Goal: Transaction & Acquisition: Purchase product/service

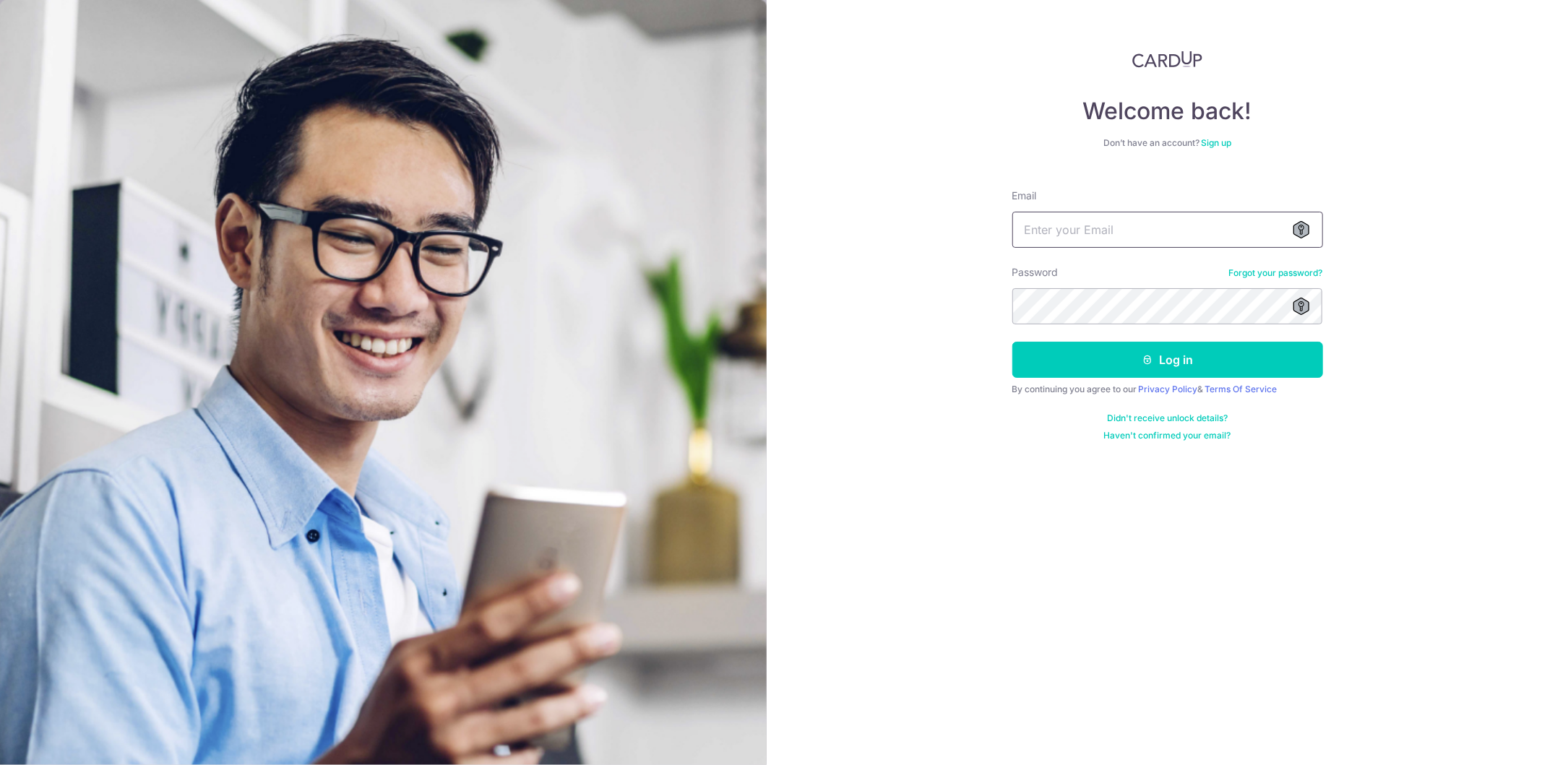
click at [1156, 246] on input "Email" at bounding box center [1167, 230] width 310 height 36
type input "[EMAIL_ADDRESS][DOMAIN_NAME]"
click at [1147, 347] on button "Log in" at bounding box center [1167, 360] width 310 height 36
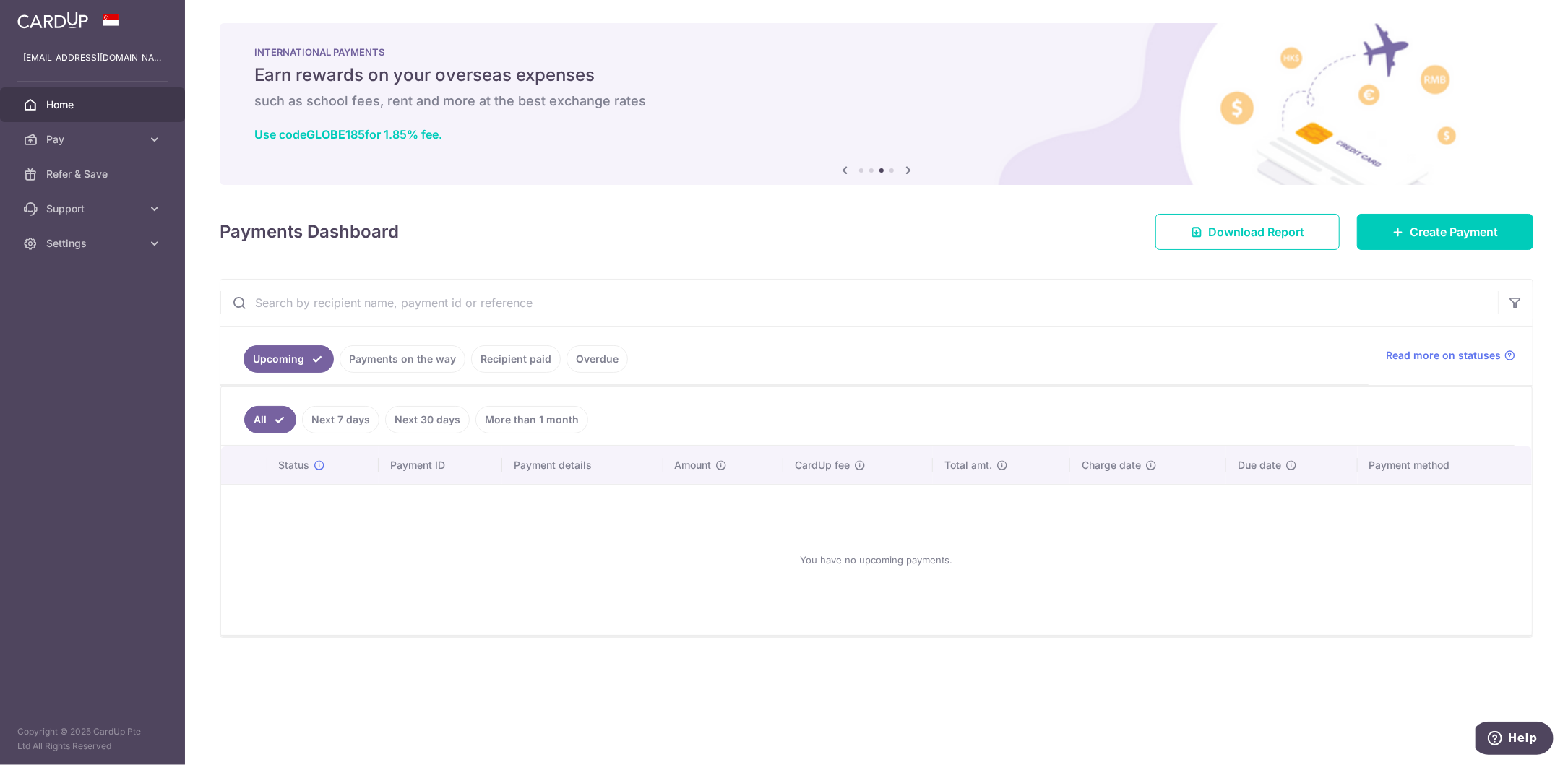
click at [514, 356] on link "Recipient paid" at bounding box center [515, 359] width 90 height 27
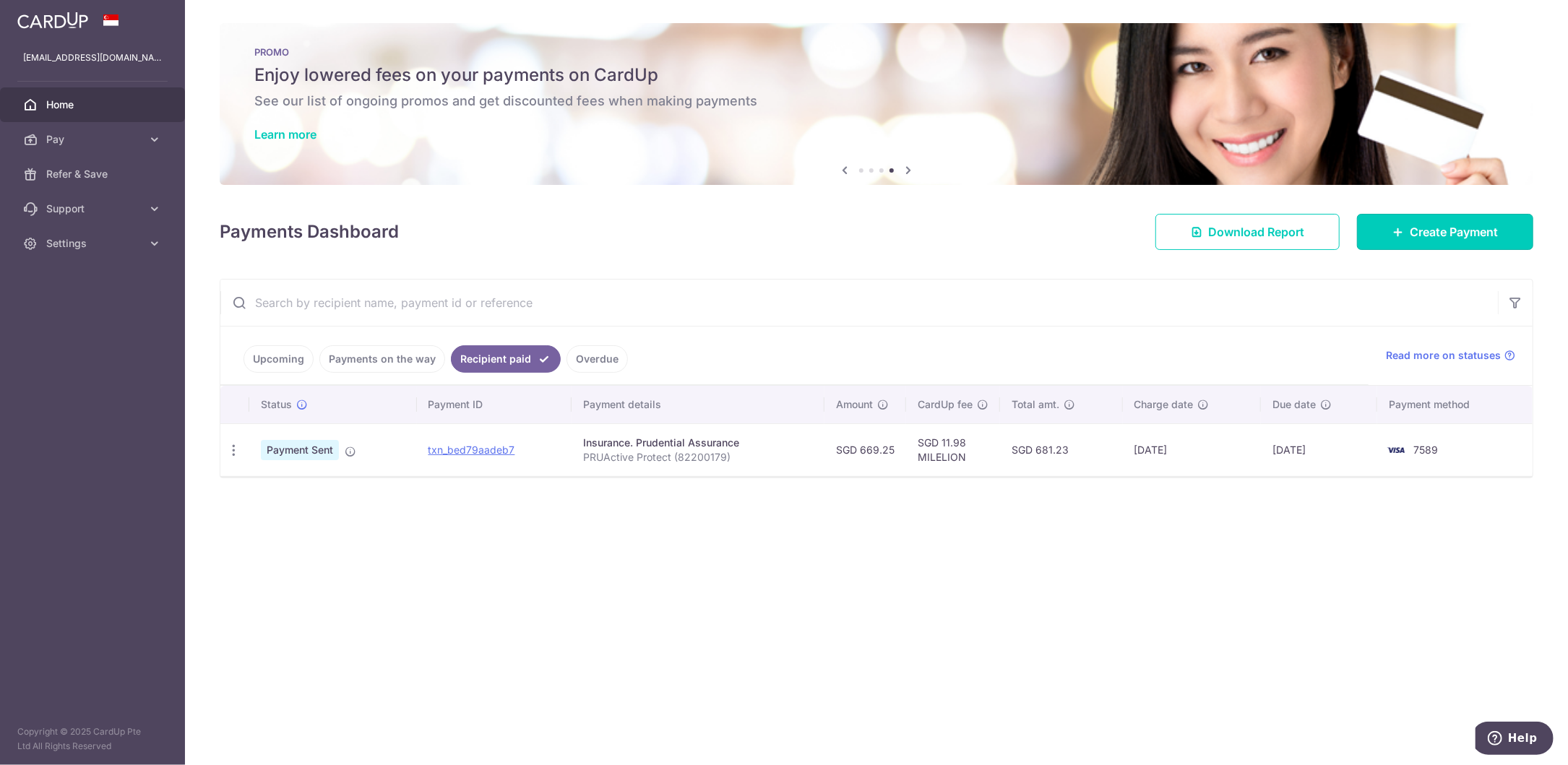
drag, startPoint x: 1493, startPoint y: 235, endPoint x: 1387, endPoint y: 266, distance: 110.4
click at [1493, 236] on span "Create Payment" at bounding box center [1454, 232] width 88 height 17
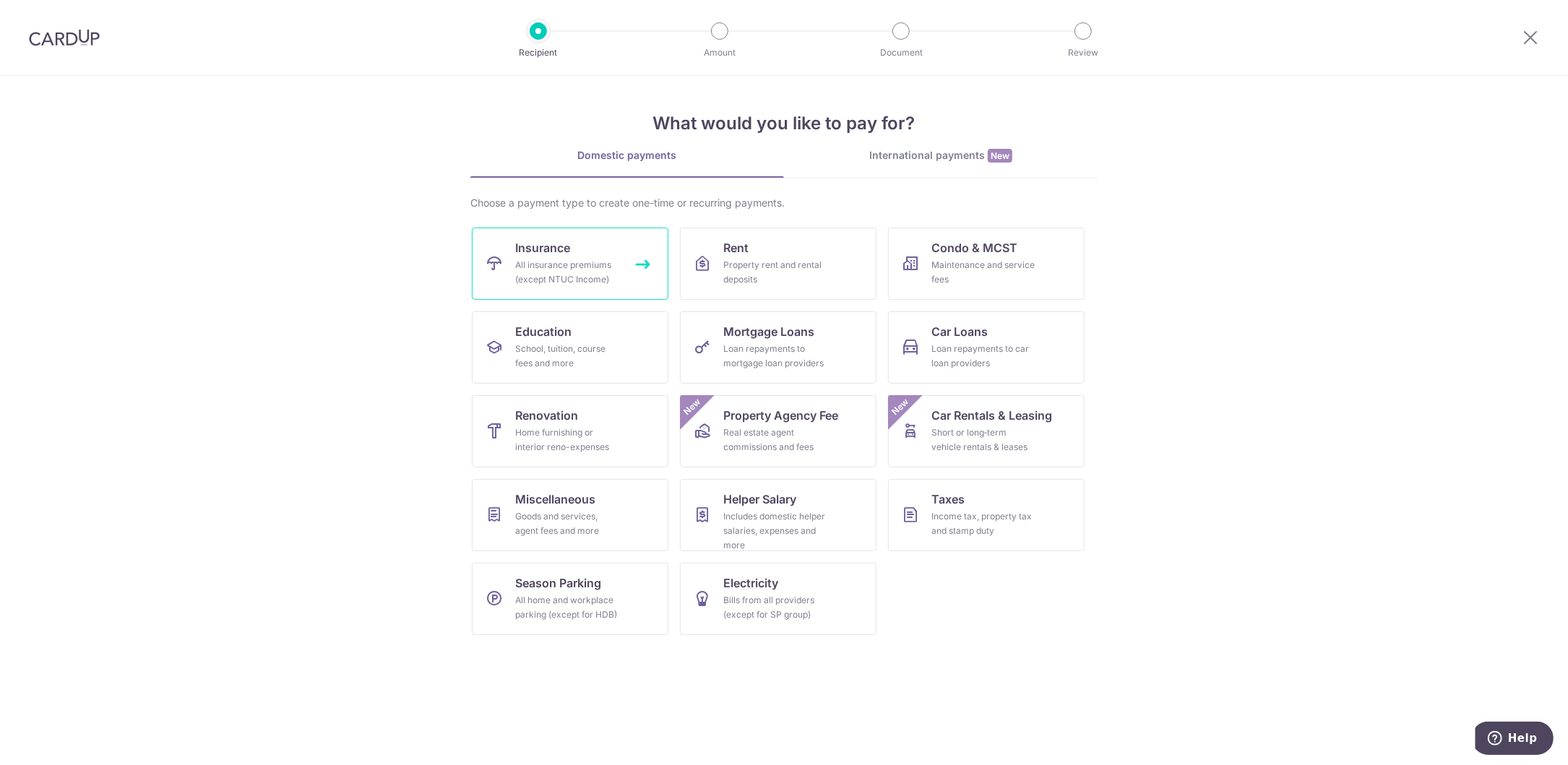
click at [581, 265] on div "All insurance premiums (except NTUC Income)" at bounding box center [567, 272] width 104 height 29
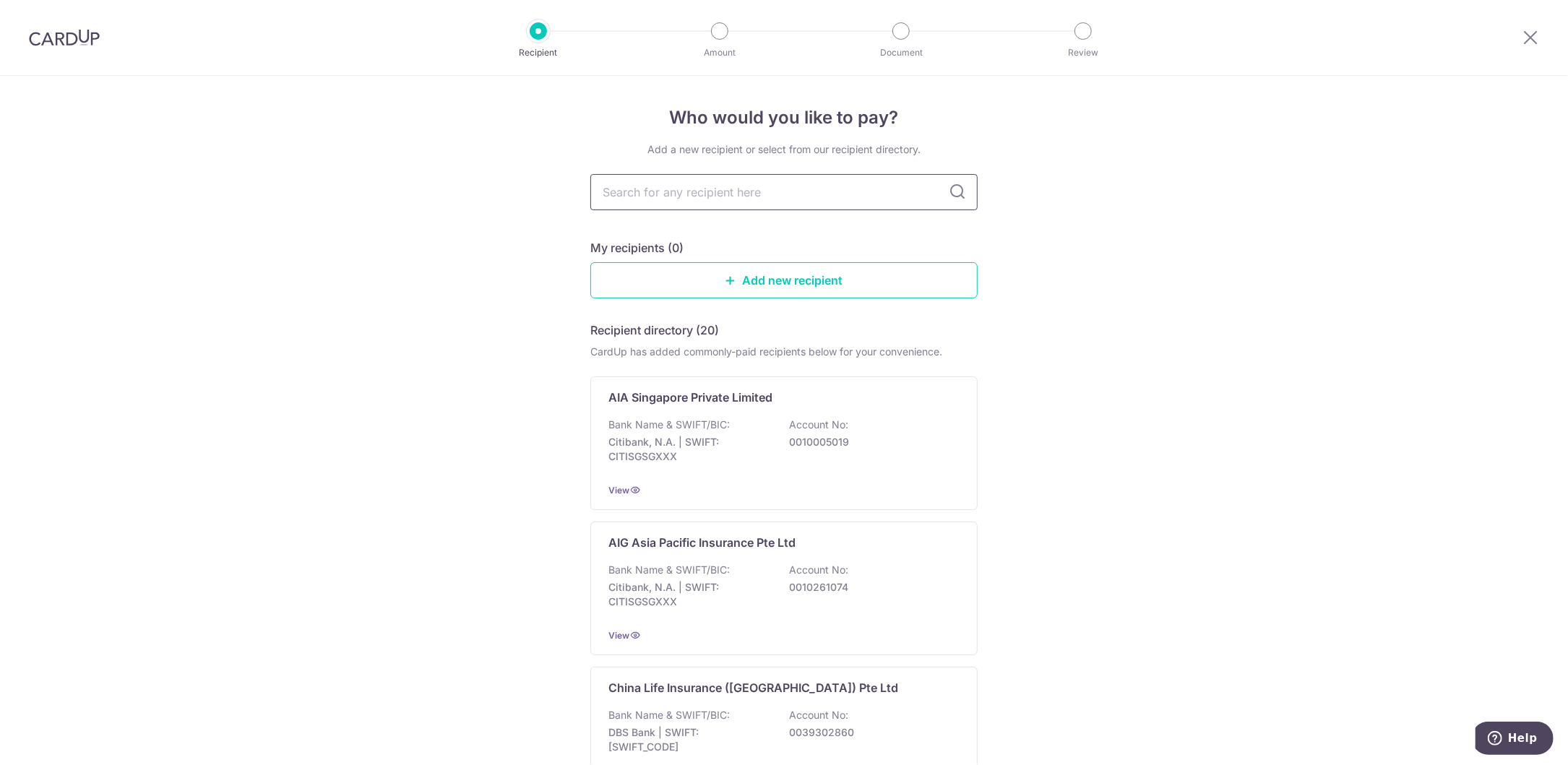
click at [630, 197] on input "text" at bounding box center [784, 192] width 387 height 36
type input "prude"
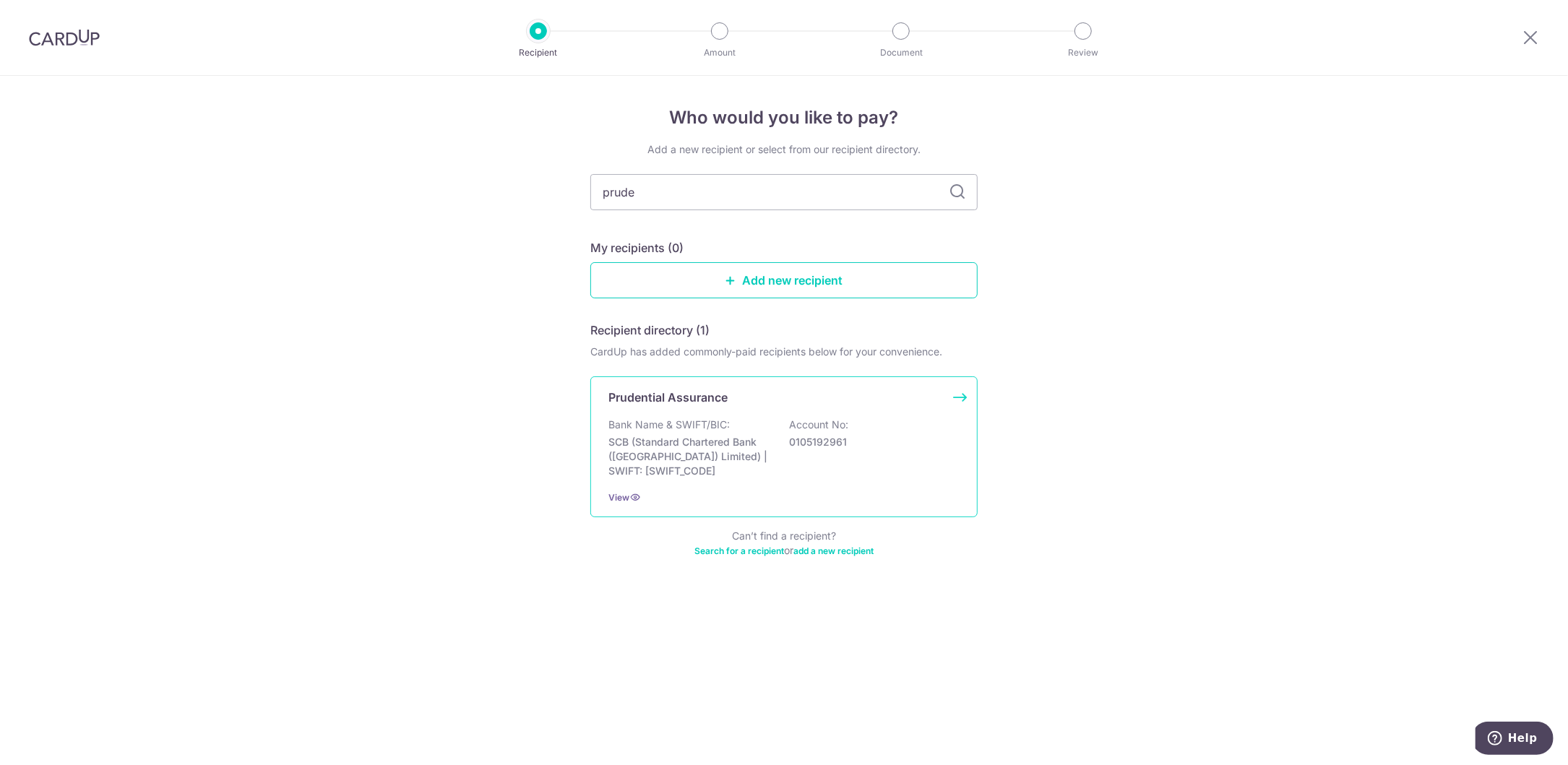
click at [783, 461] on div "Bank Name & SWIFT/BIC: SCB (Standard Chartered Bank (Singapore) Limited) | SWIF…" at bounding box center [784, 448] width 351 height 61
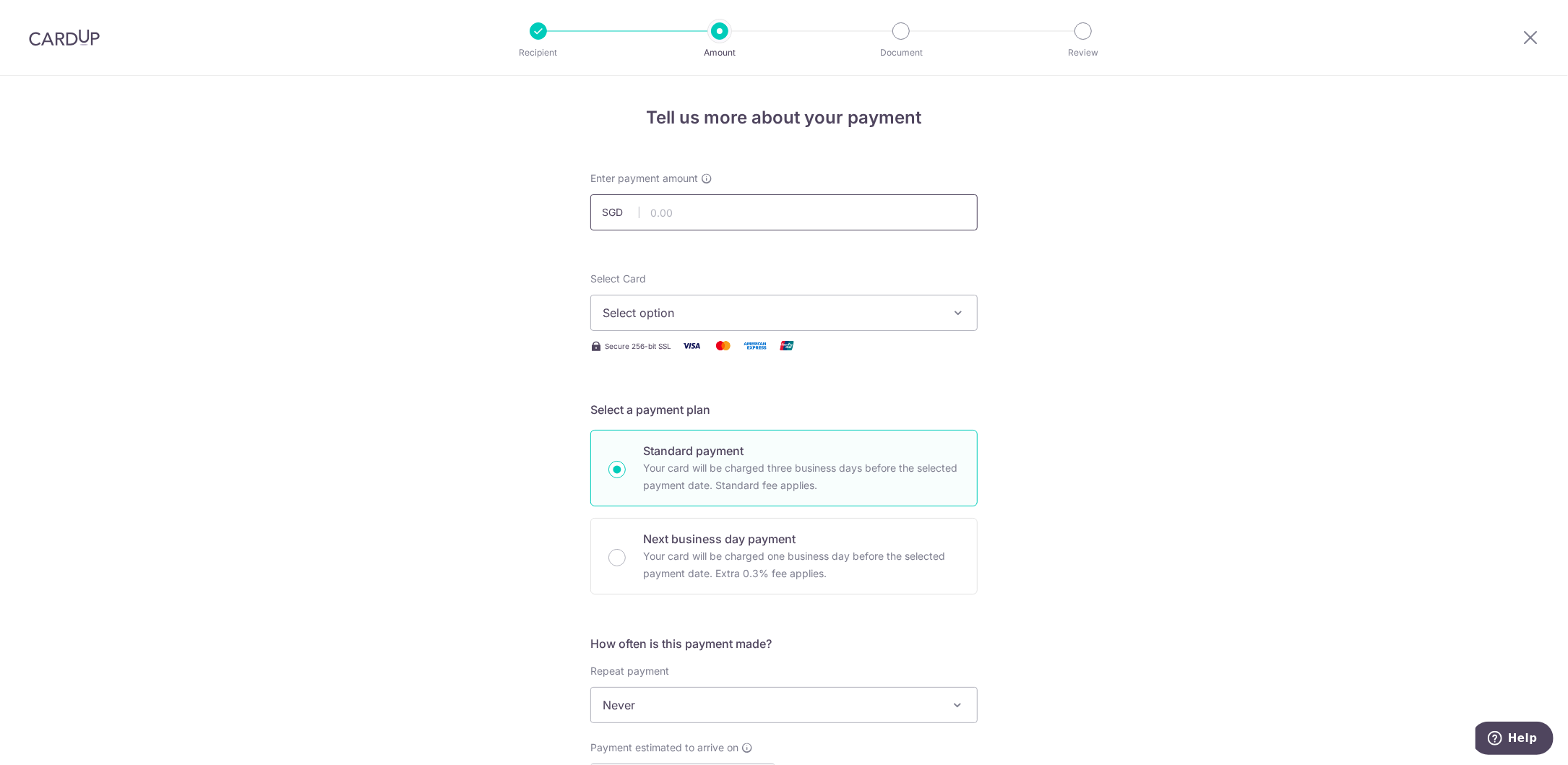
click at [680, 210] on input "text" at bounding box center [784, 213] width 387 height 36
type input "456.00"
click at [695, 317] on span "Select option" at bounding box center [771, 313] width 337 height 17
click at [666, 417] on span "**** 7589" at bounding box center [665, 416] width 55 height 17
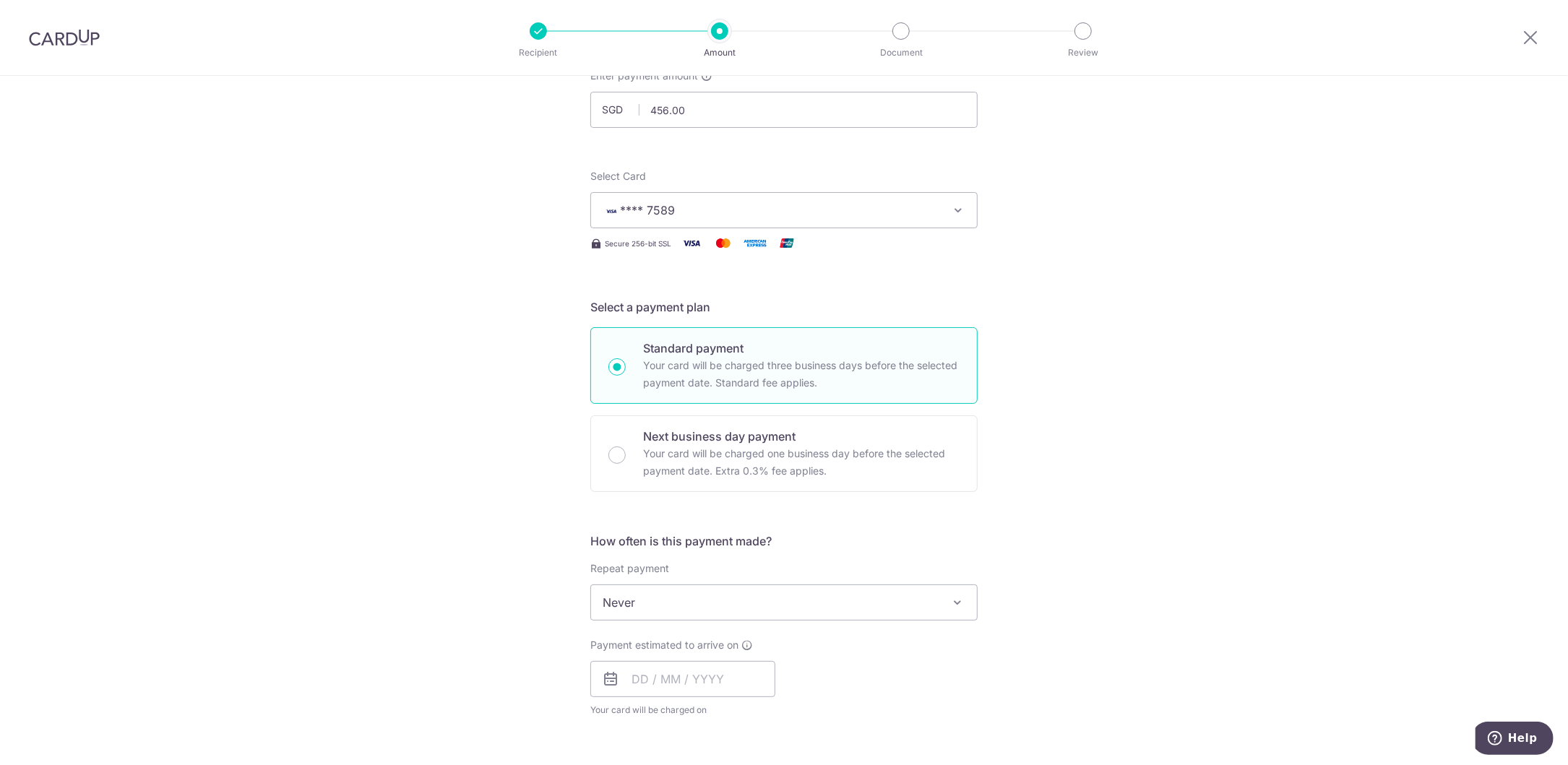
scroll to position [145, 0]
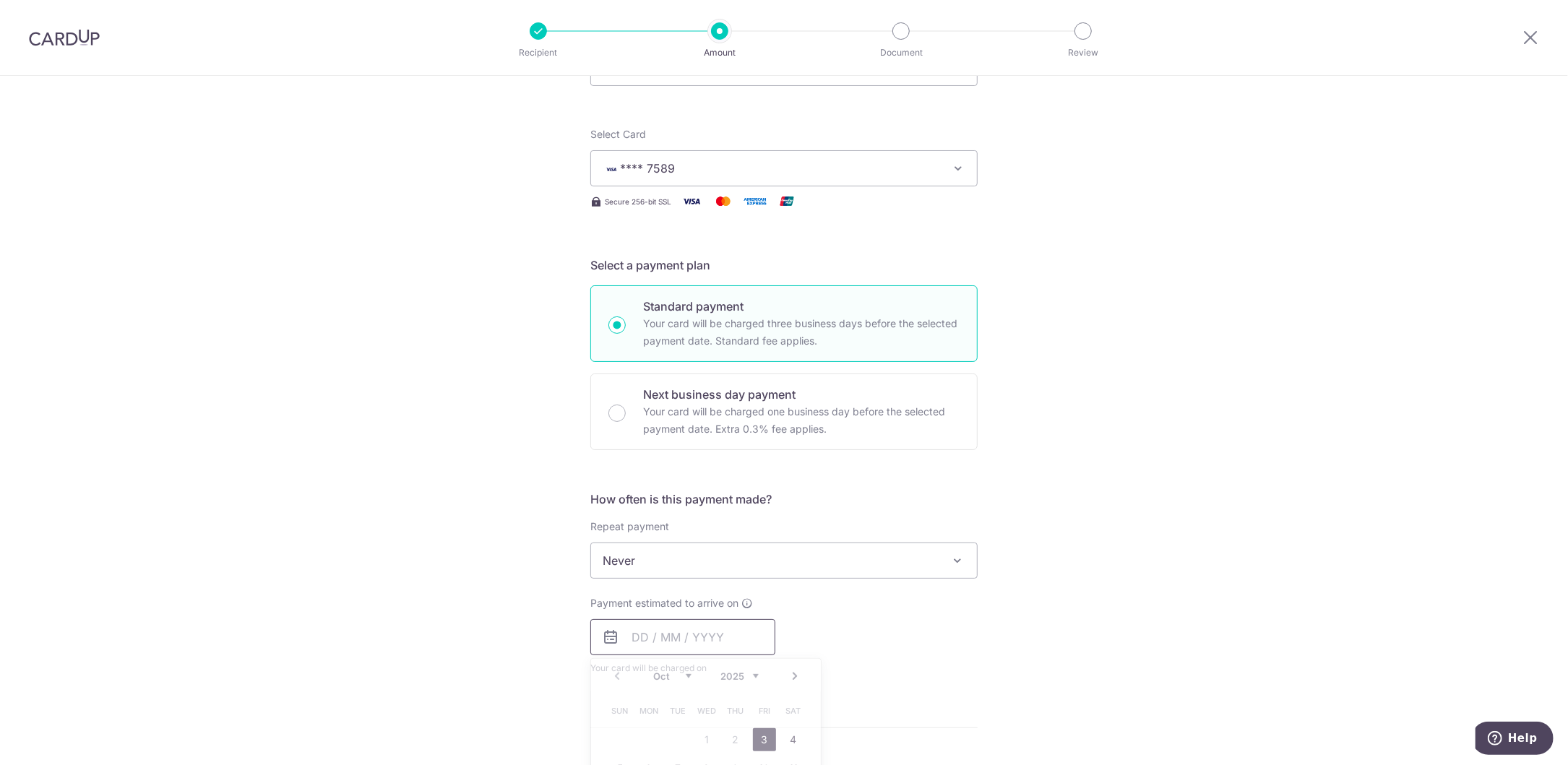
click at [686, 638] on input "text" at bounding box center [683, 638] width 185 height 36
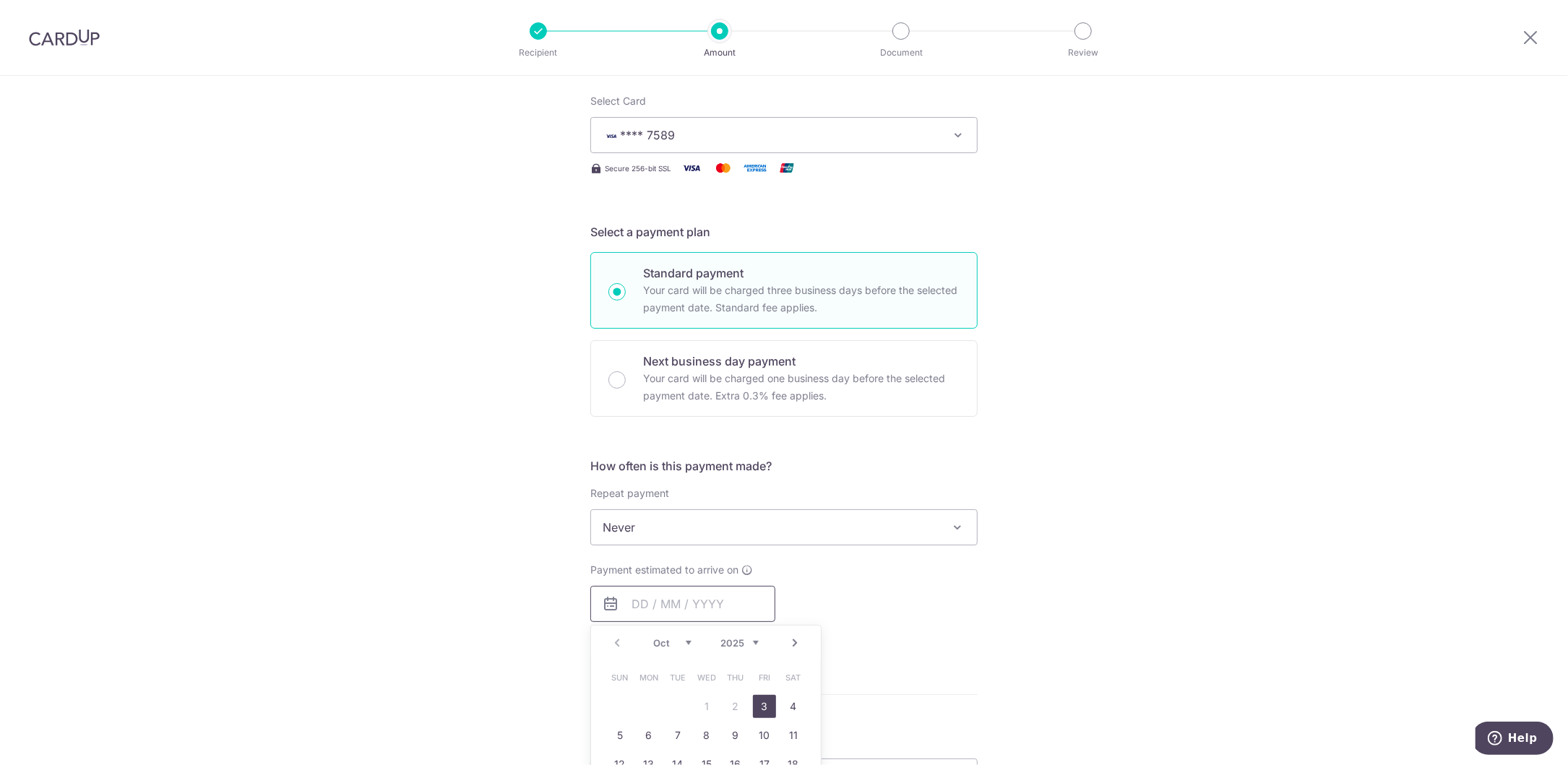
scroll to position [289, 0]
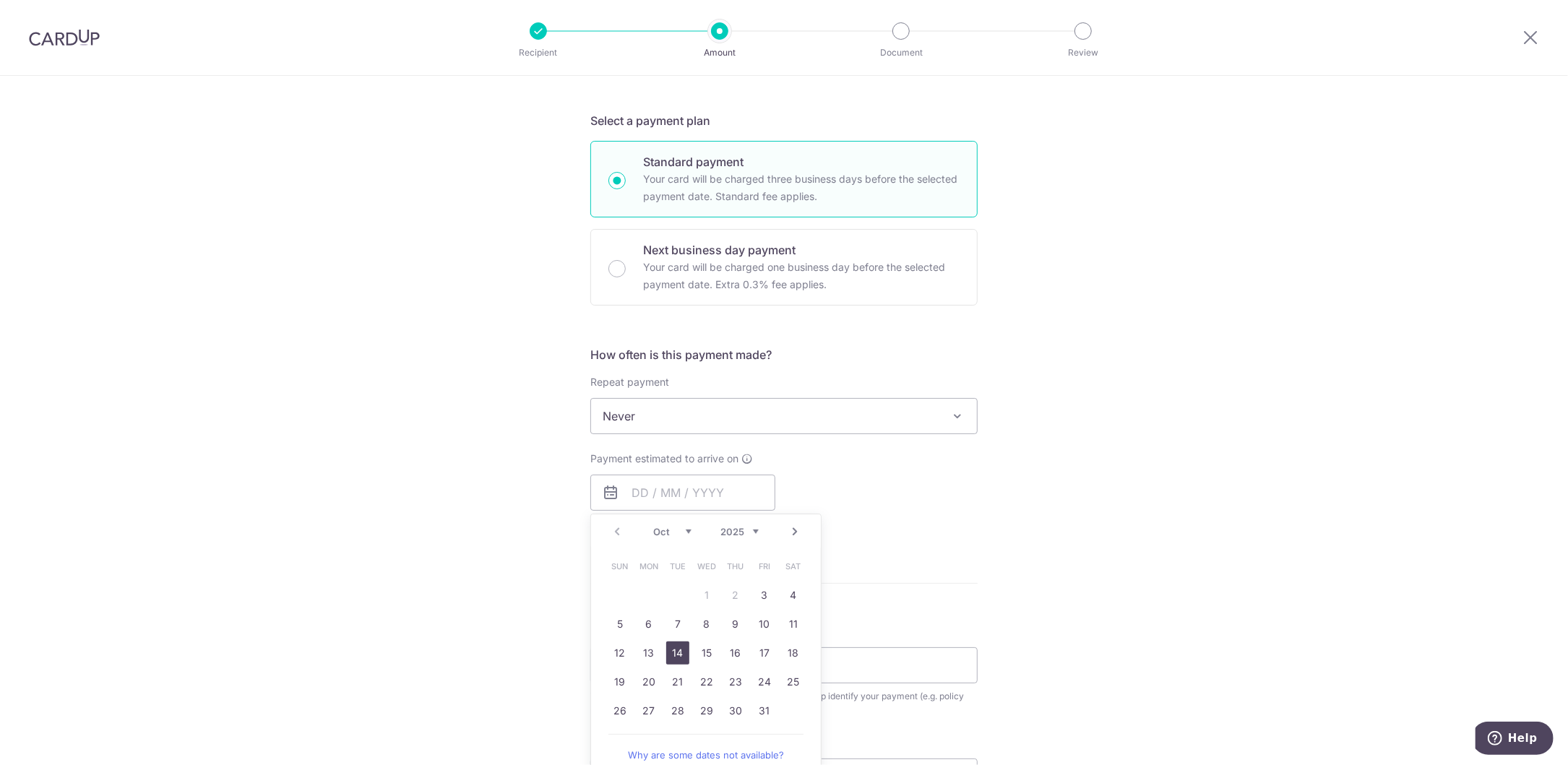
drag, startPoint x: 670, startPoint y: 655, endPoint x: 470, endPoint y: 611, distance: 204.8
click at [670, 655] on link "14" at bounding box center [678, 653] width 23 height 23
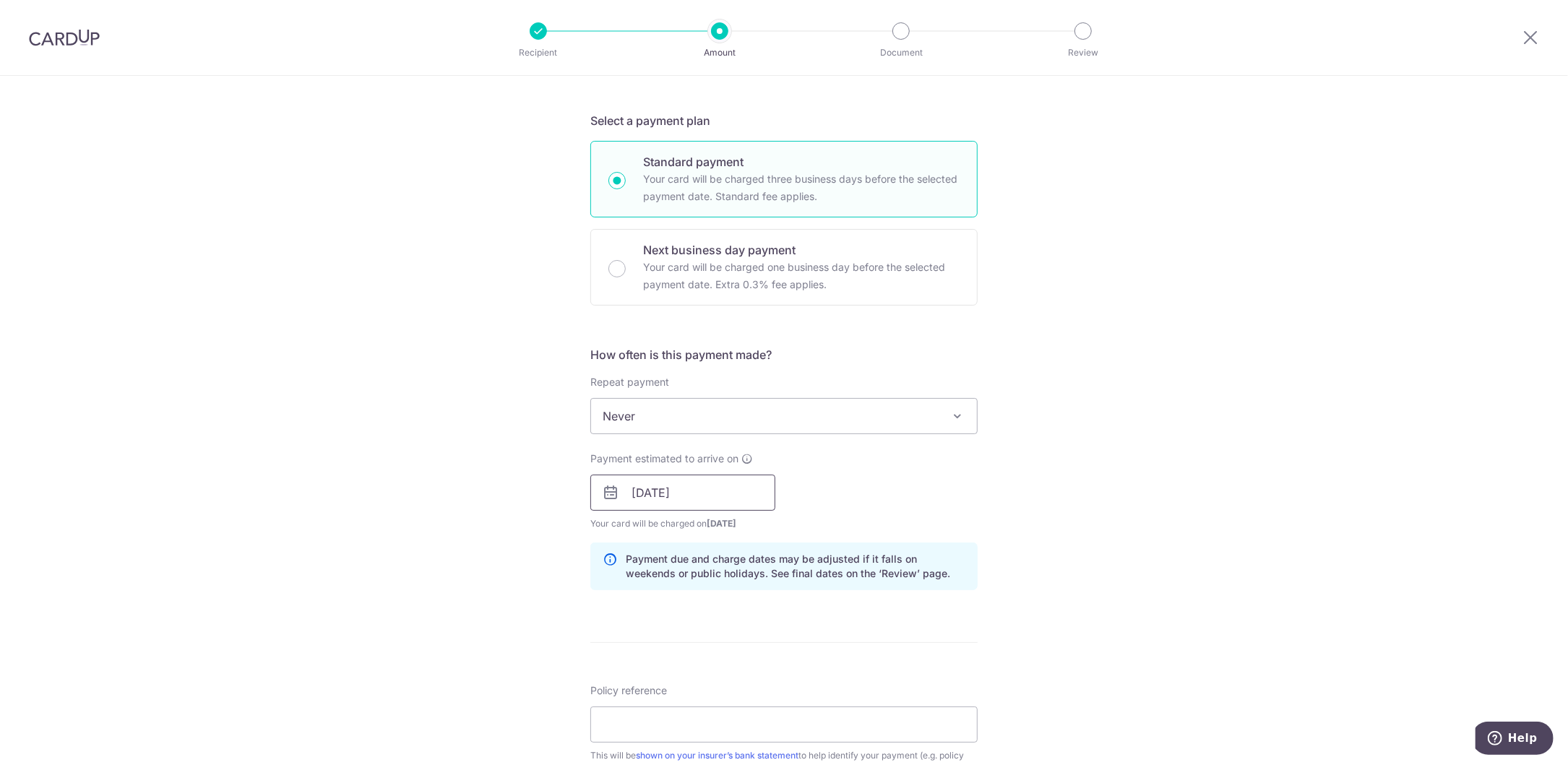
click at [640, 494] on input "[DATE]" at bounding box center [683, 493] width 185 height 36
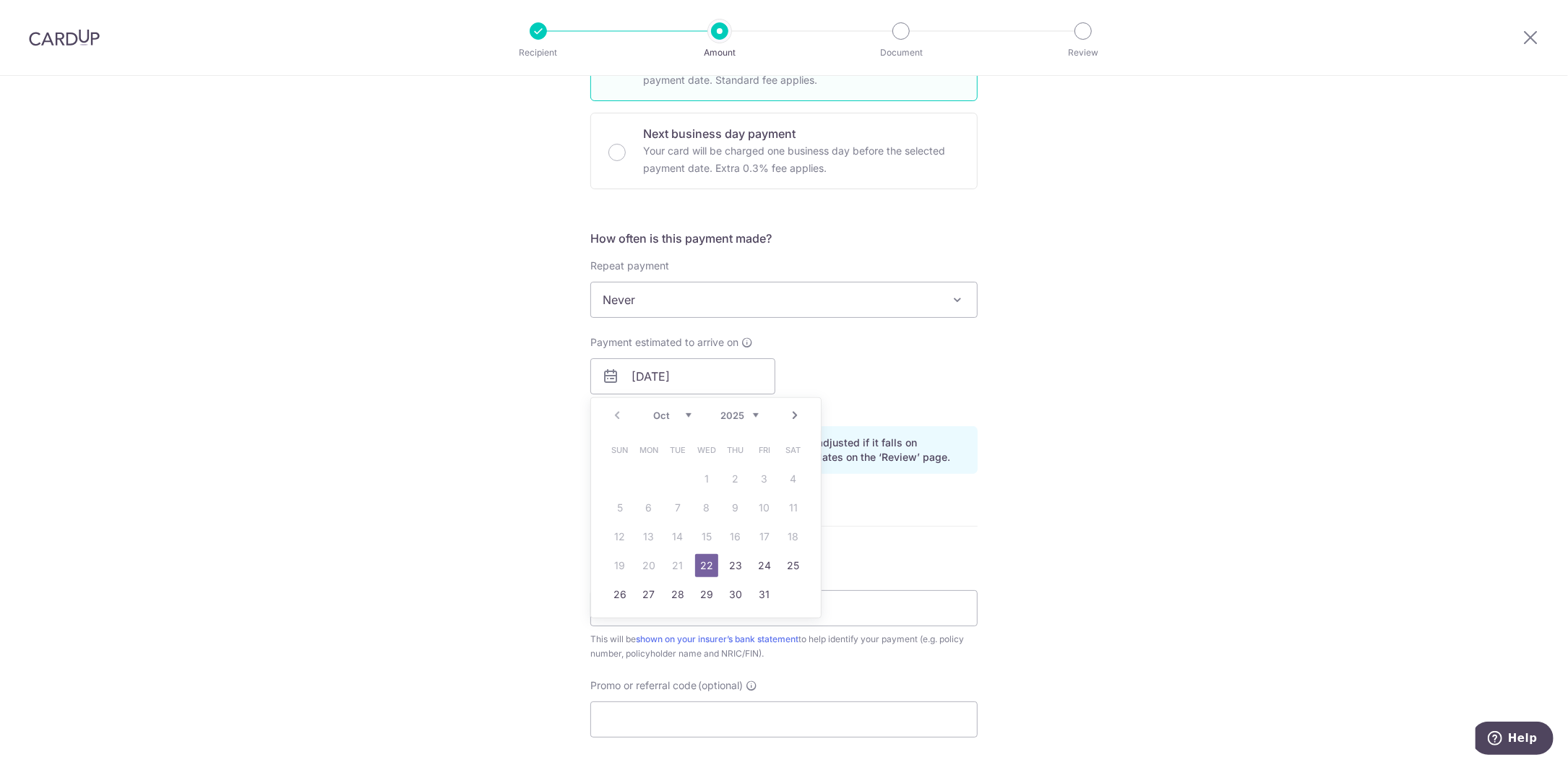
scroll to position [433, 0]
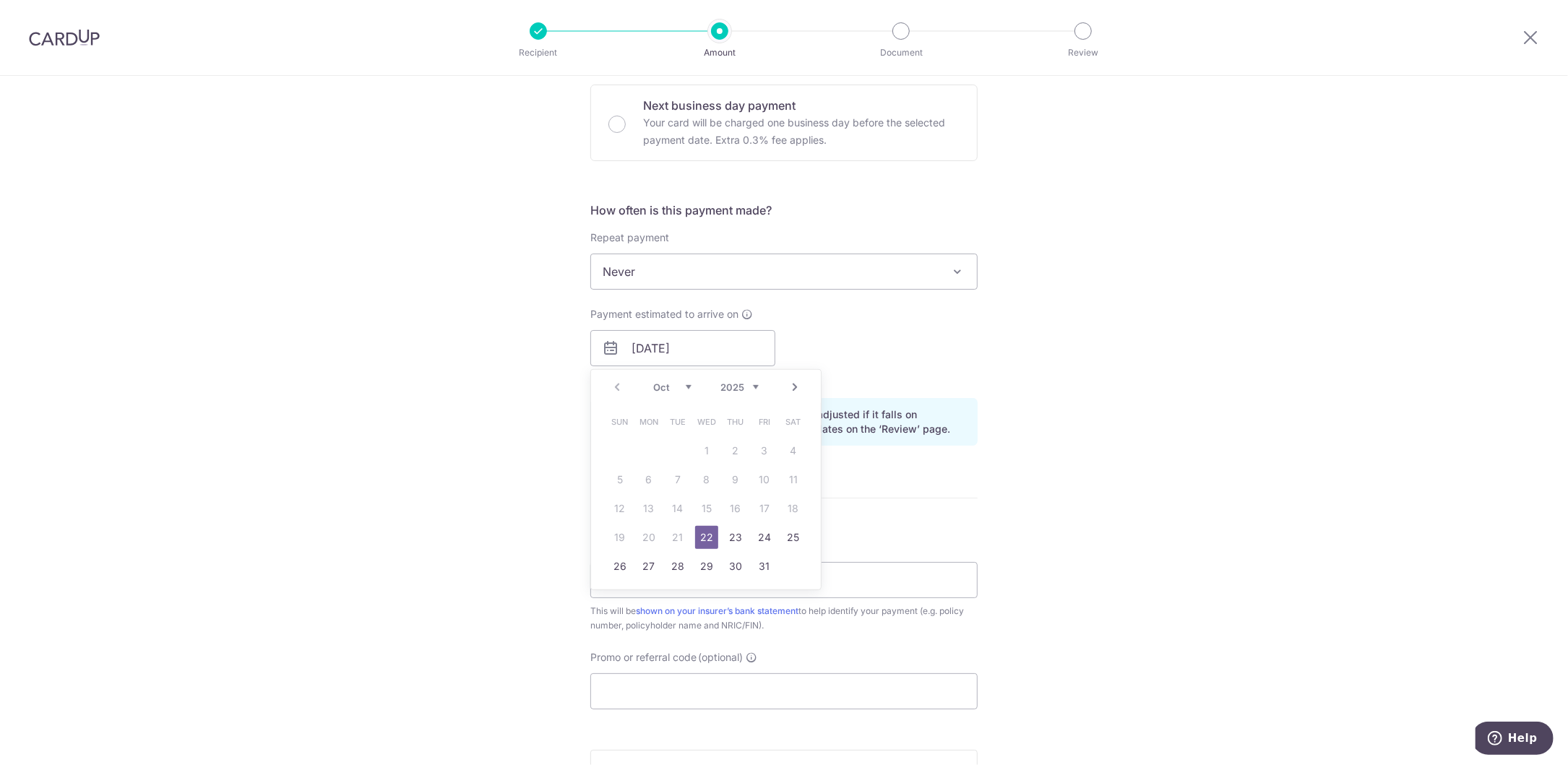
click at [702, 536] on link "22" at bounding box center [707, 538] width 23 height 23
click at [641, 350] on input "22/10/2025" at bounding box center [683, 348] width 185 height 36
click at [490, 505] on div "Tell us more about your payment Enter payment amount SGD 456.00 456.00 Select C…" at bounding box center [784, 325] width 1568 height 1367
click at [638, 347] on input "21/10/2025" at bounding box center [683, 348] width 185 height 36
click at [761, 510] on link "17" at bounding box center [765, 509] width 23 height 23
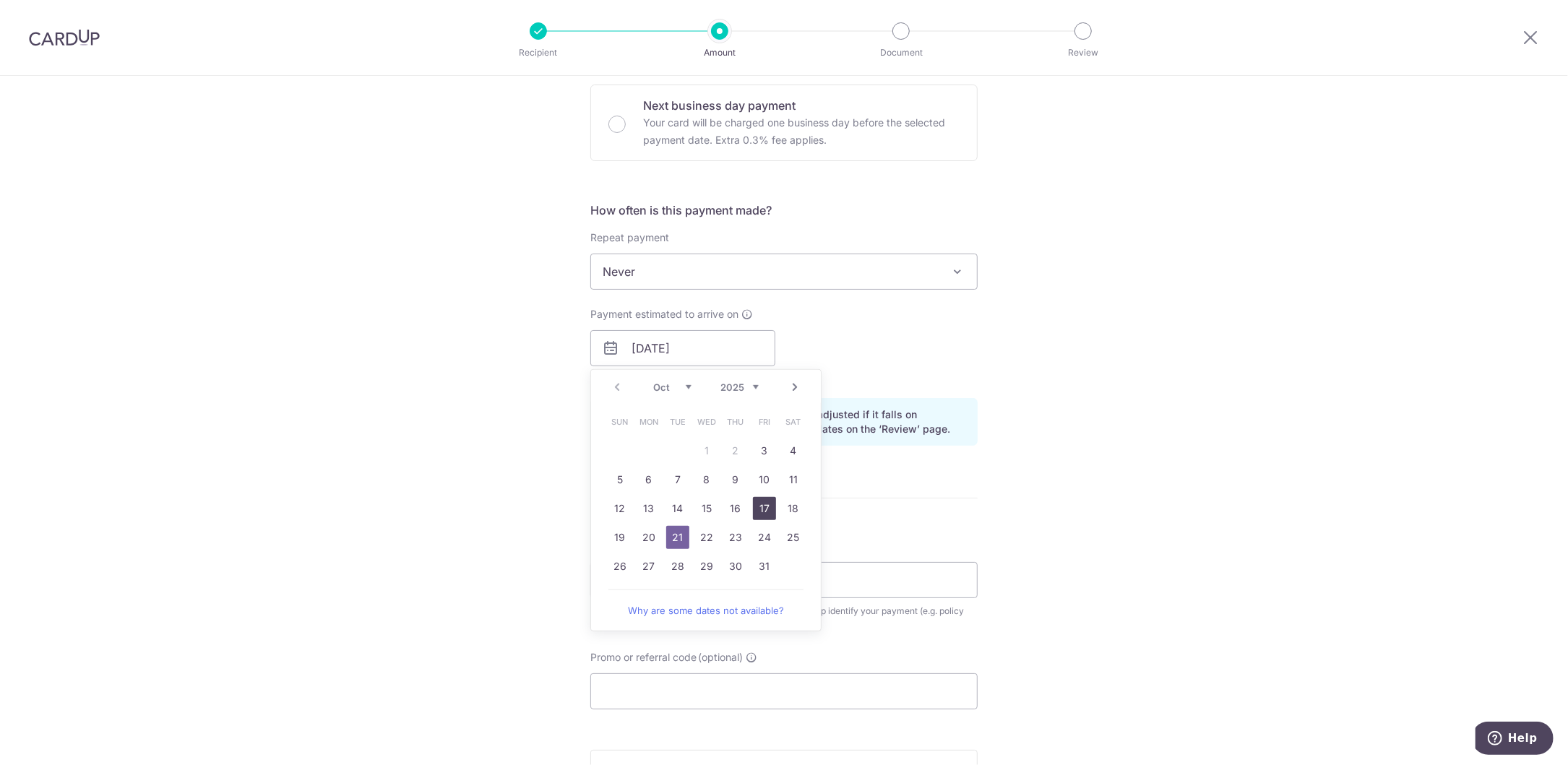
type input "[DATE]"
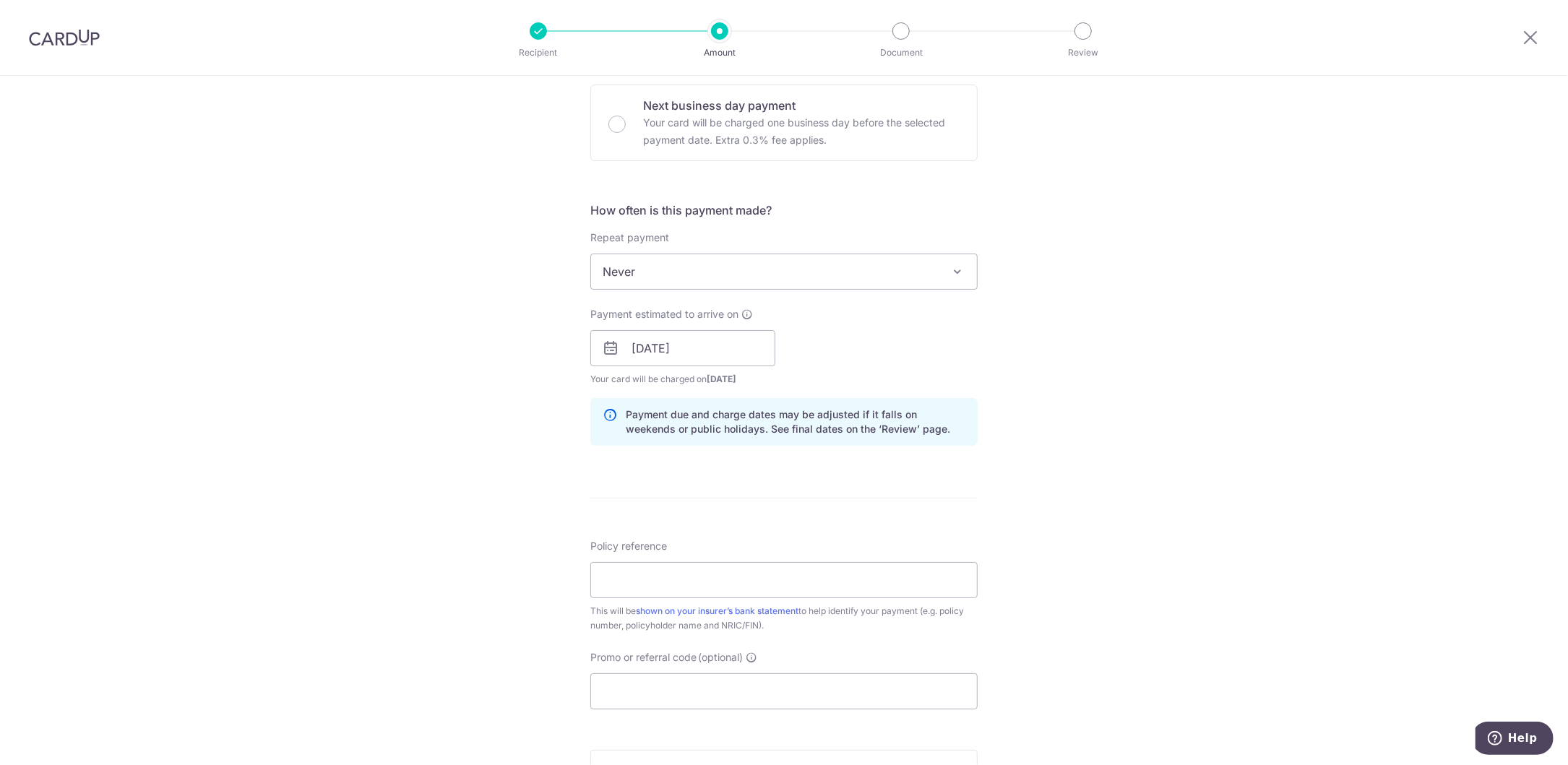
click at [489, 463] on div "Tell us more about your payment Enter payment amount SGD 456.00 456.00 Select C…" at bounding box center [784, 325] width 1568 height 1367
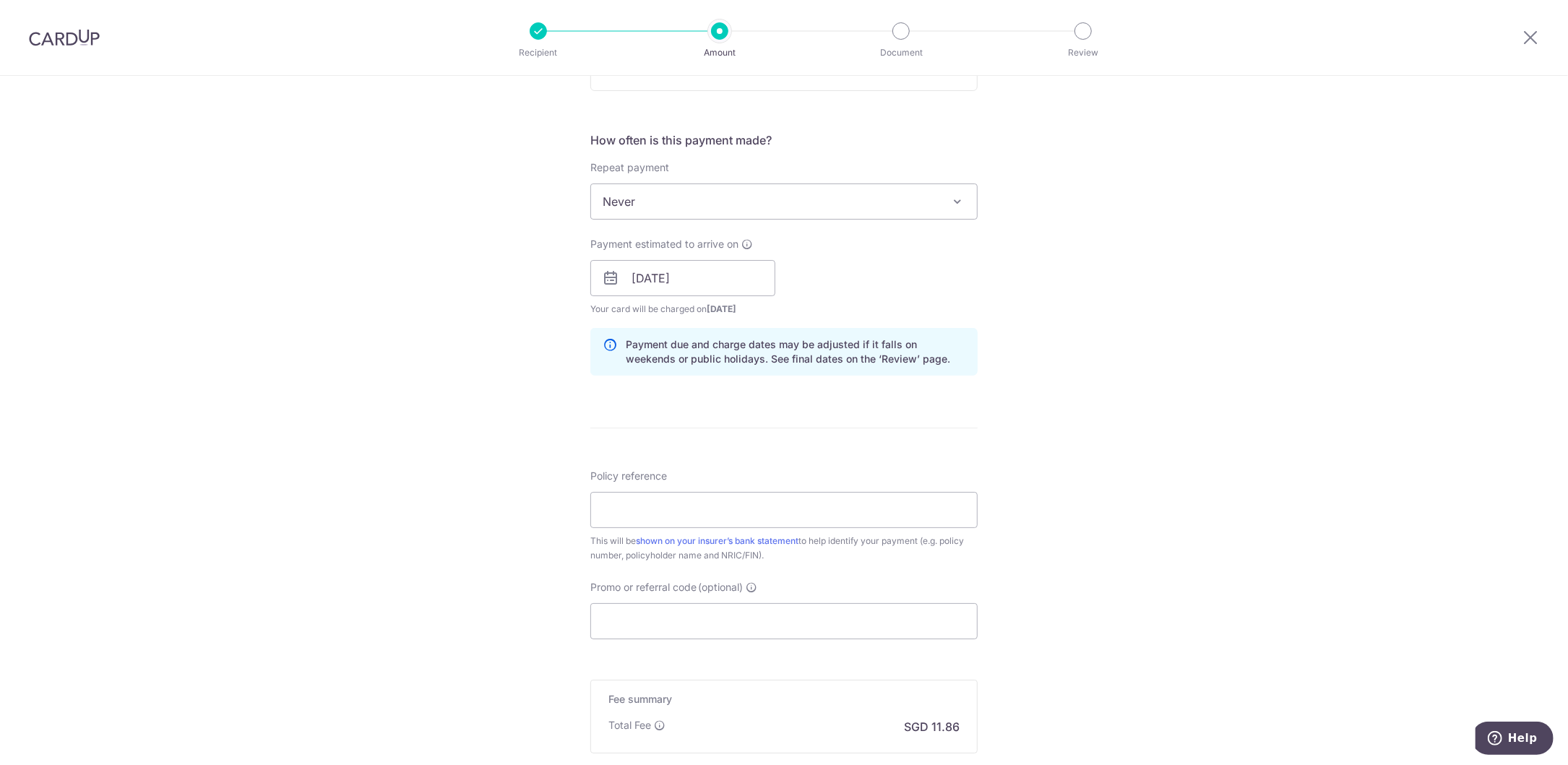
scroll to position [506, 0]
click at [655, 512] on input "Policy reference" at bounding box center [784, 508] width 387 height 36
paste input "PRUCancer 360 (79488777)"
click at [667, 505] on input "PRUCancer 360 (79488777)" at bounding box center [784, 508] width 387 height 36
type input "PRUCancer360 (79488777)"
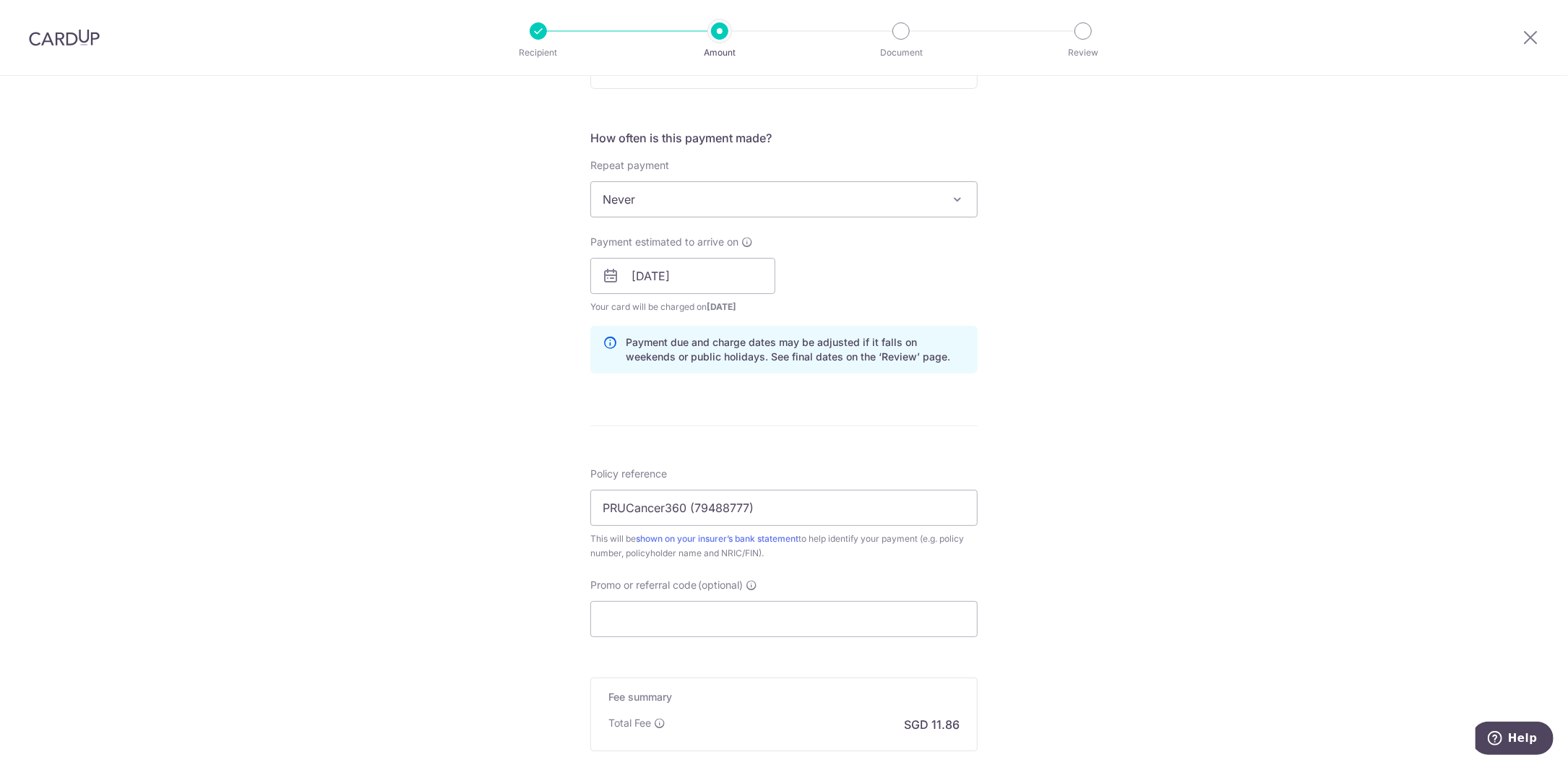
click at [394, 494] on div "Tell us more about your payment Enter payment amount SGD 456.00 456.00 Select C…" at bounding box center [784, 253] width 1568 height 1367
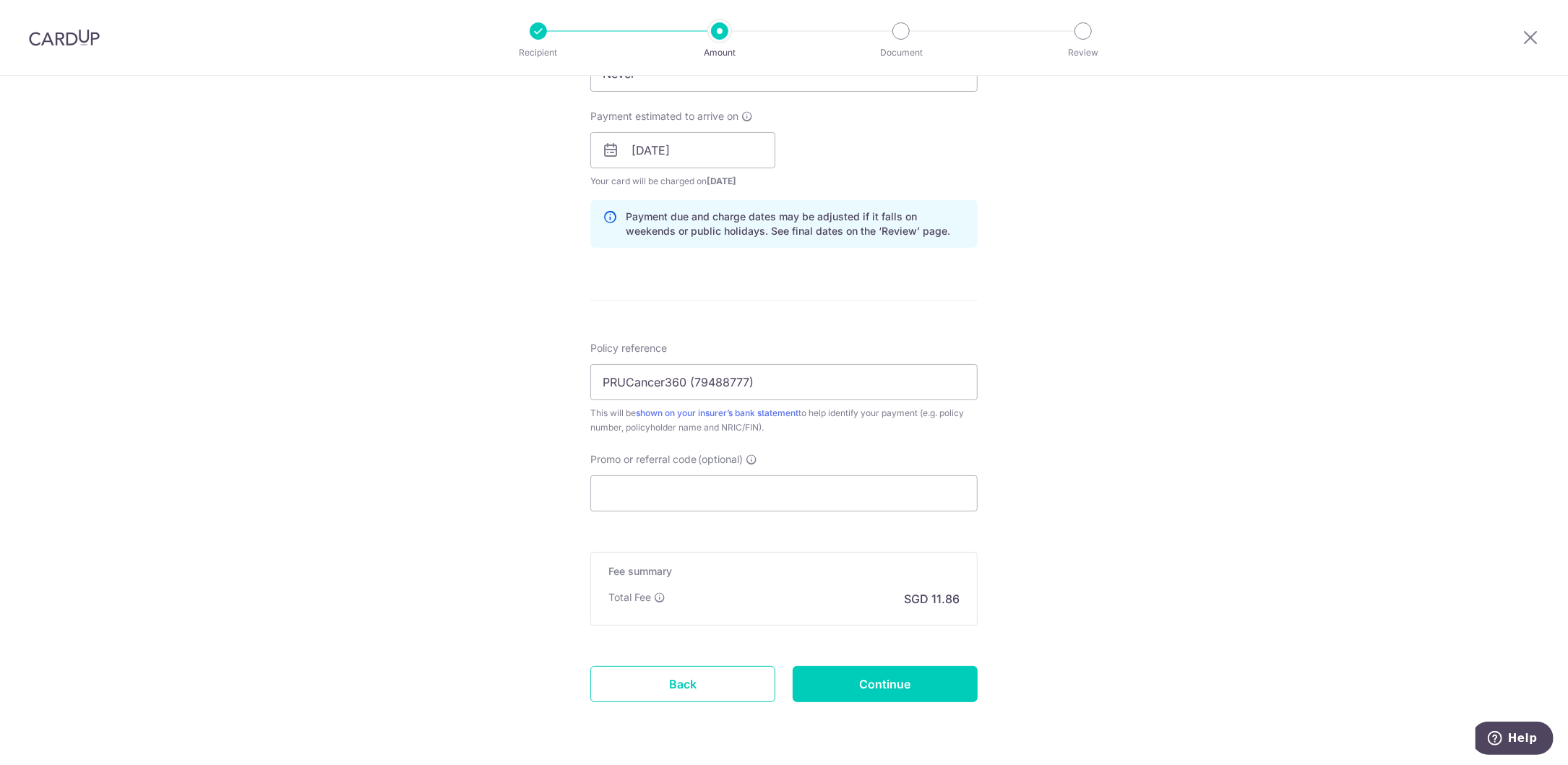
scroll to position [651, 0]
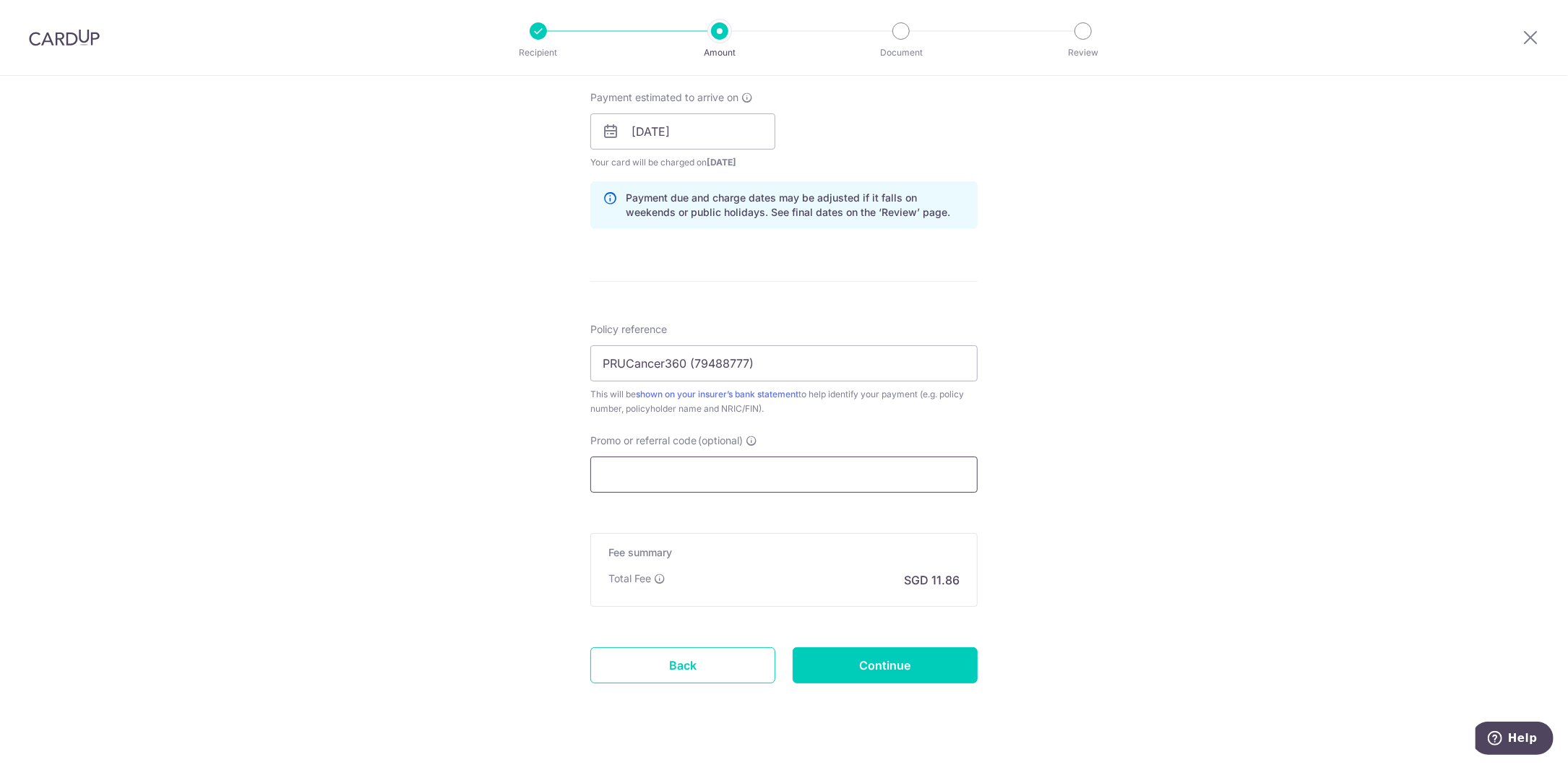
click at [632, 472] on input "Promo or referral code (optional)" at bounding box center [784, 475] width 387 height 36
paste input "REC185"
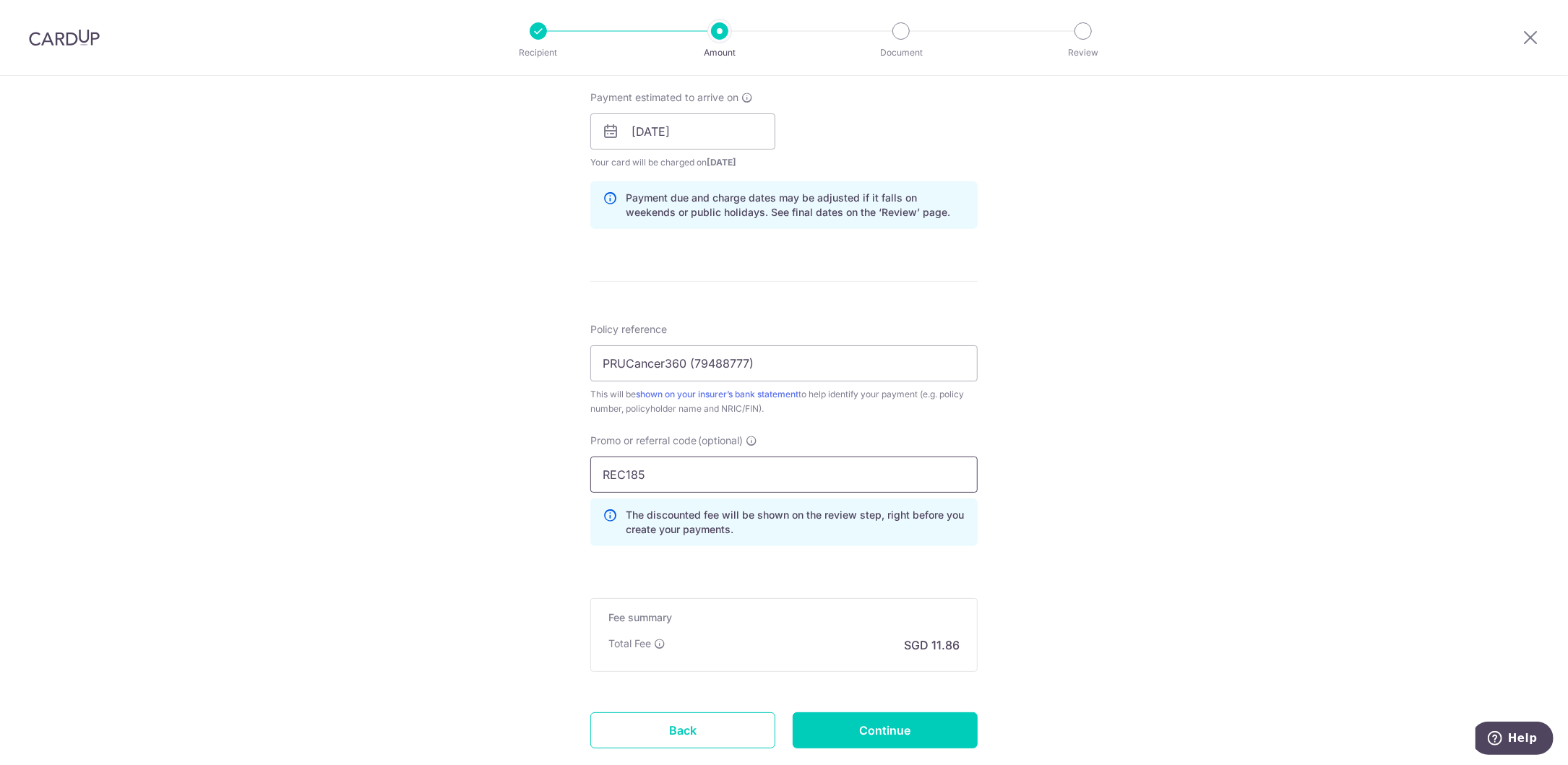
type input "REC185"
click at [472, 433] on div "Tell us more about your payment Enter payment amount SGD 456.00 456.00 Select C…" at bounding box center [784, 141] width 1568 height 1431
click at [880, 719] on input "Continue" at bounding box center [885, 731] width 185 height 36
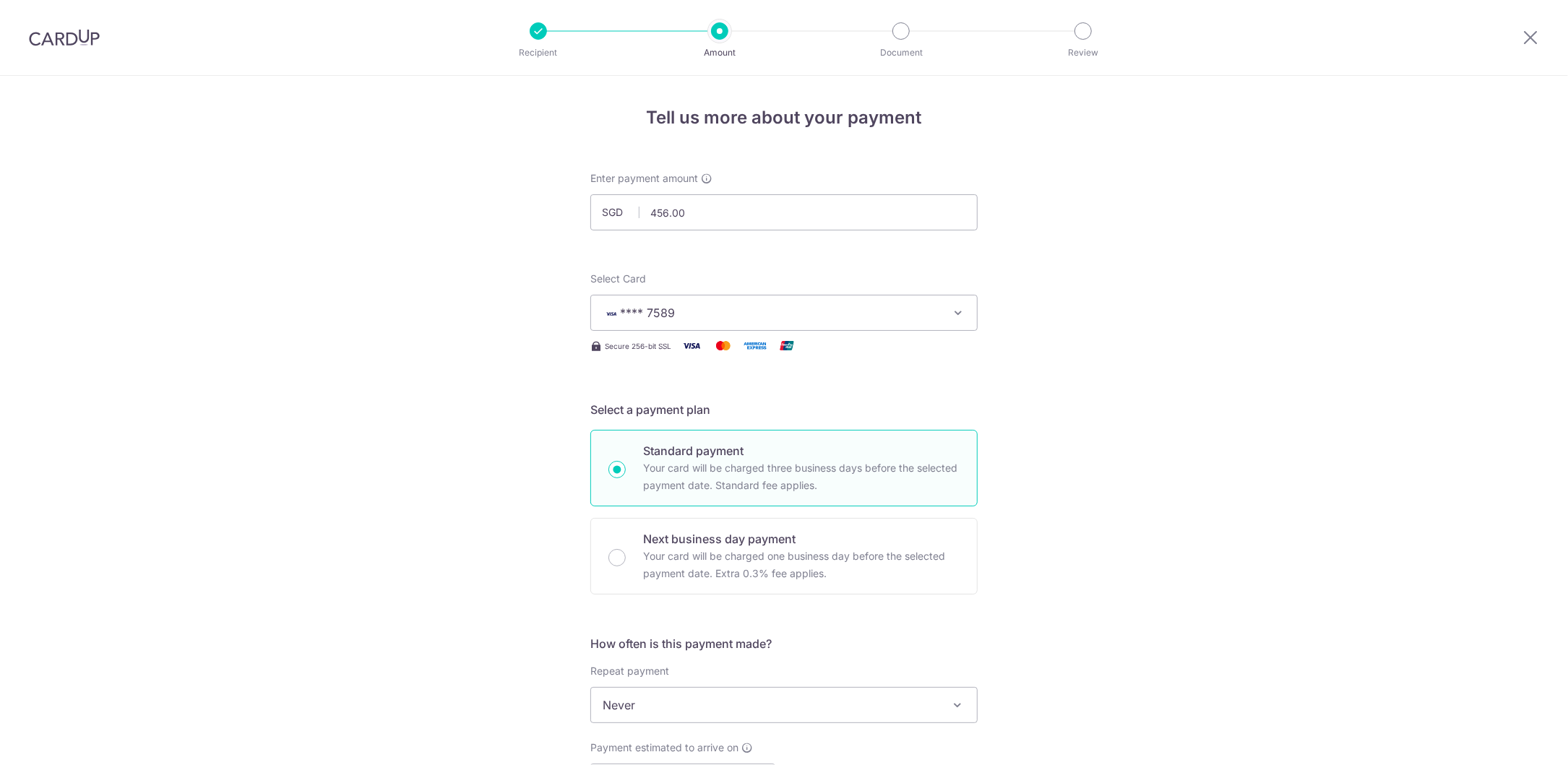
scroll to position [760, 0]
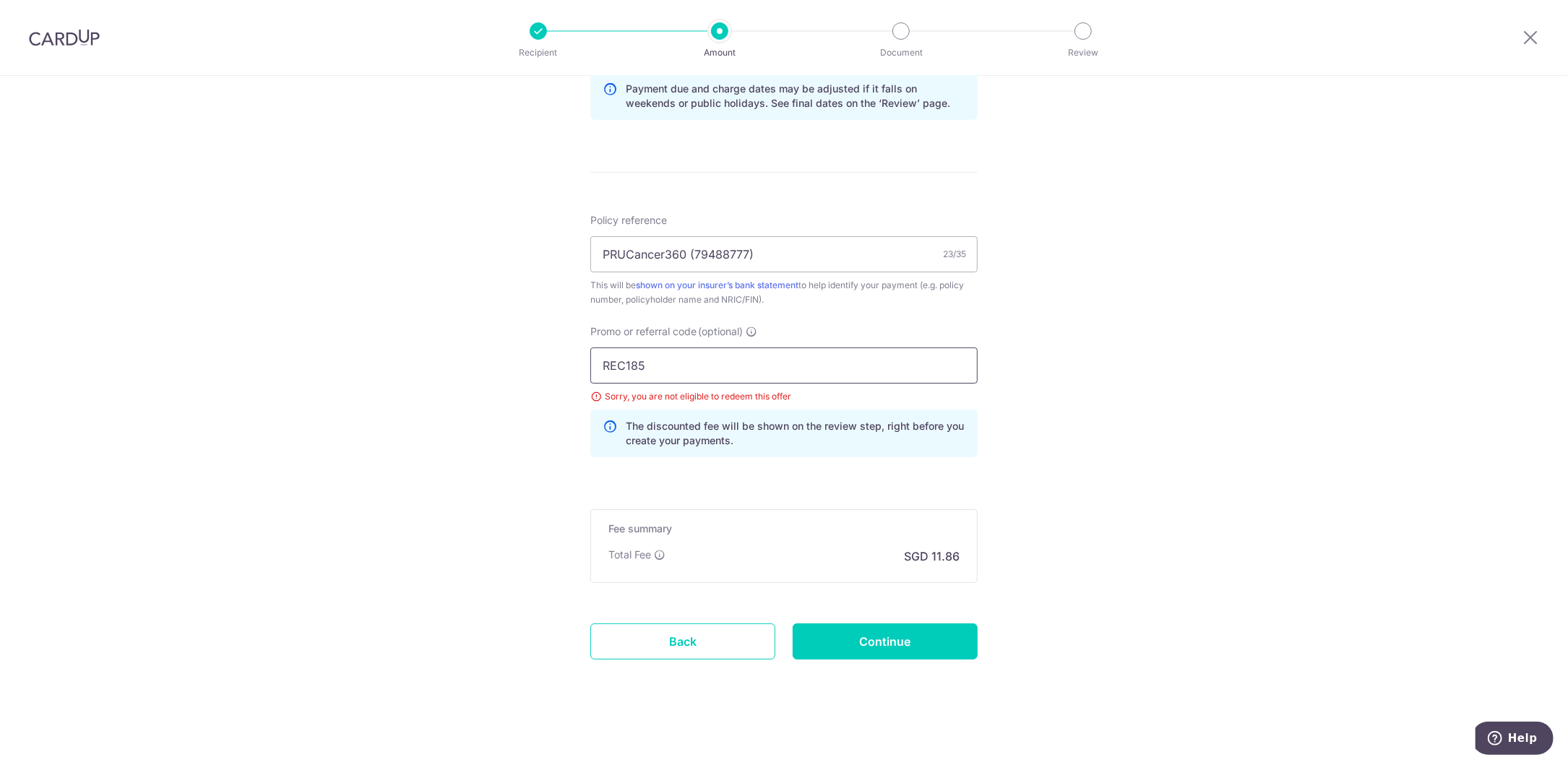
drag, startPoint x: 633, startPoint y: 365, endPoint x: 584, endPoint y: 366, distance: 49.0
click at [584, 366] on div "Promo or referral code (optional) REC185 Sorry, you are not eligible to redeem …" at bounding box center [784, 397] width 404 height 145
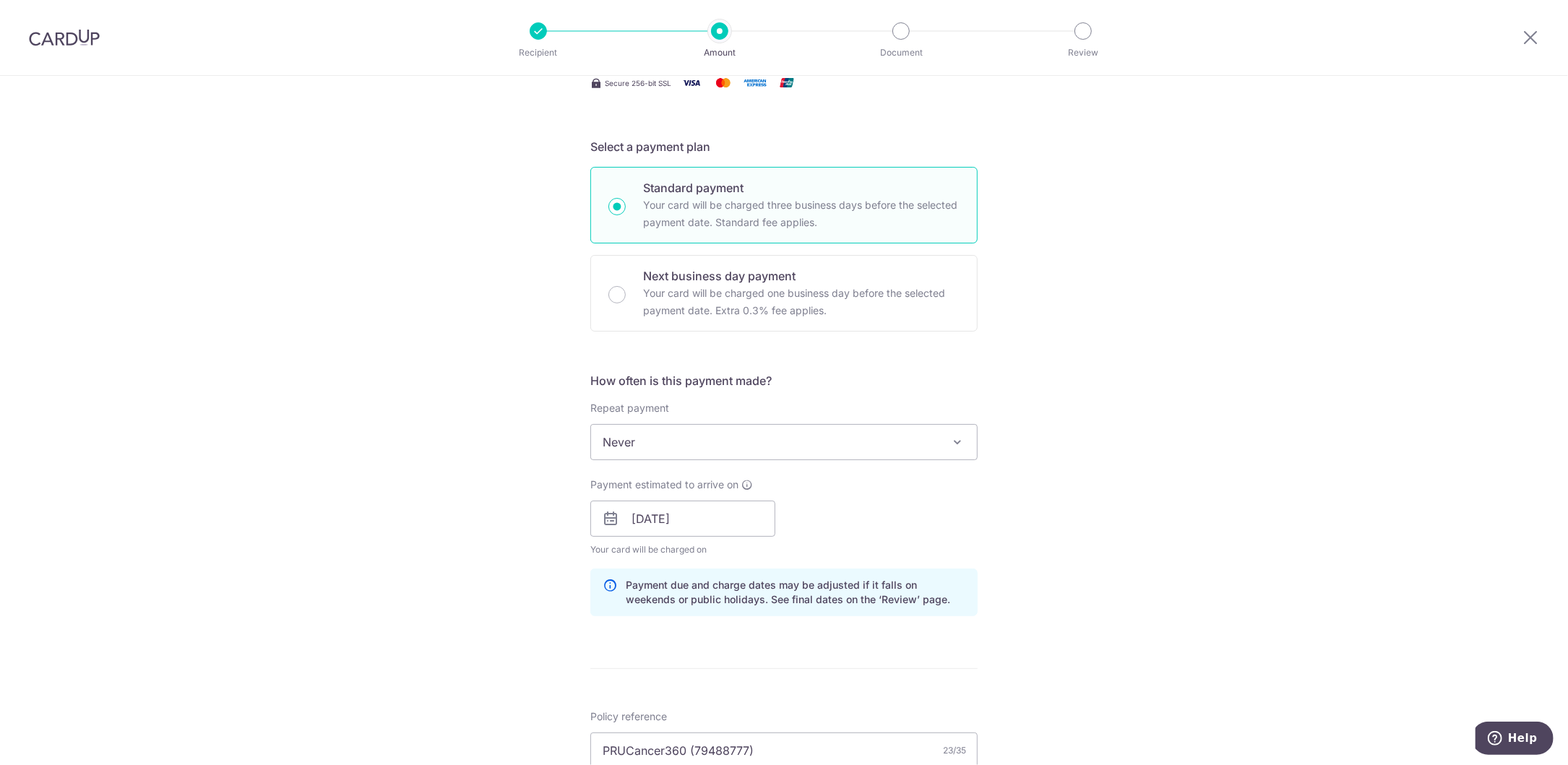
scroll to position [261, 0]
click at [963, 442] on span "Never" at bounding box center [784, 444] width 387 height 36
drag, startPoint x: 1421, startPoint y: 316, endPoint x: 1566, endPoint y: 324, distance: 145.2
click at [1423, 316] on div "Tell us more about your payment Enter payment amount SGD 456.00 456.00 Select C…" at bounding box center [784, 508] width 1568 height 1387
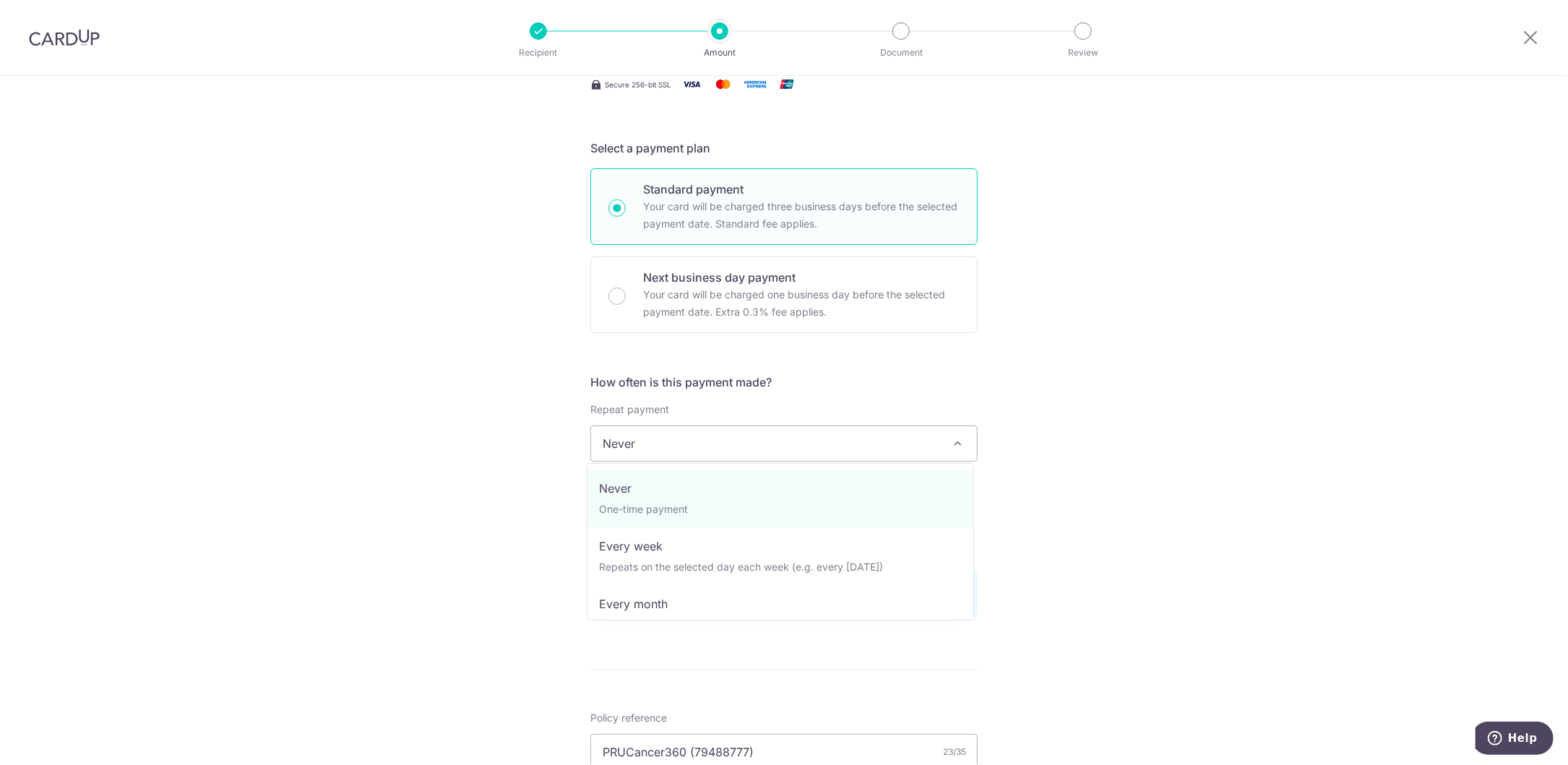
click at [962, 442] on span at bounding box center [957, 444] width 17 height 17
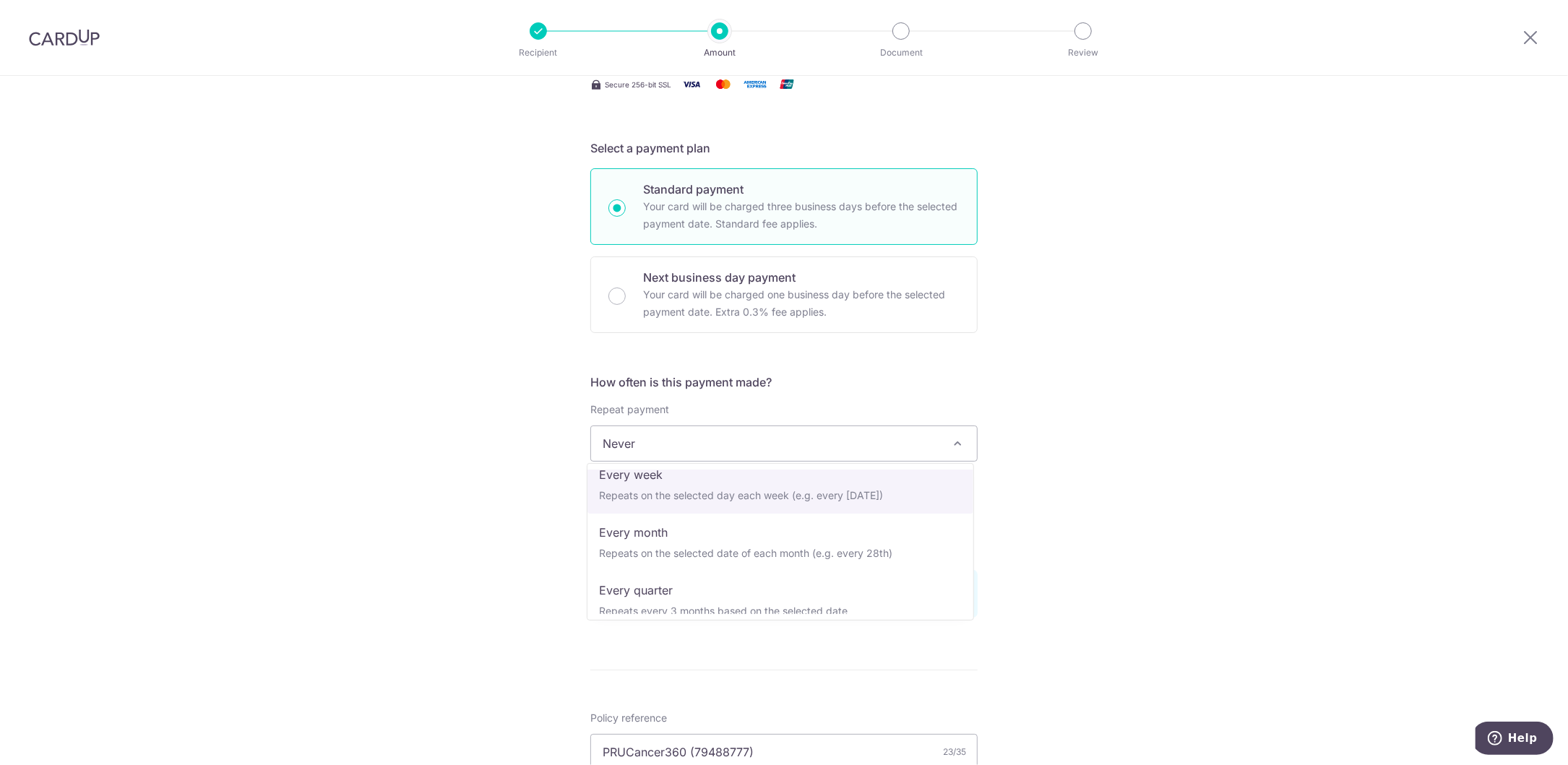
scroll to position [202, 0]
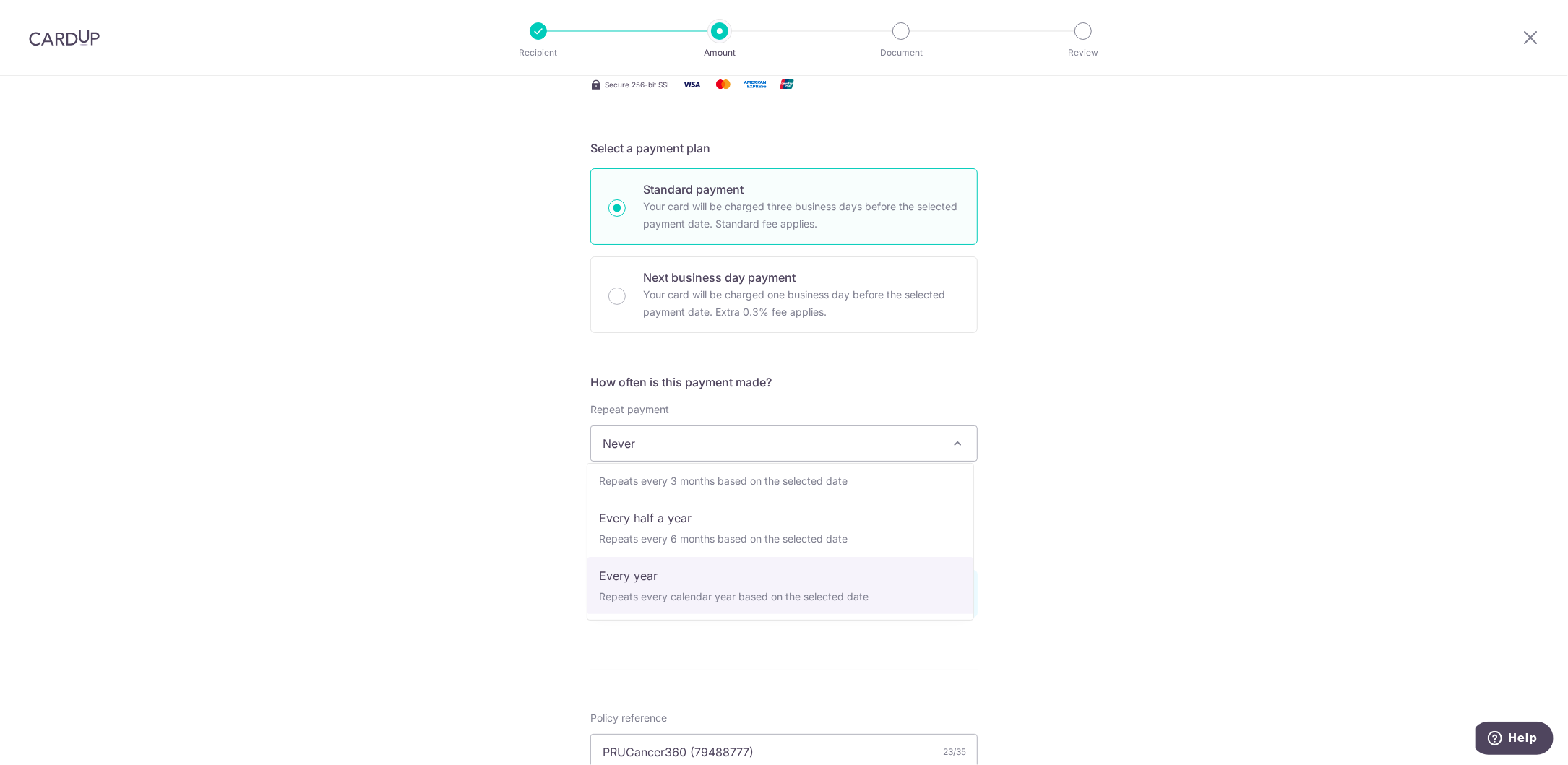
select select "6"
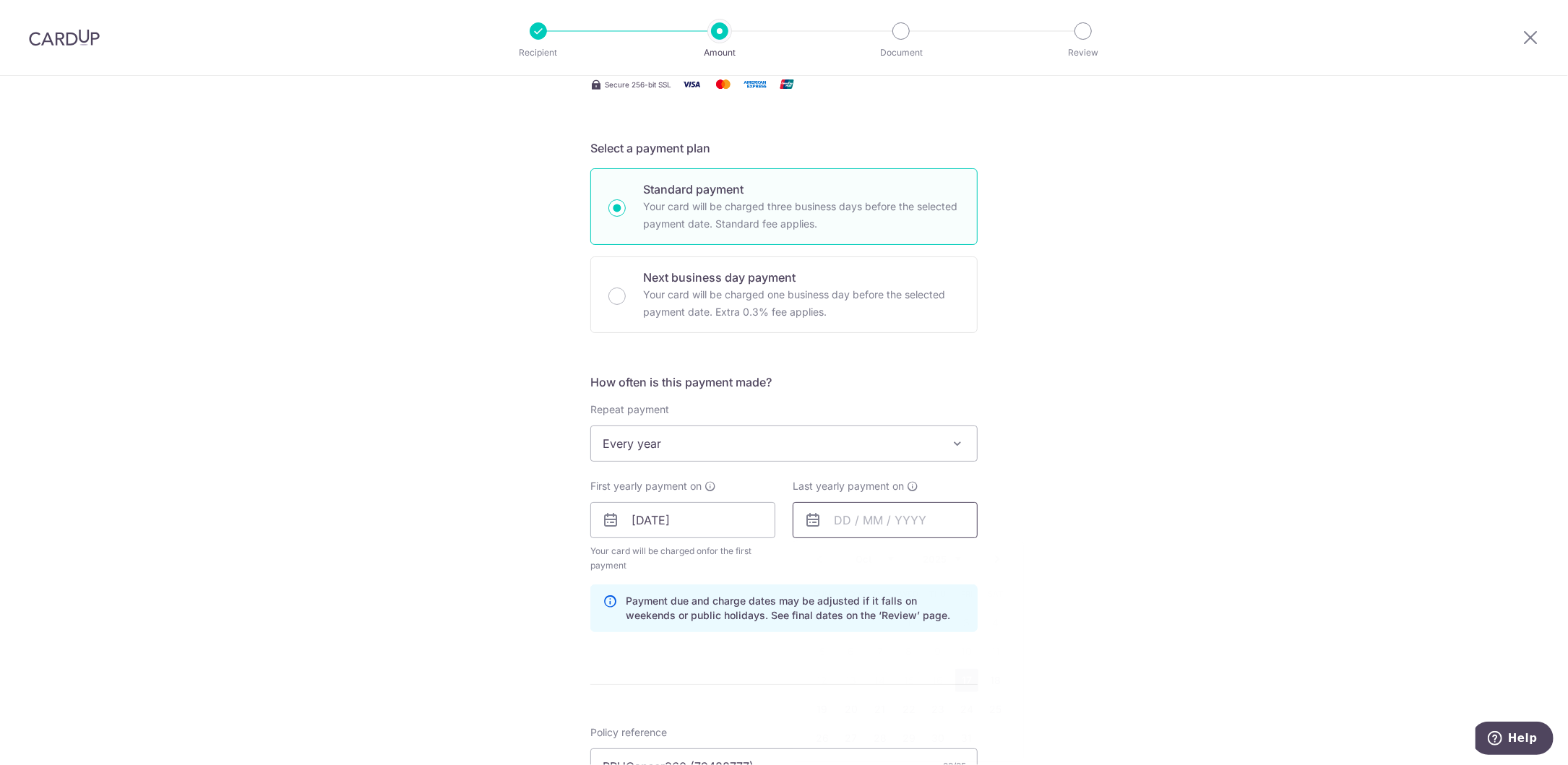
click at [841, 523] on input "text" at bounding box center [885, 520] width 185 height 36
click at [955, 558] on select "2025 2026 2027 2028 2029 2030 2031 2032 2033 2034 2035" at bounding box center [942, 559] width 38 height 12
click at [993, 679] on link "17" at bounding box center [996, 681] width 23 height 23
type input "17/10/2026"
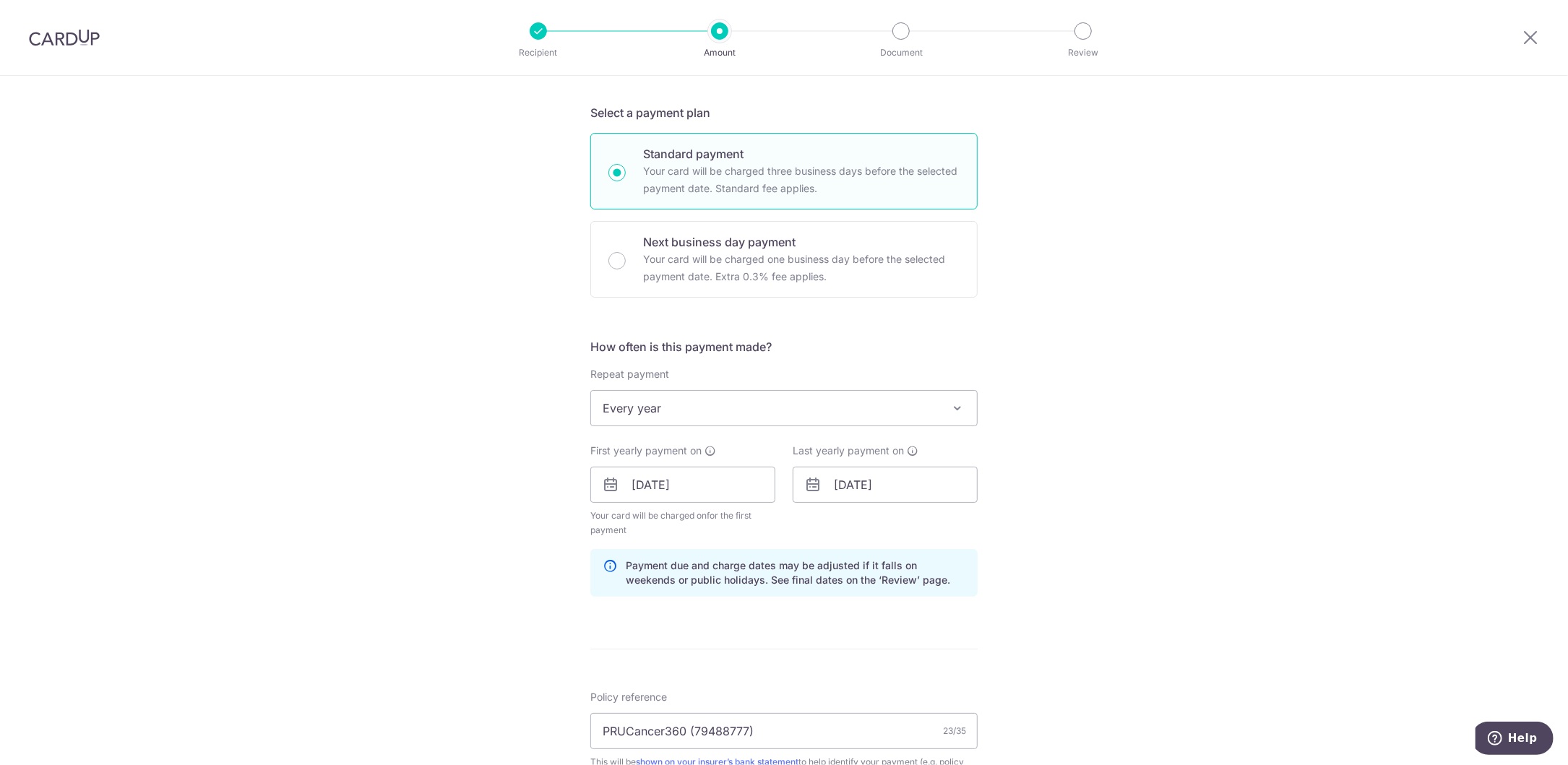
scroll to position [406, 0]
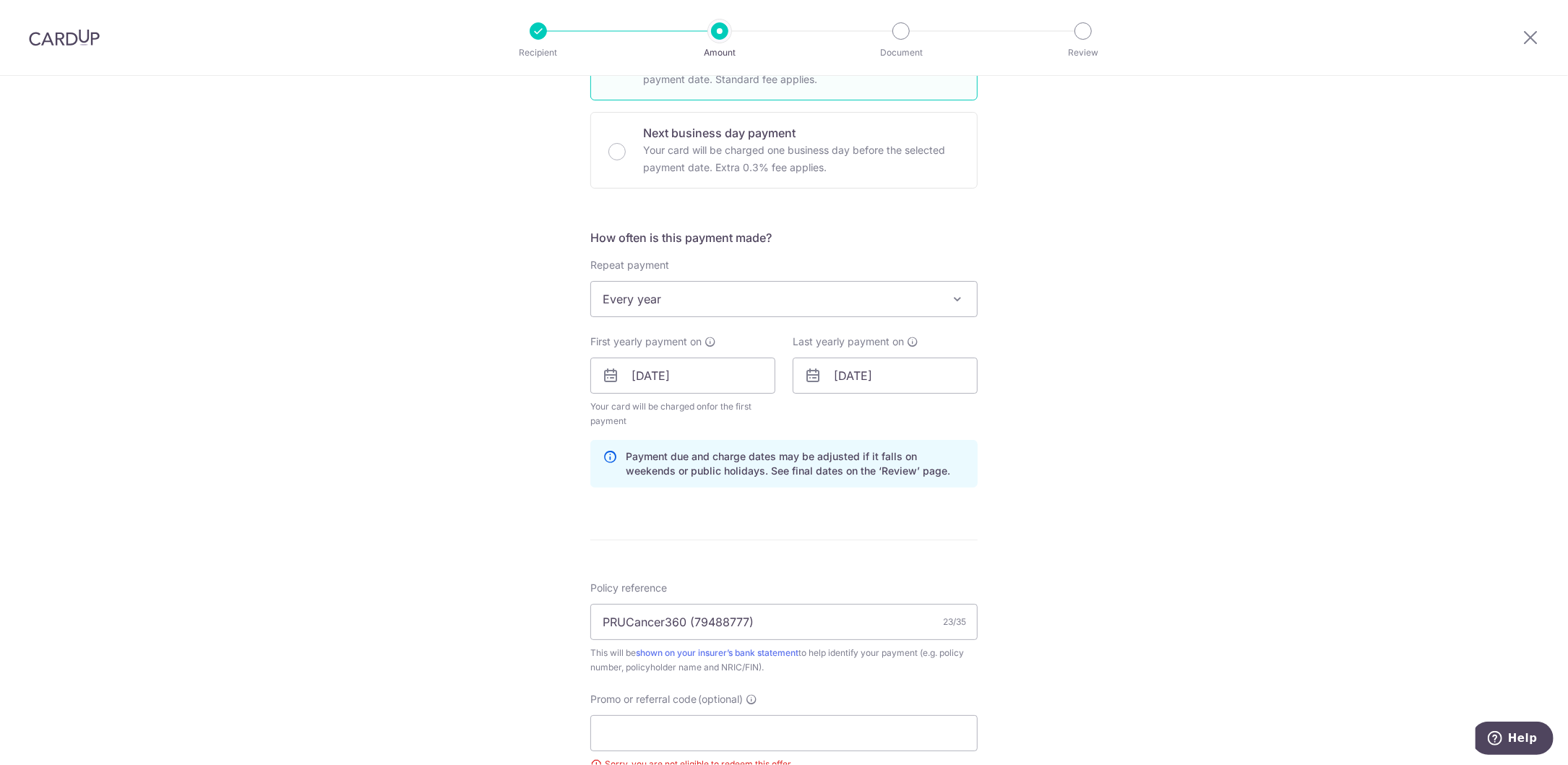
click at [442, 337] on div "Tell us more about your payment Enter payment amount SGD 456.00 456.00 Select C…" at bounding box center [784, 371] width 1568 height 1402
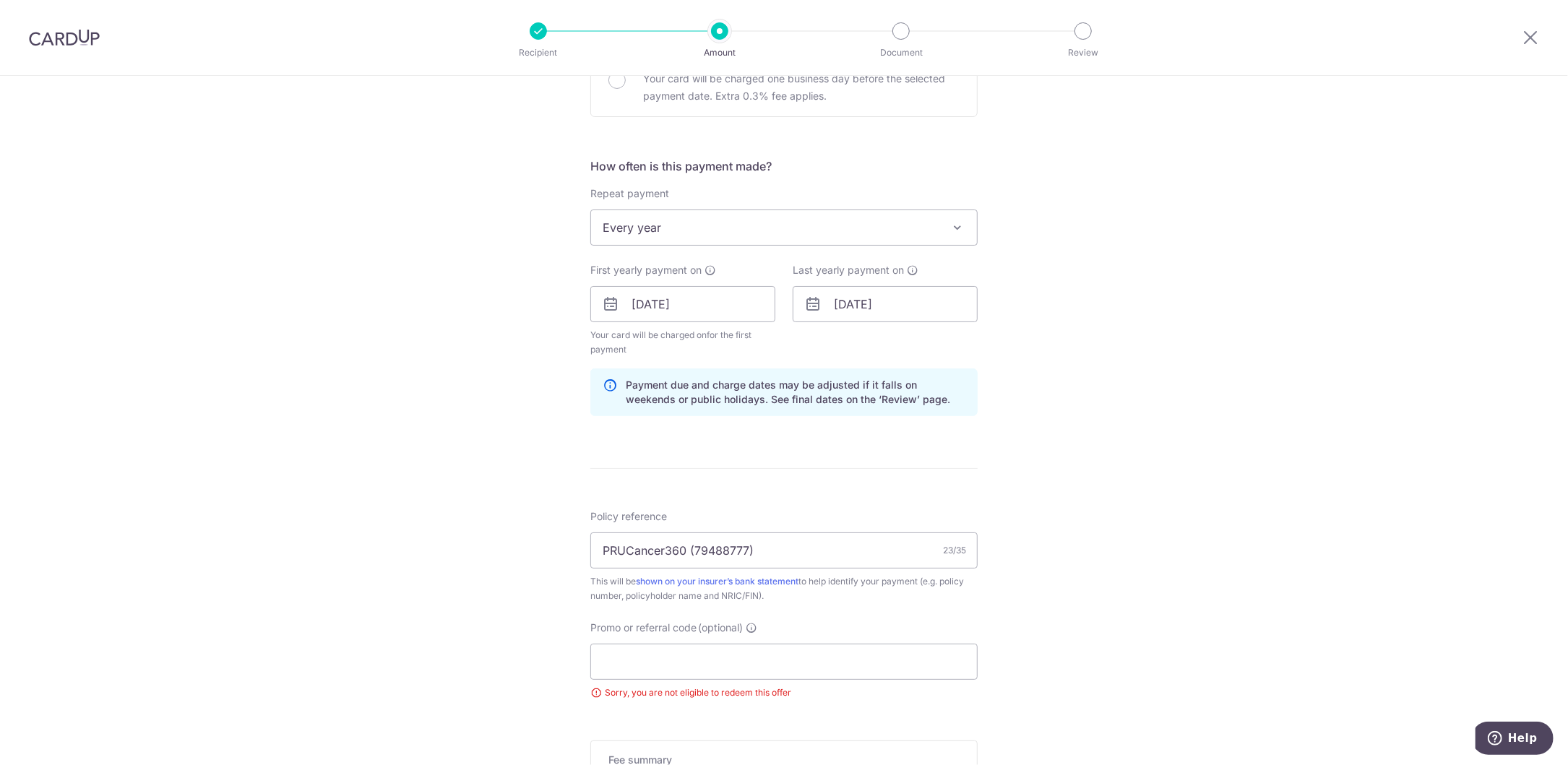
scroll to position [623, 0]
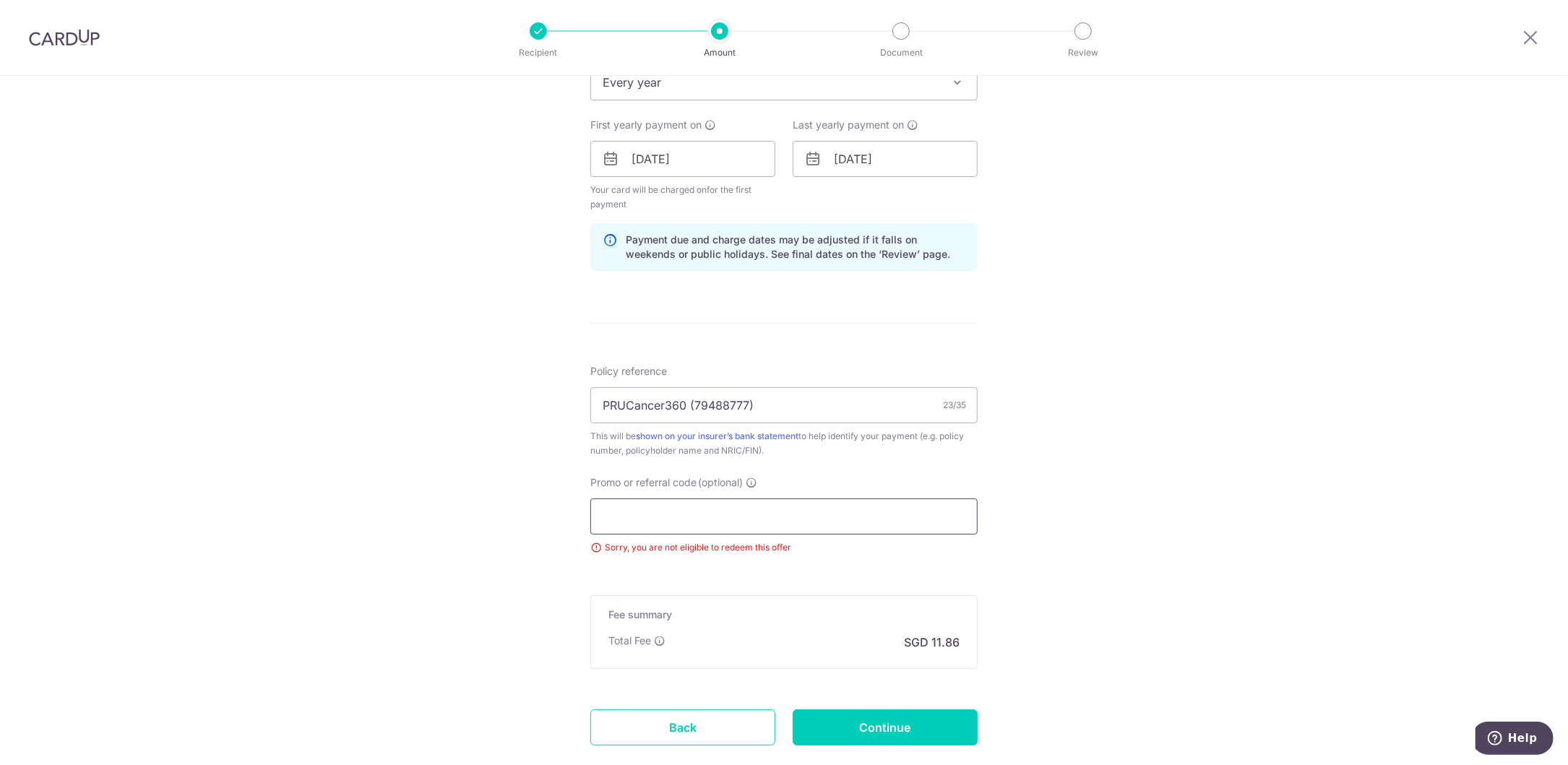
click at [645, 524] on input "Promo or referral code (optional)" at bounding box center [784, 517] width 387 height 36
paste input "REC185"
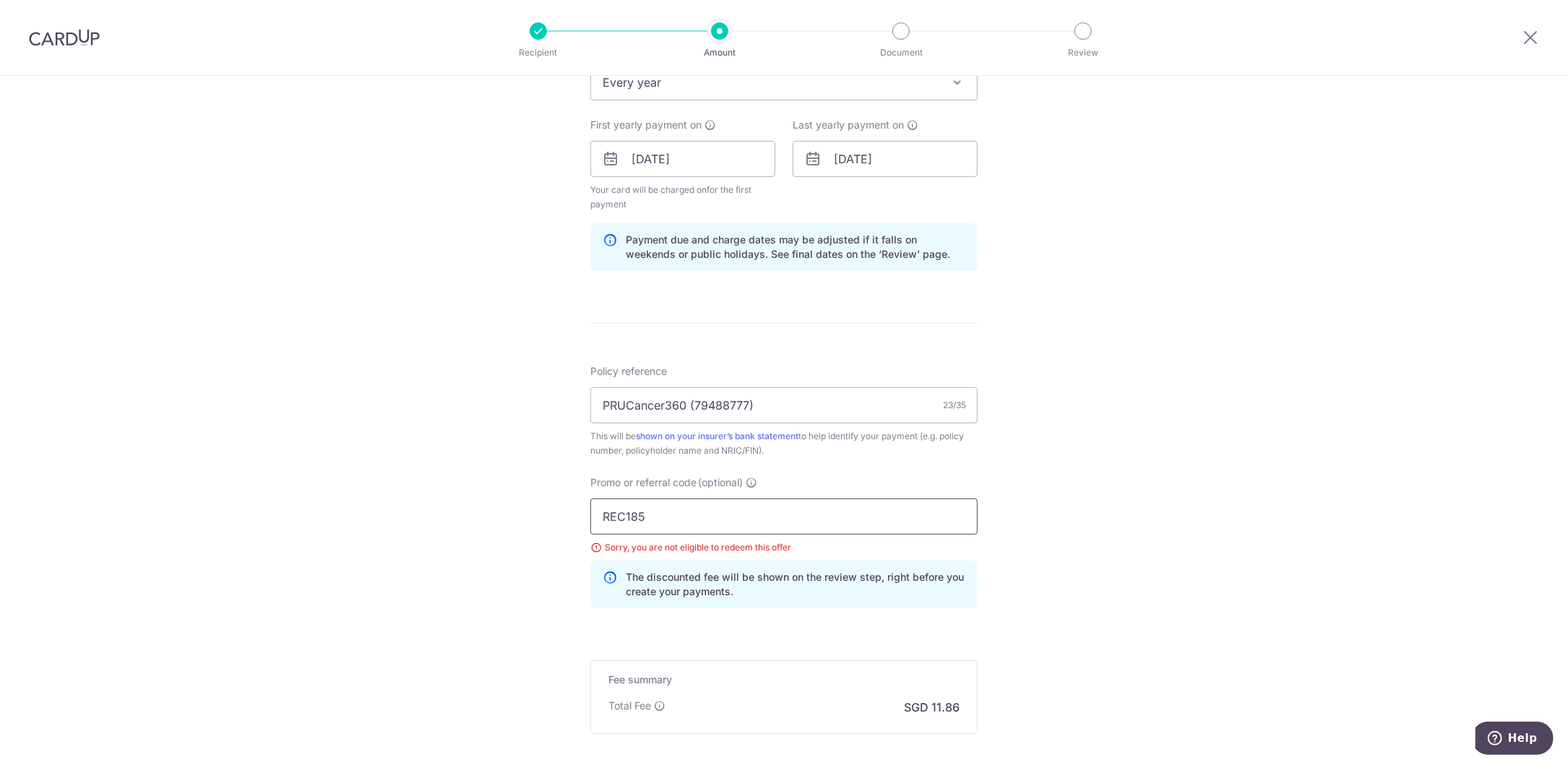
type input "REC185"
click at [514, 577] on div "Tell us more about your payment Enter payment amount SGD 456.00 456.00 Select C…" at bounding box center [784, 186] width 1568 height 1467
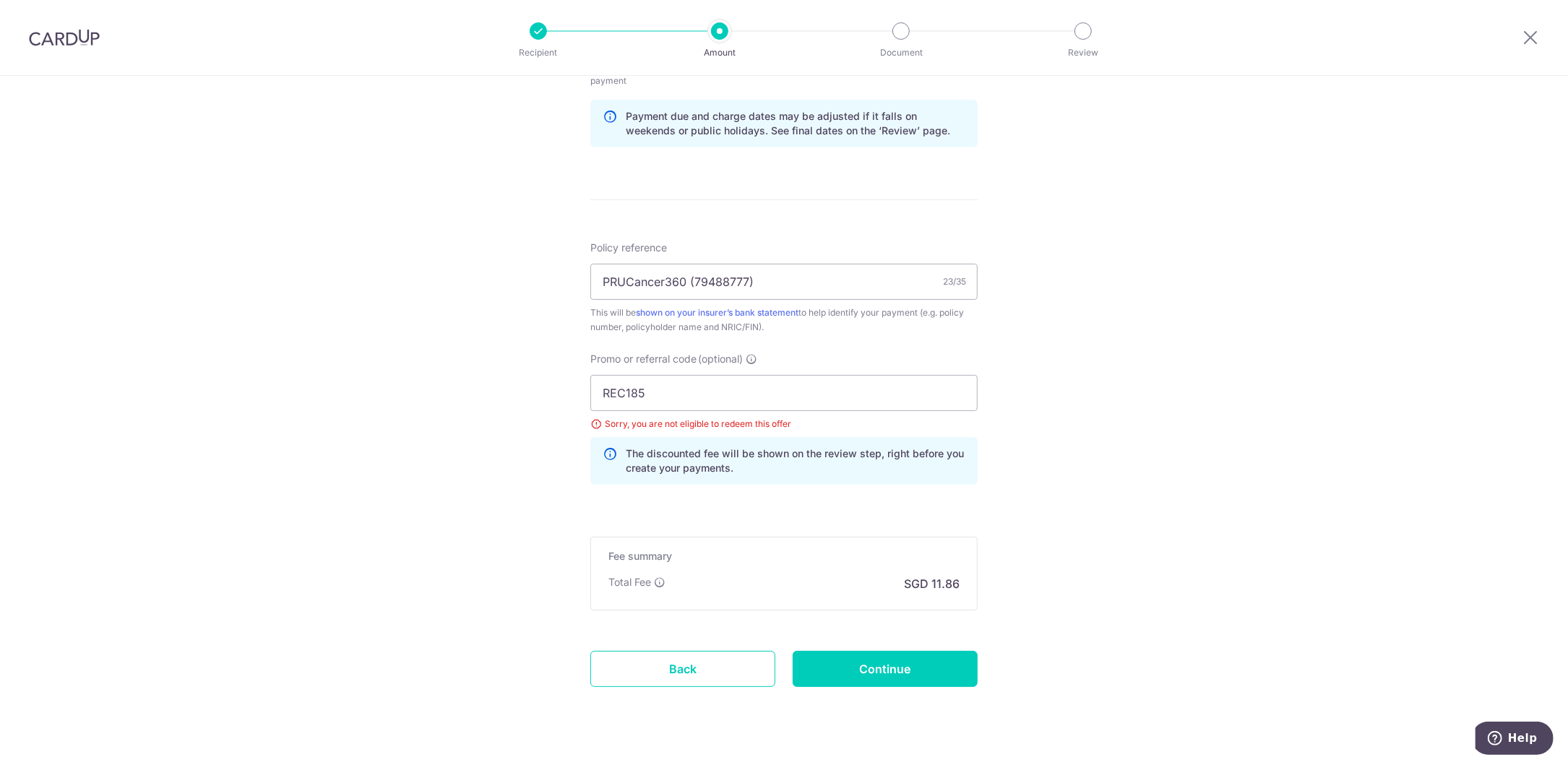
scroll to position [767, 0]
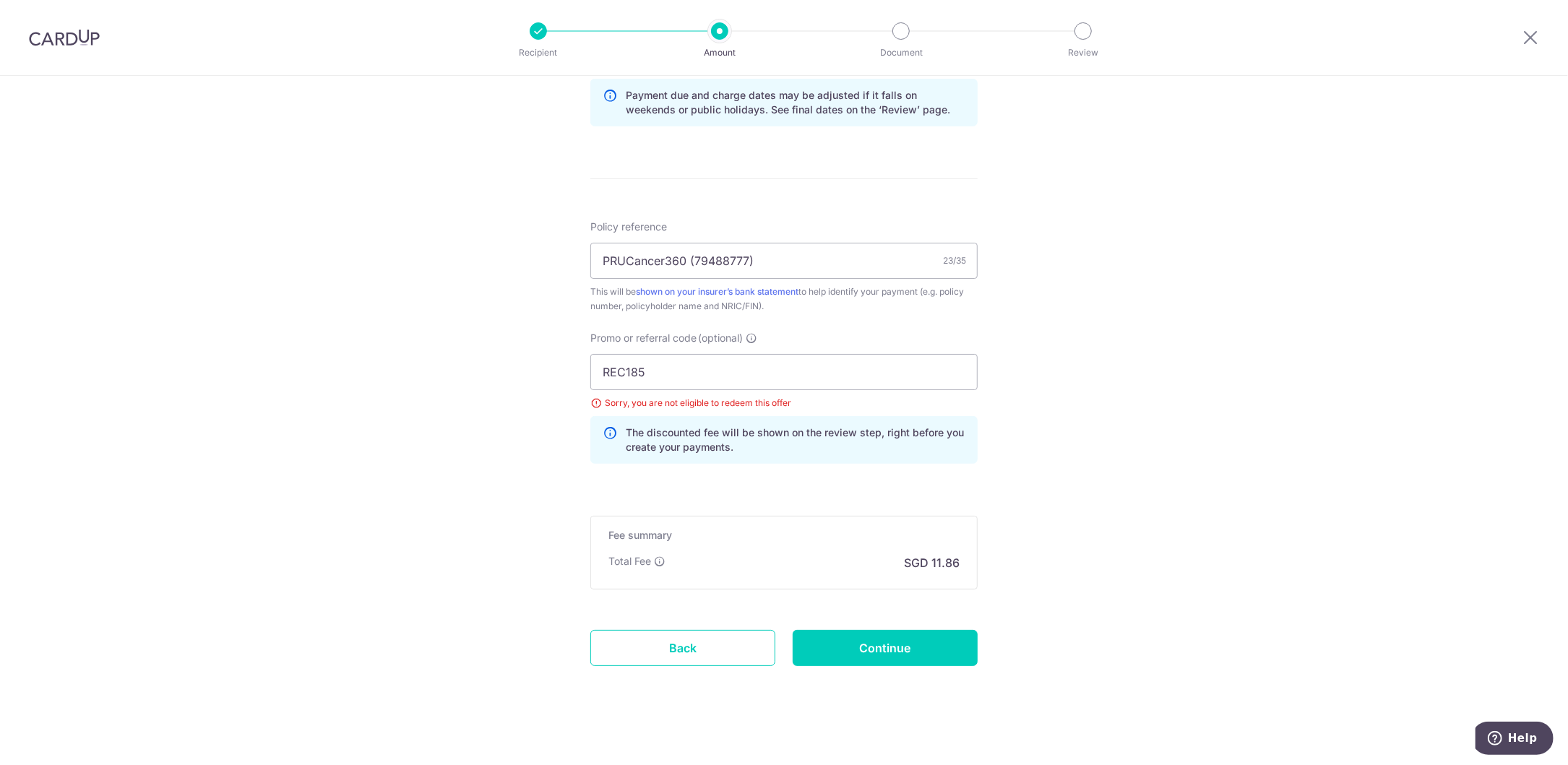
click at [547, 465] on div "Tell us more about your payment Enter payment amount SGD 456.00 456.00 Select C…" at bounding box center [784, 41] width 1568 height 1467
click at [830, 651] on input "Continue" at bounding box center [885, 648] width 185 height 36
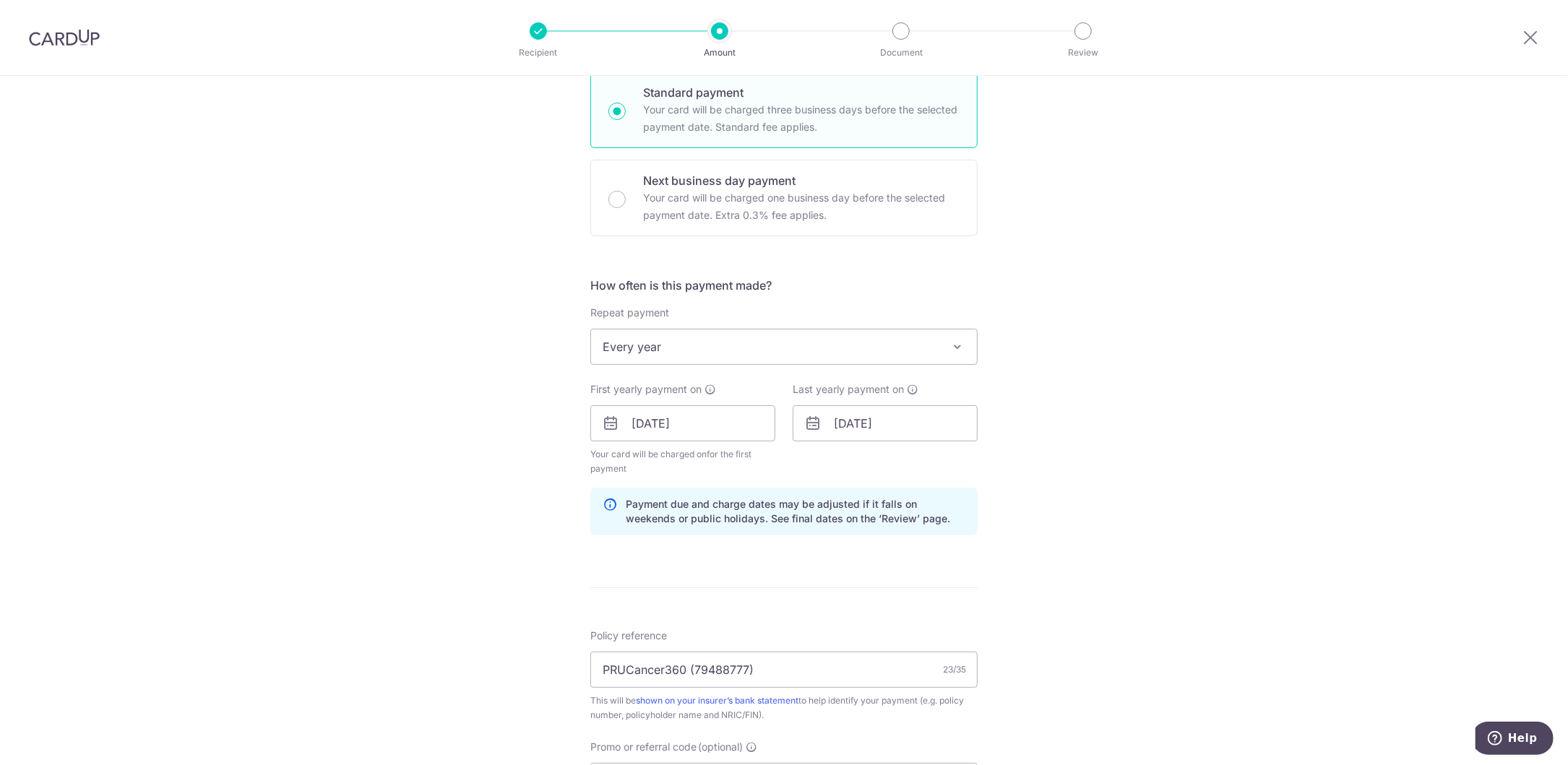
scroll to position [334, 0]
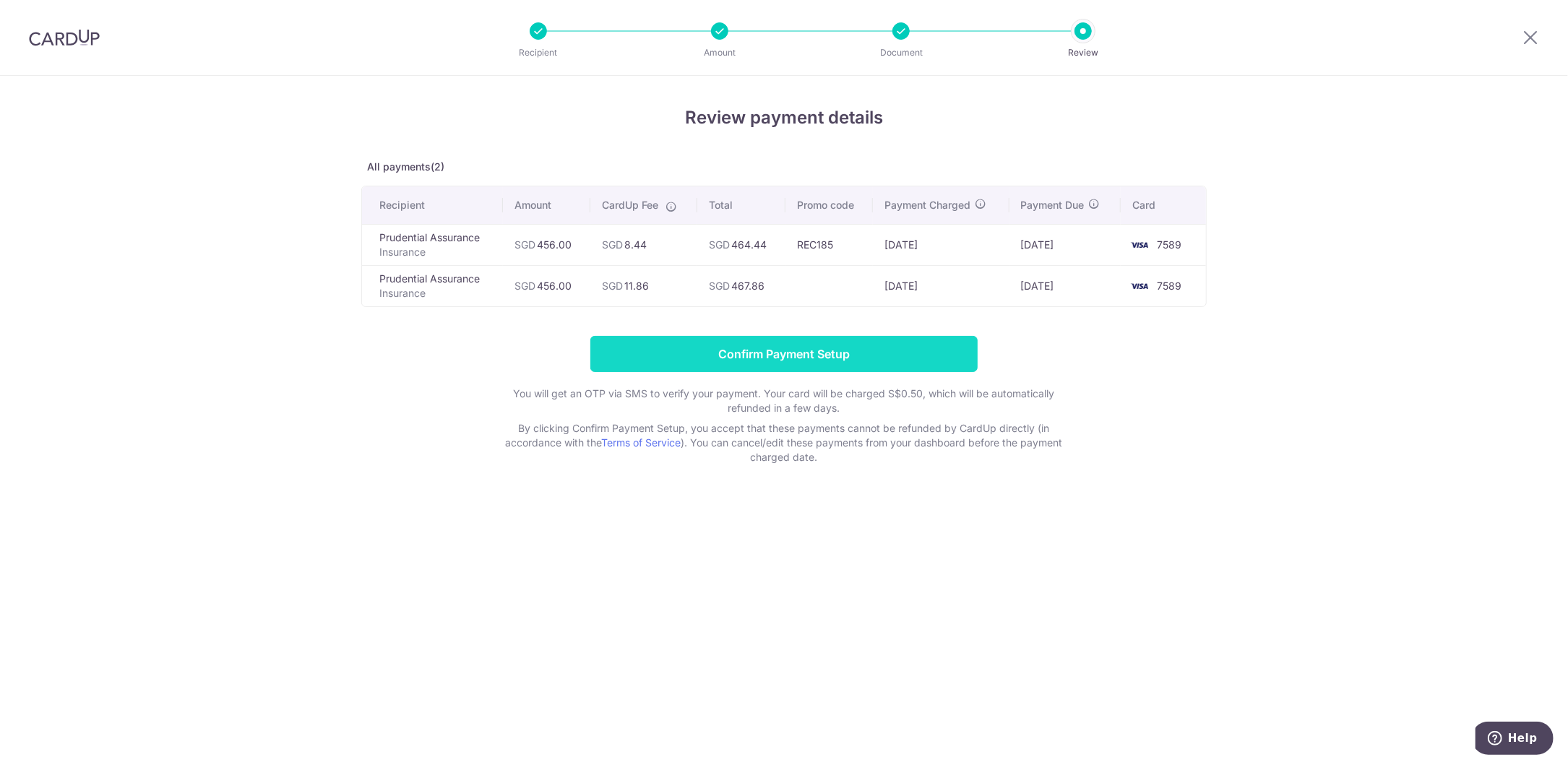
click at [856, 347] on input "Confirm Payment Setup" at bounding box center [784, 354] width 387 height 36
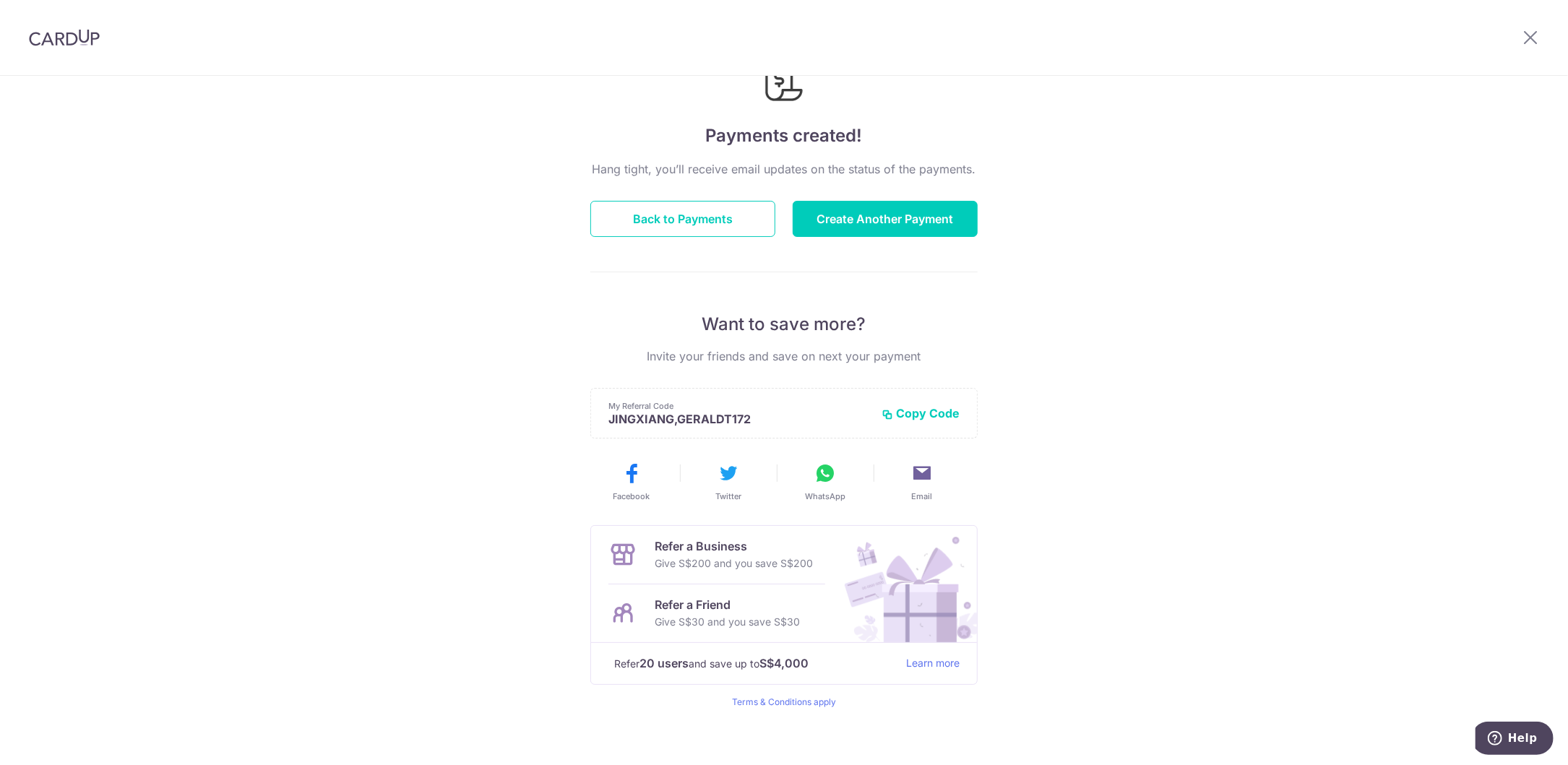
scroll to position [81, 0]
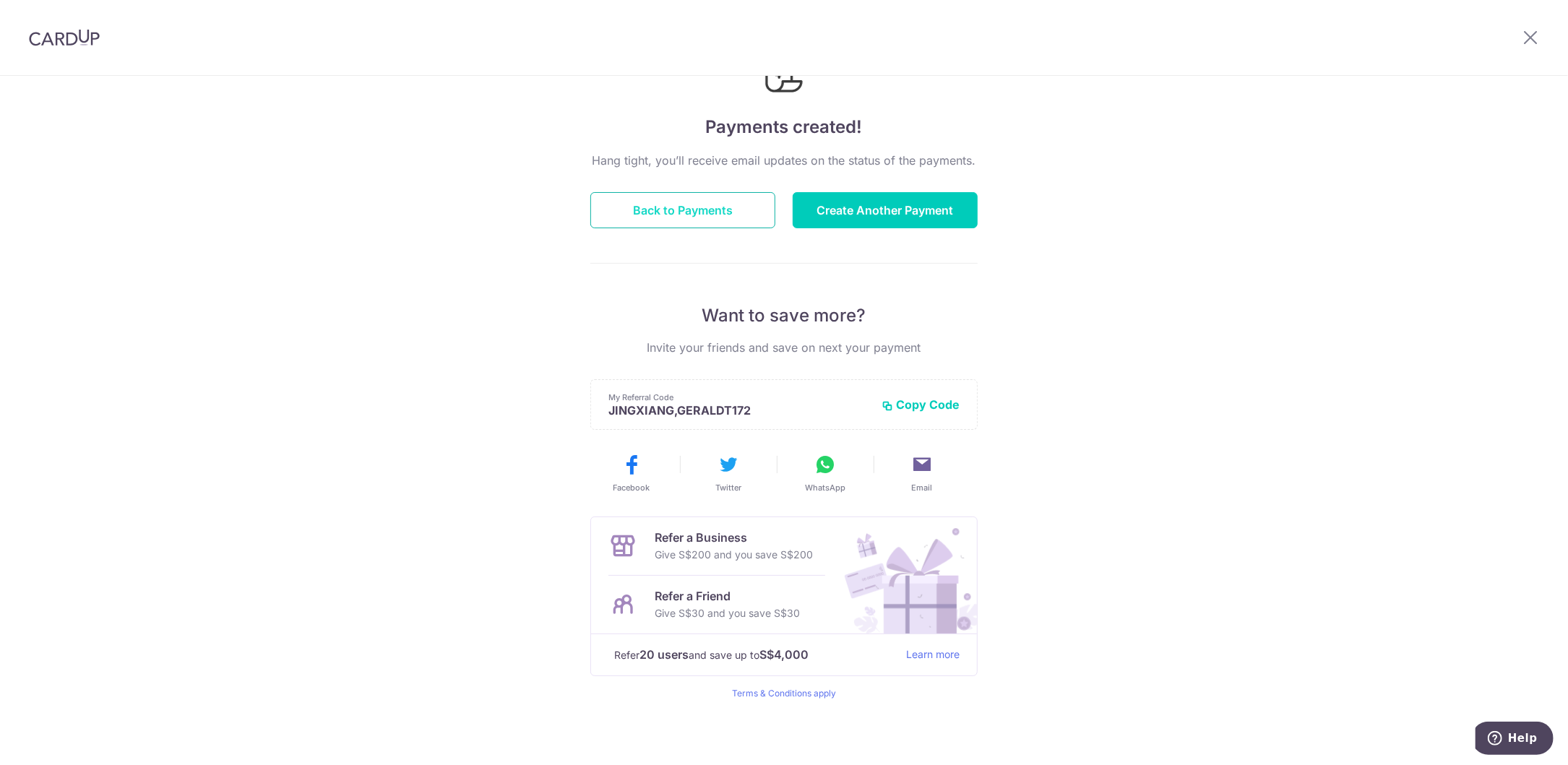
click at [686, 207] on button "Back to Payments" at bounding box center [683, 210] width 185 height 36
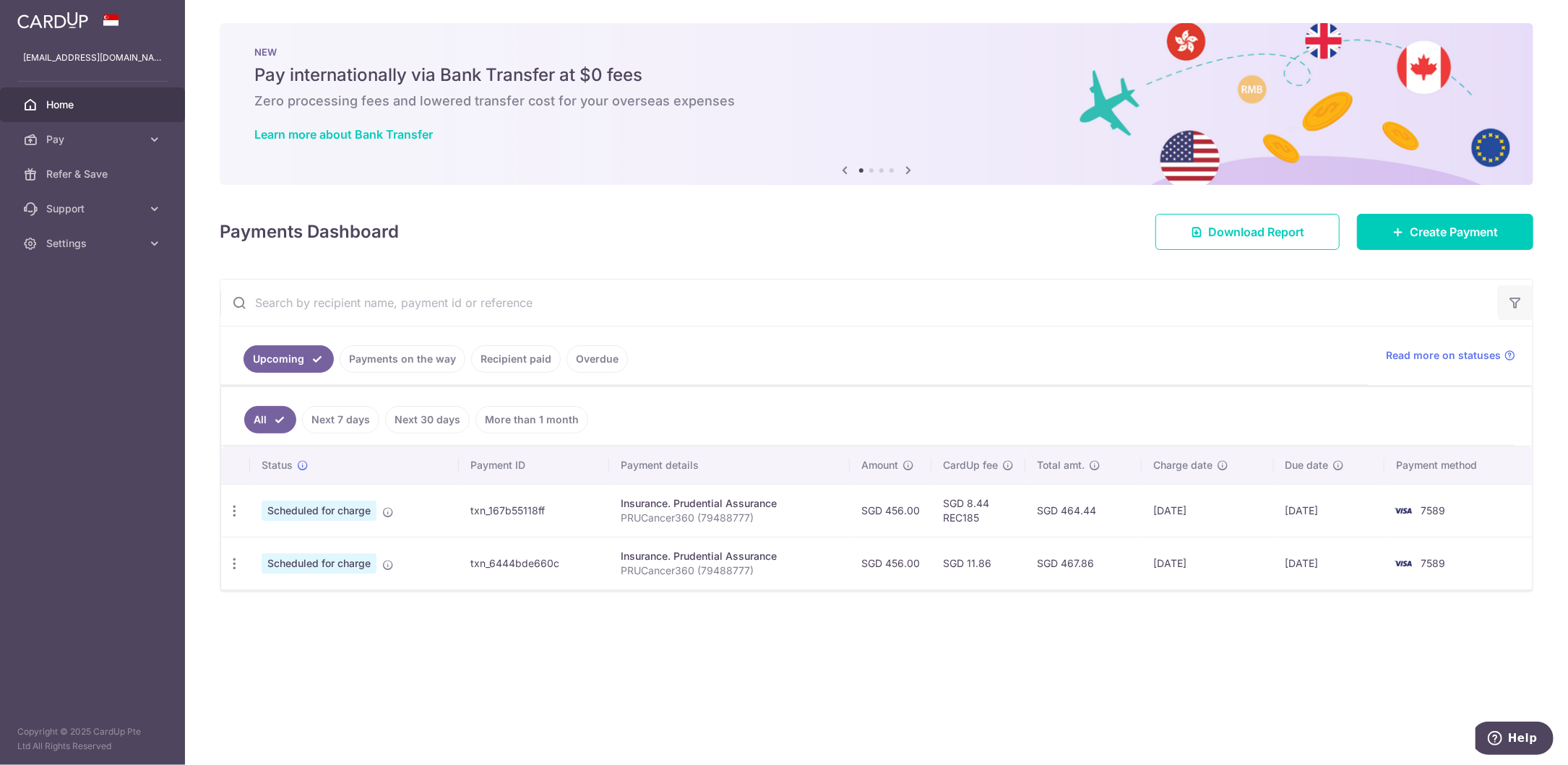
click at [1514, 303] on icon "button" at bounding box center [1515, 303] width 14 height 14
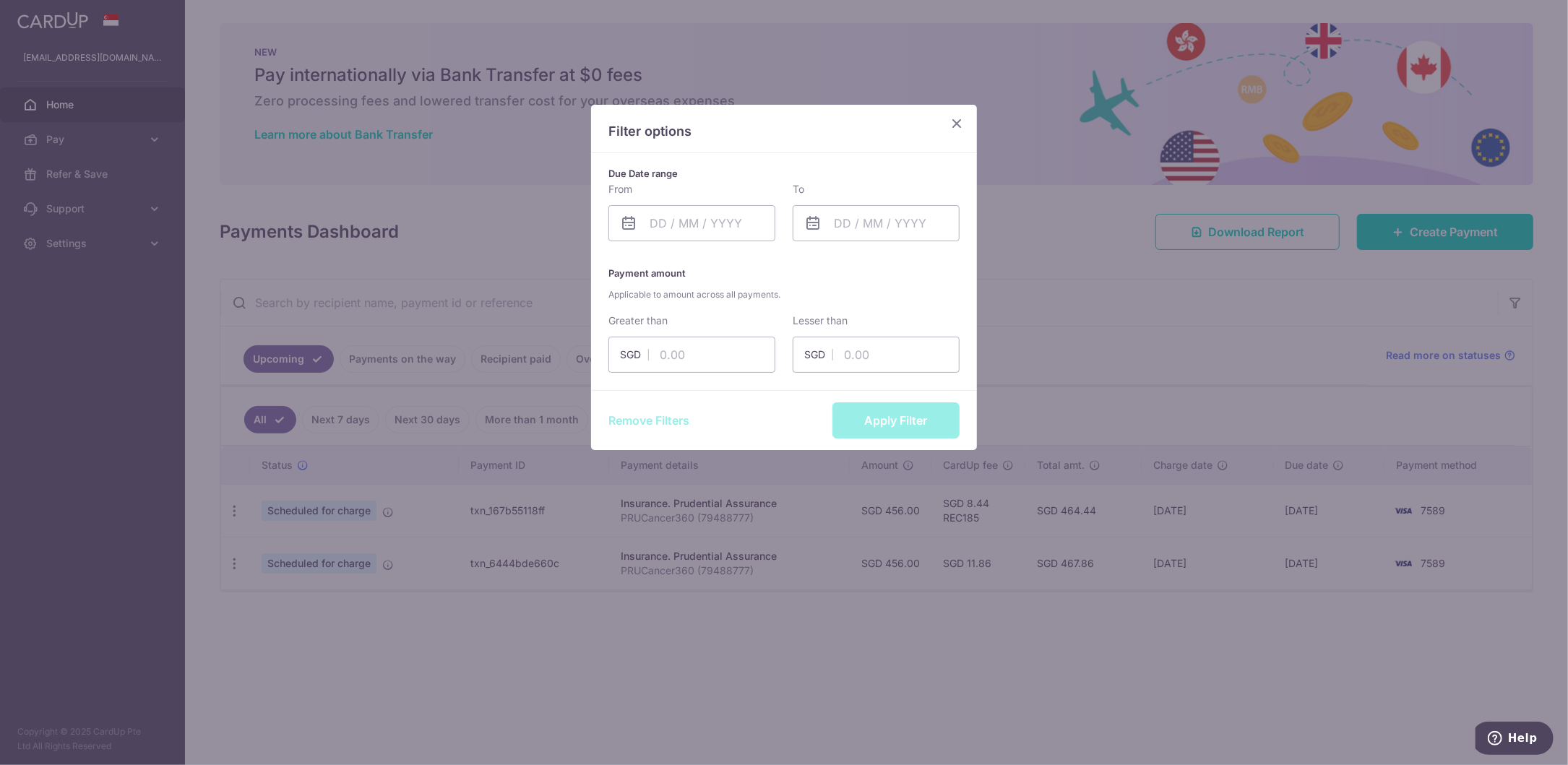
click at [959, 124] on icon "Close" at bounding box center [956, 123] width 17 height 18
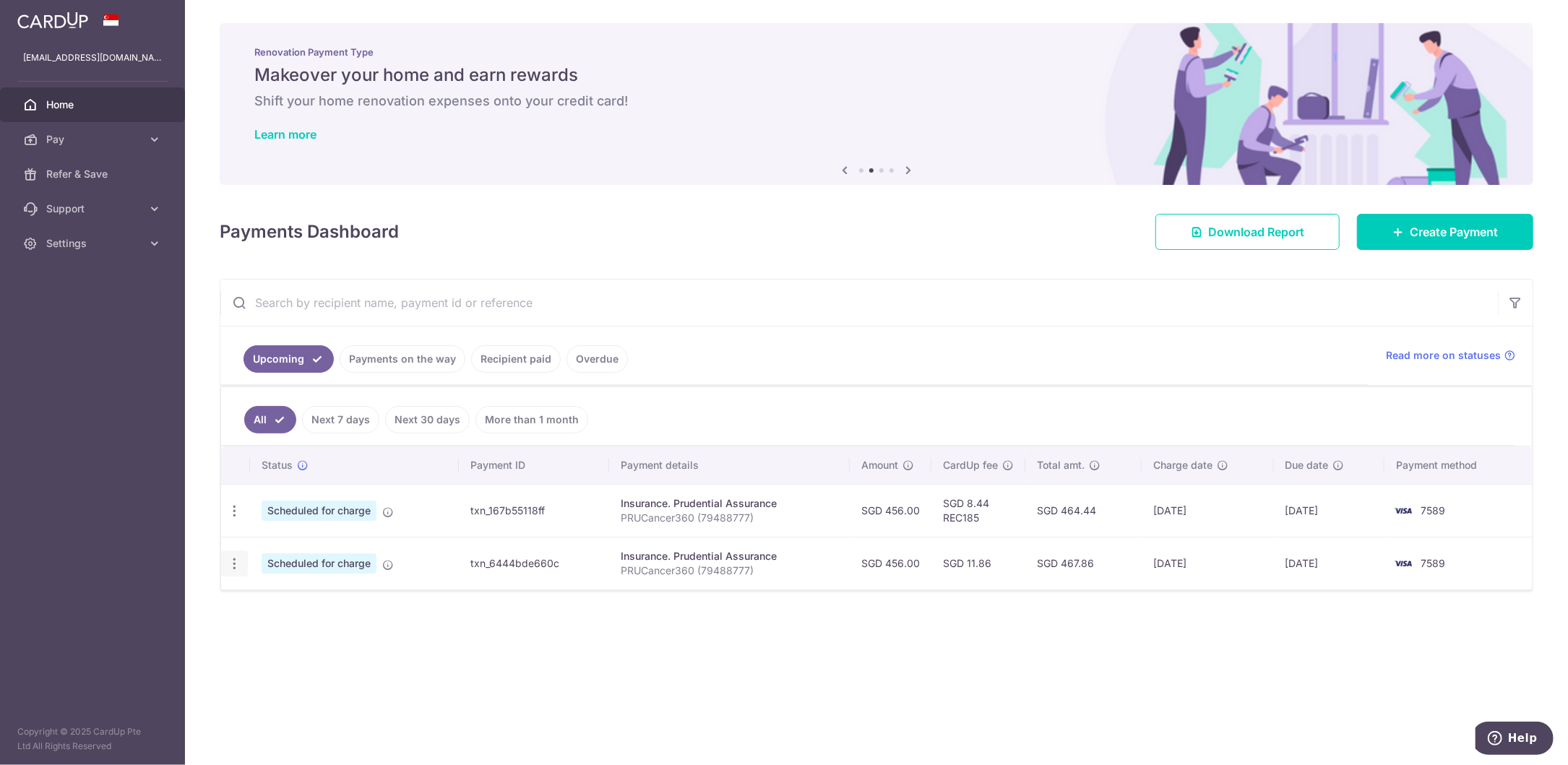
click at [233, 563] on icon "button" at bounding box center [234, 563] width 15 height 15
click at [271, 639] on span "Cancel payment" at bounding box center [311, 639] width 97 height 17
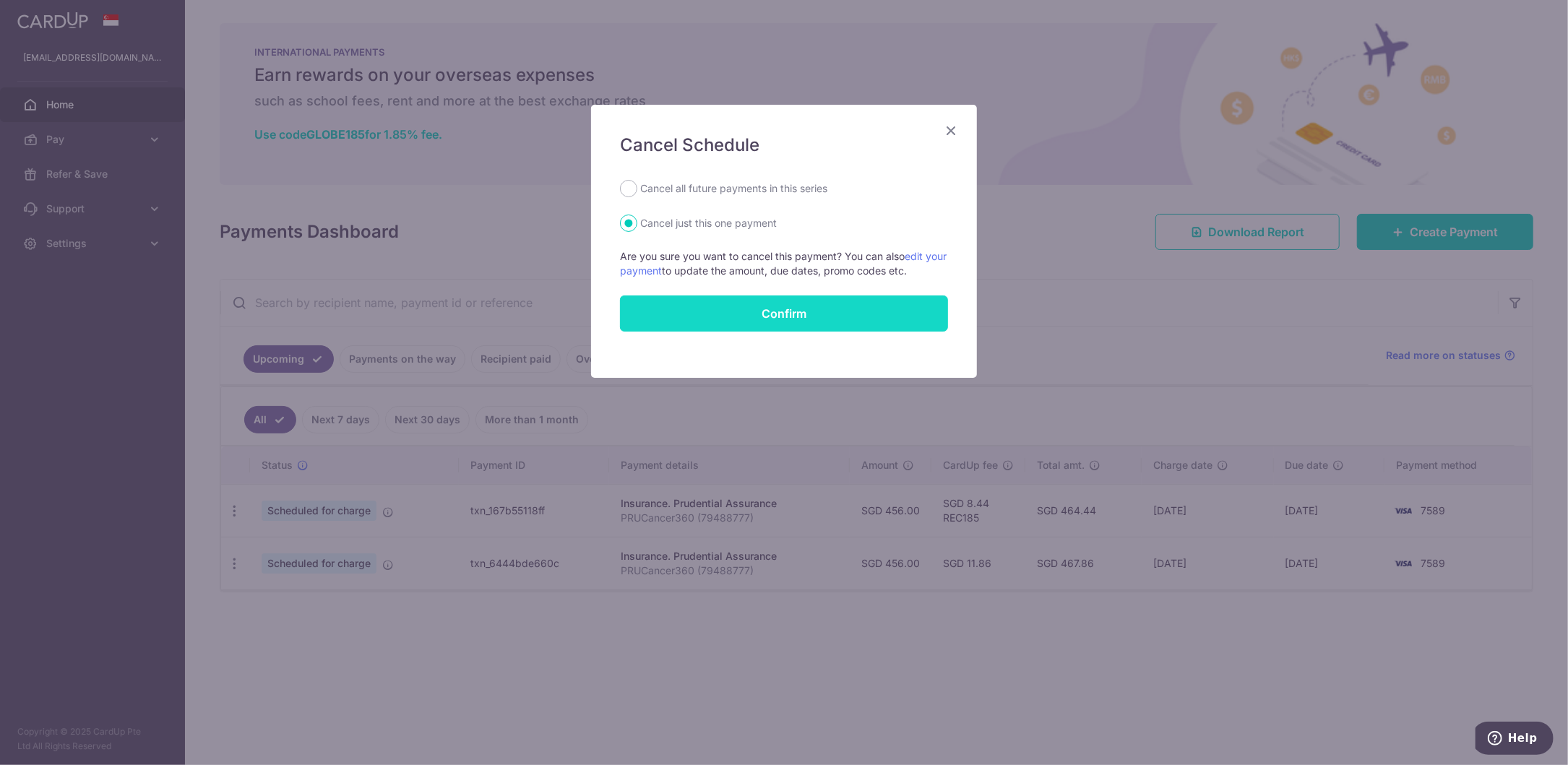
click at [755, 306] on button "Confirm" at bounding box center [784, 314] width 328 height 36
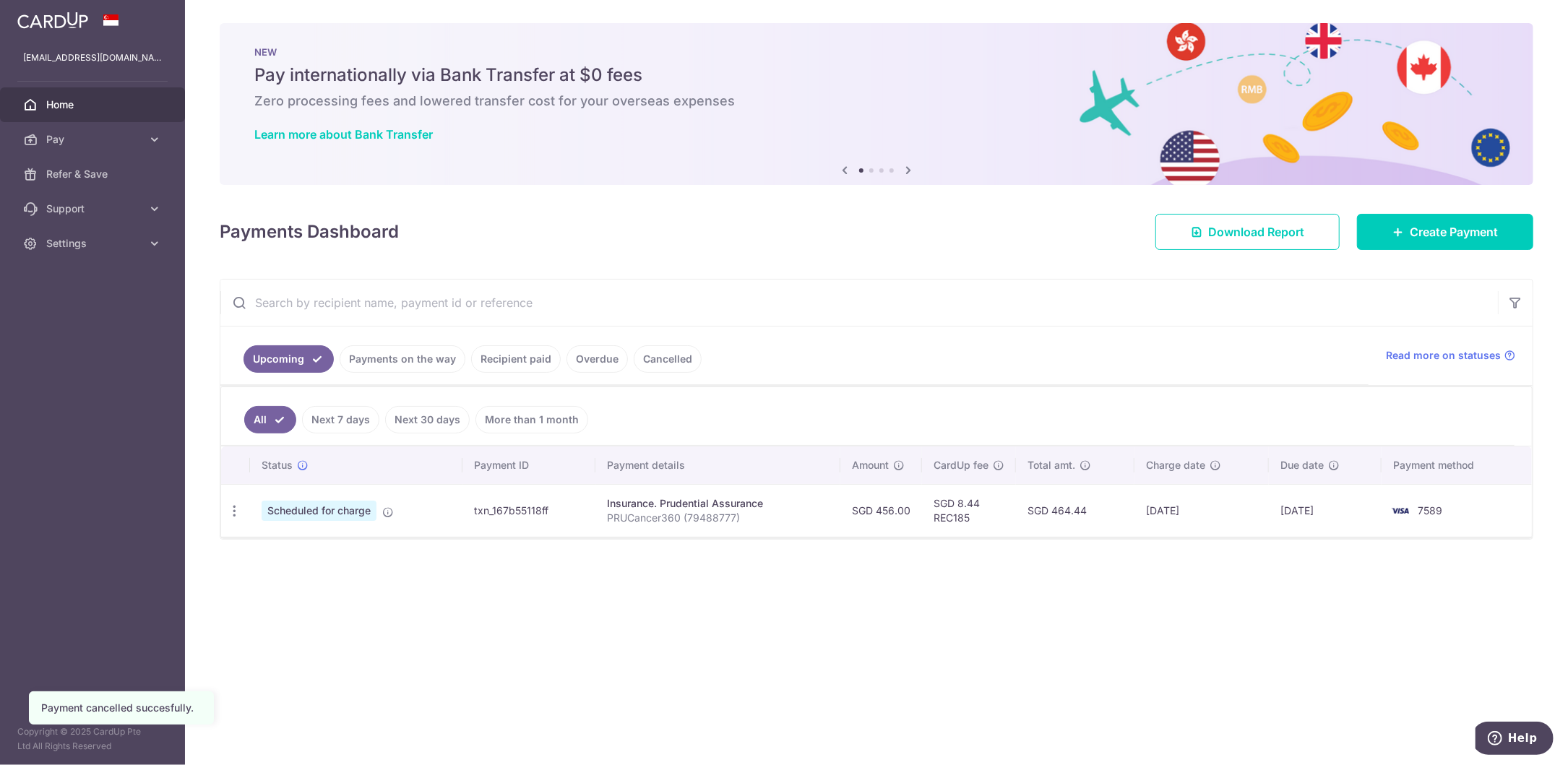
click at [855, 627] on div "× Pause Schedule Pause all future payments in this series Pause just this one p…" at bounding box center [877, 382] width 1383 height 765
click at [1427, 232] on span "Create Payment" at bounding box center [1454, 232] width 88 height 17
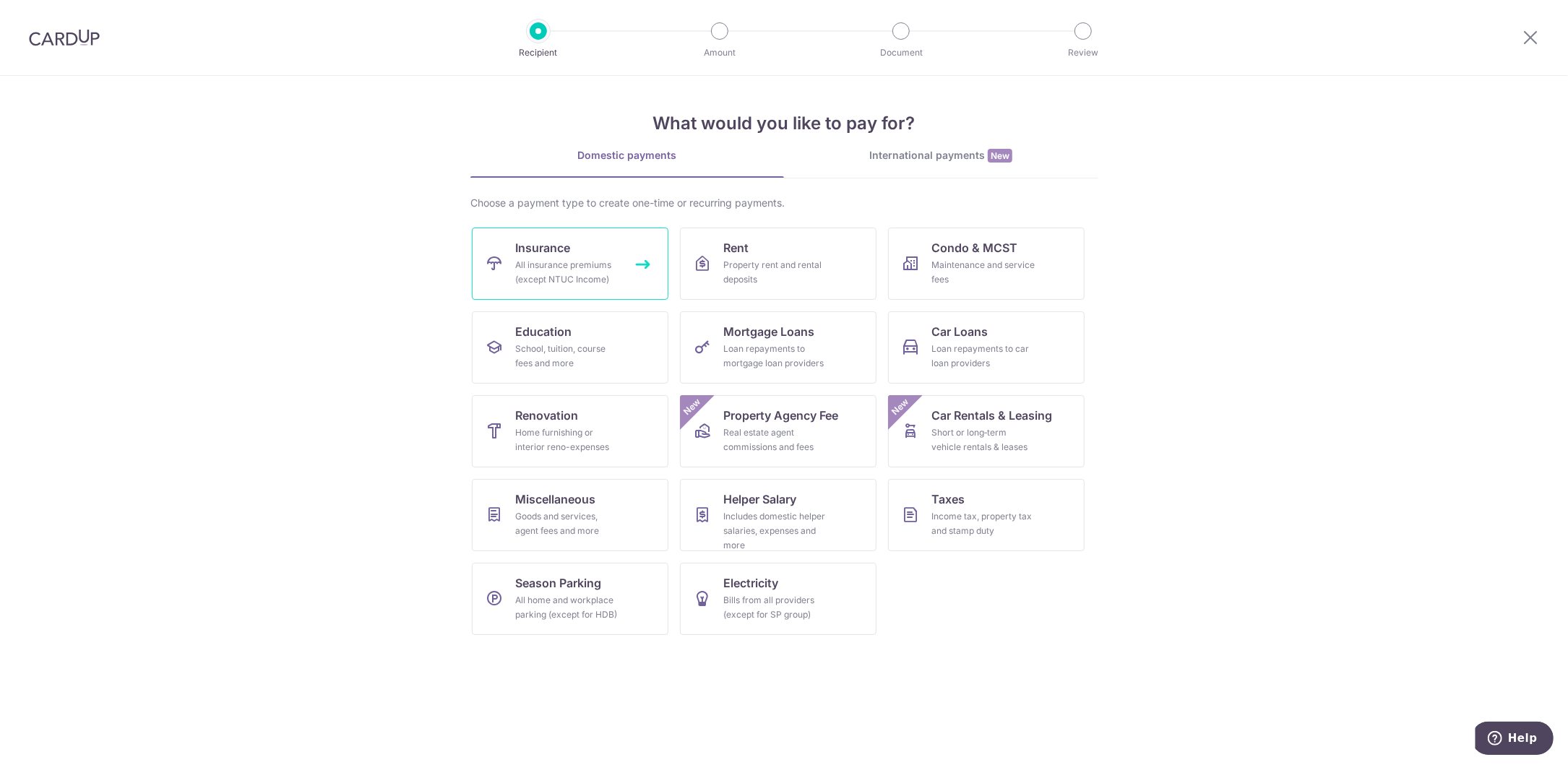
click at [558, 268] on div "All insurance premiums (except NTUC Income)" at bounding box center [567, 272] width 104 height 29
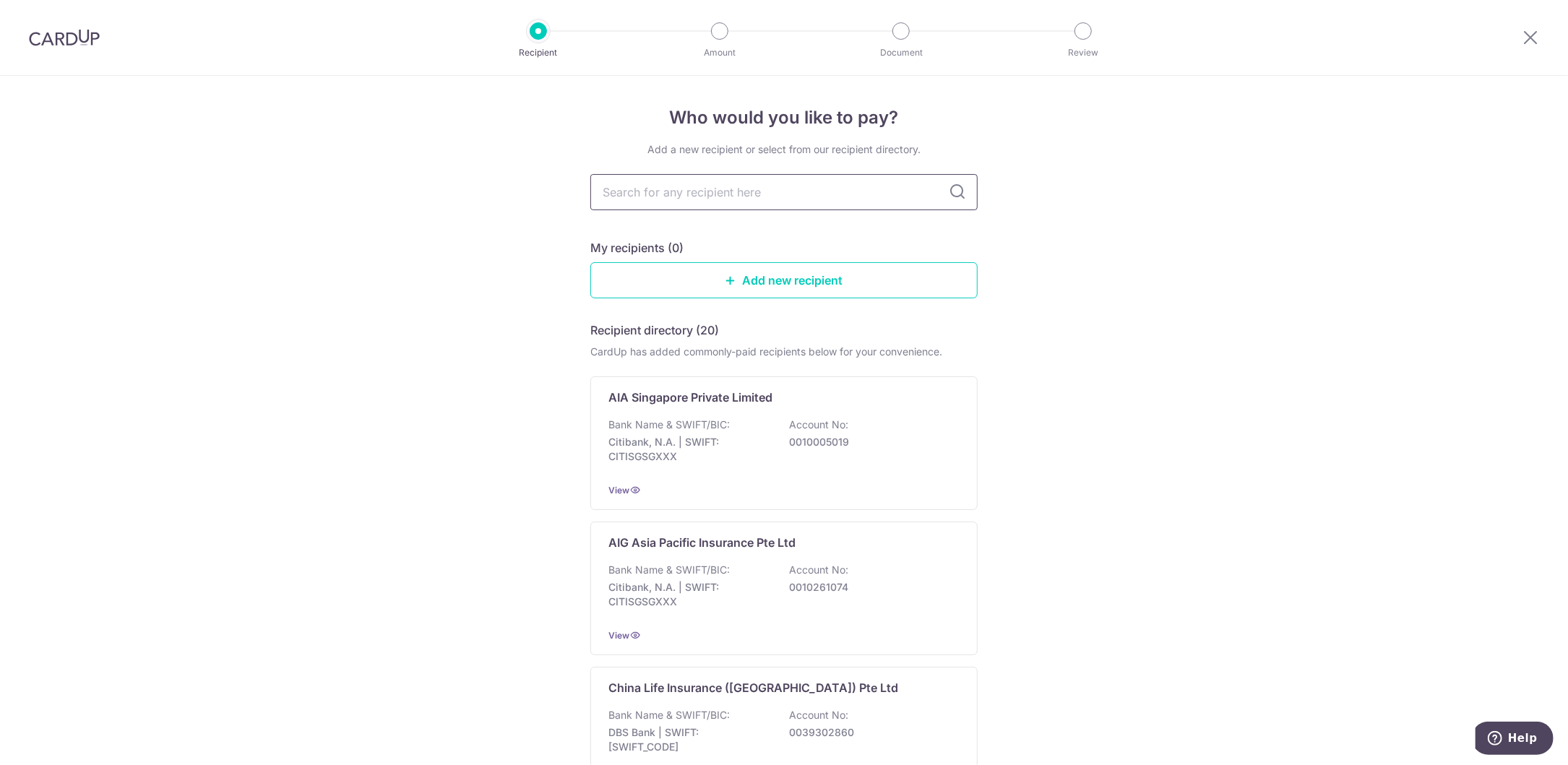
click at [715, 195] on input "text" at bounding box center [784, 192] width 387 height 36
type input "prudential"
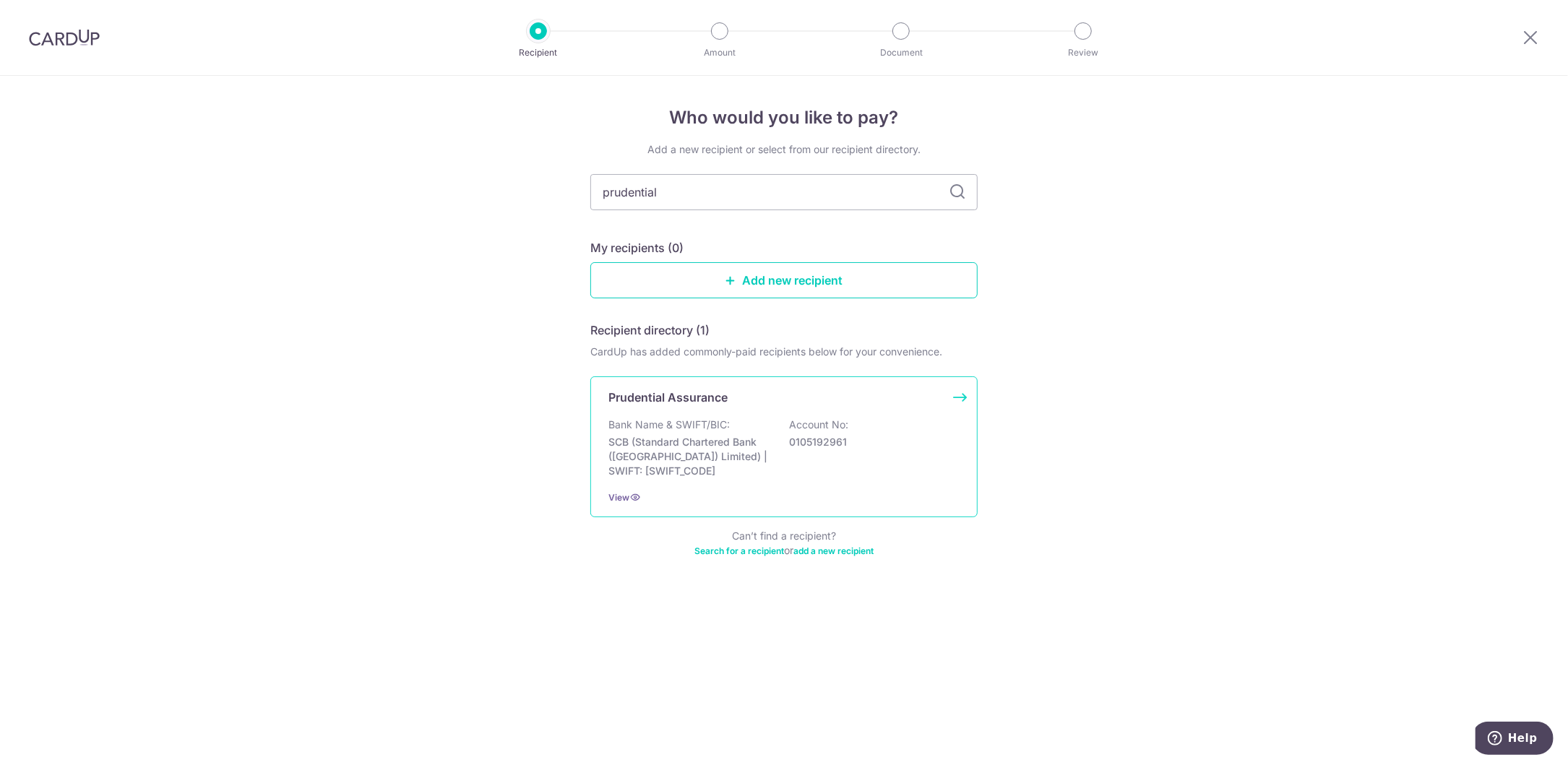
click at [736, 431] on div "Bank Name & SWIFT/BIC: SCB (Standard Chartered Bank (Singapore) Limited) | SWIF…" at bounding box center [784, 448] width 351 height 61
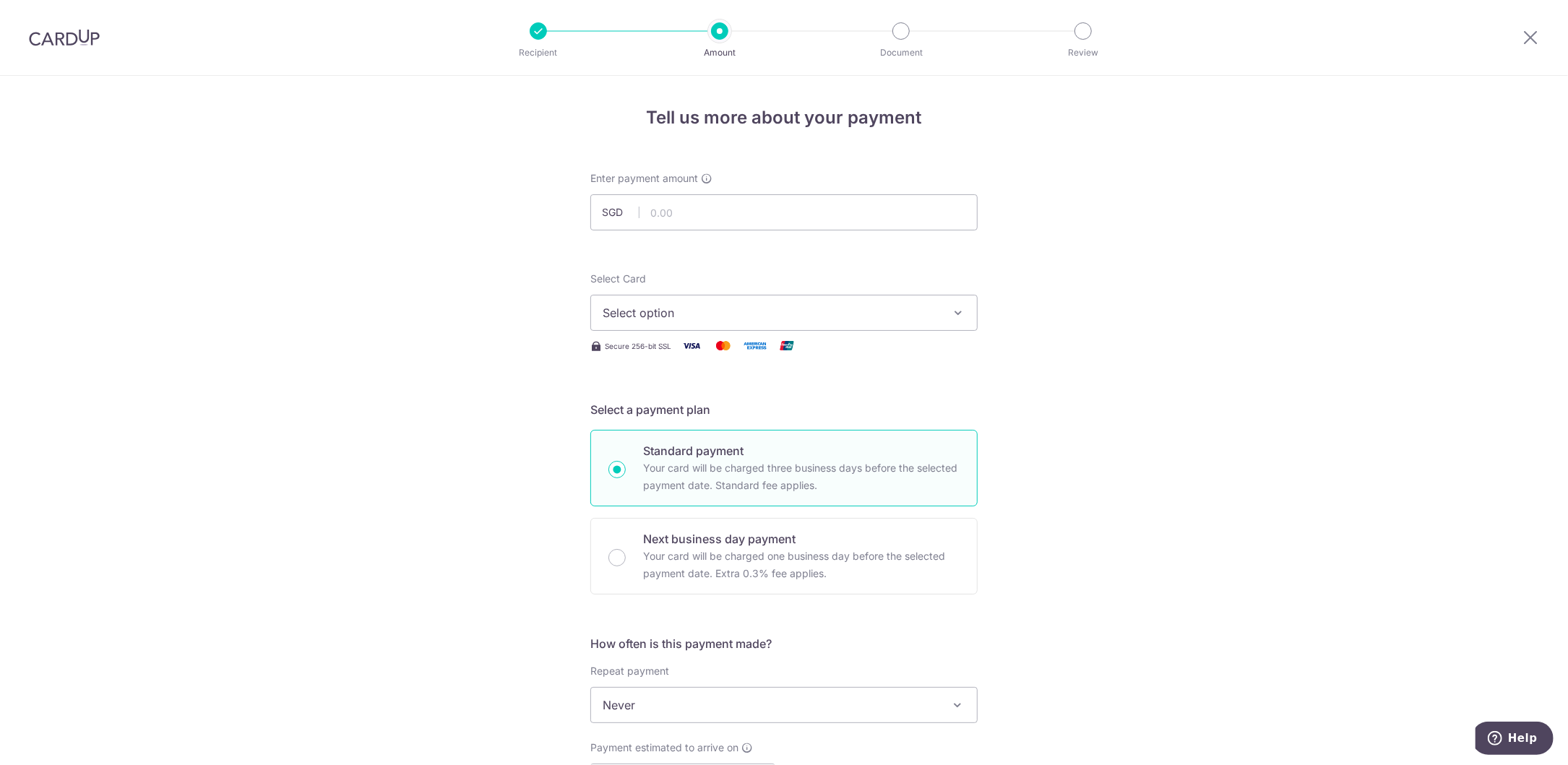
click at [706, 318] on span "Select option" at bounding box center [771, 313] width 337 height 17
click at [695, 414] on span "**** 7589" at bounding box center [784, 416] width 363 height 17
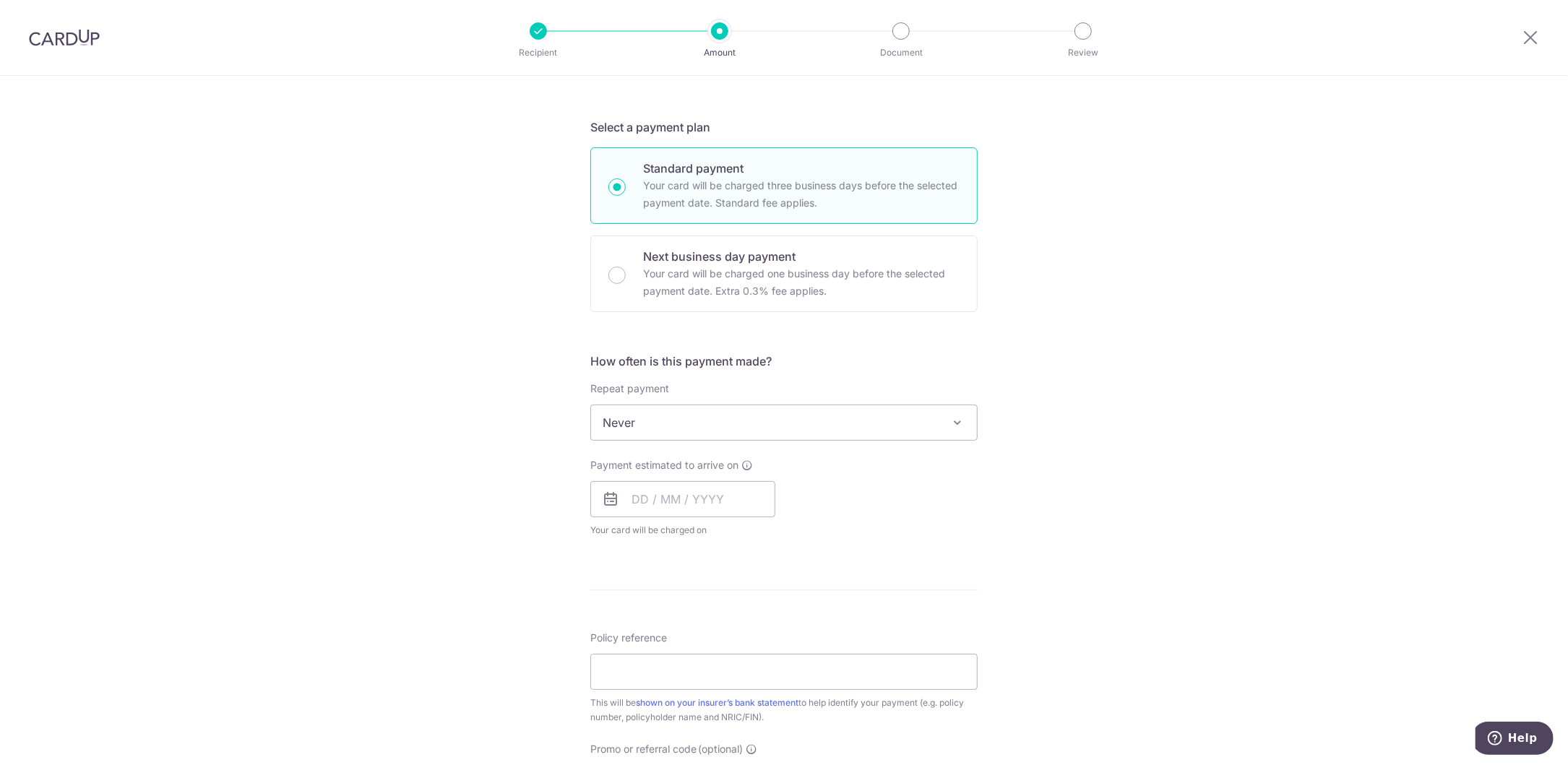
scroll to position [289, 0]
click at [637, 409] on span "Never" at bounding box center [784, 416] width 386 height 34
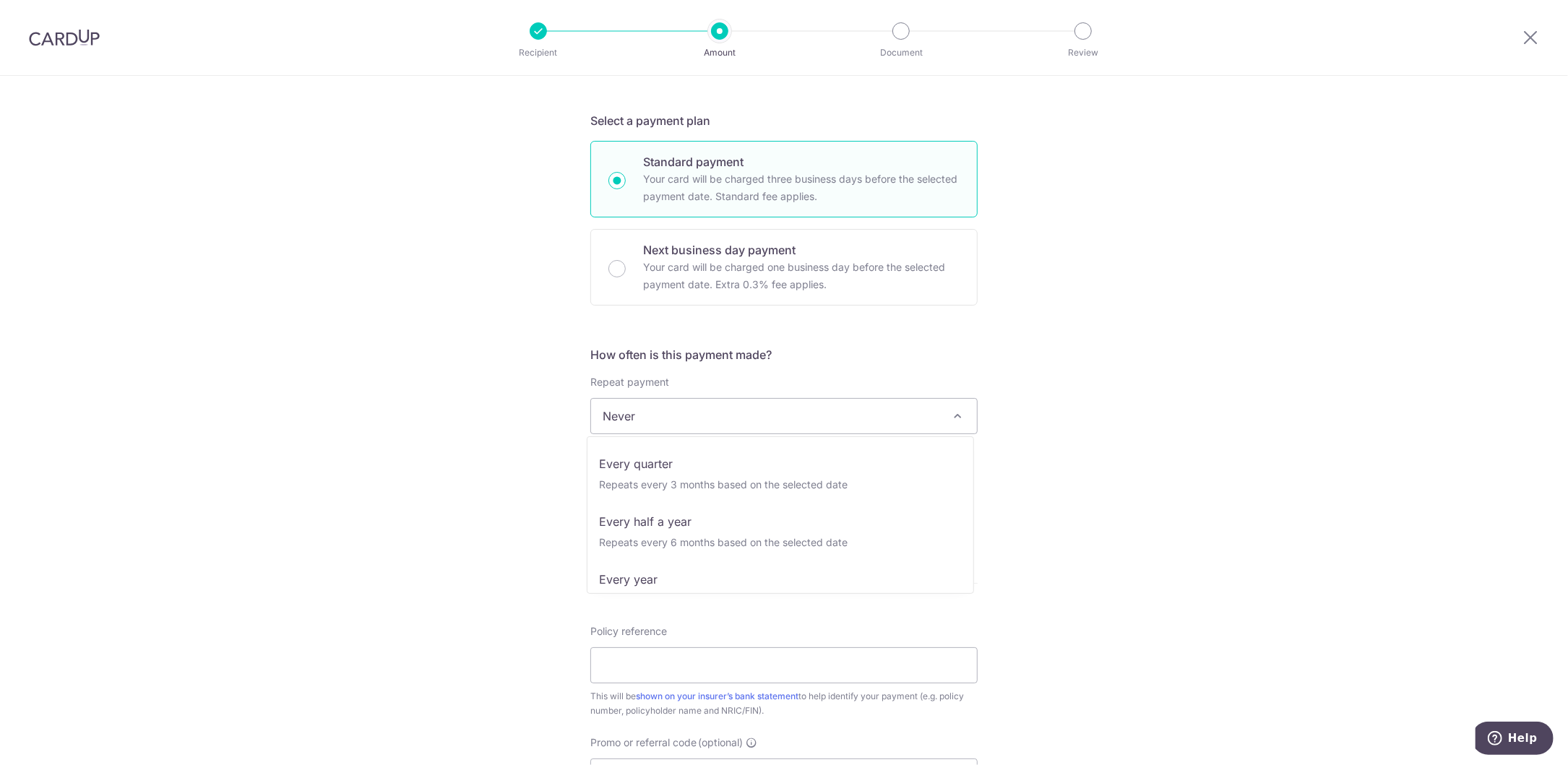
scroll to position [202, 0]
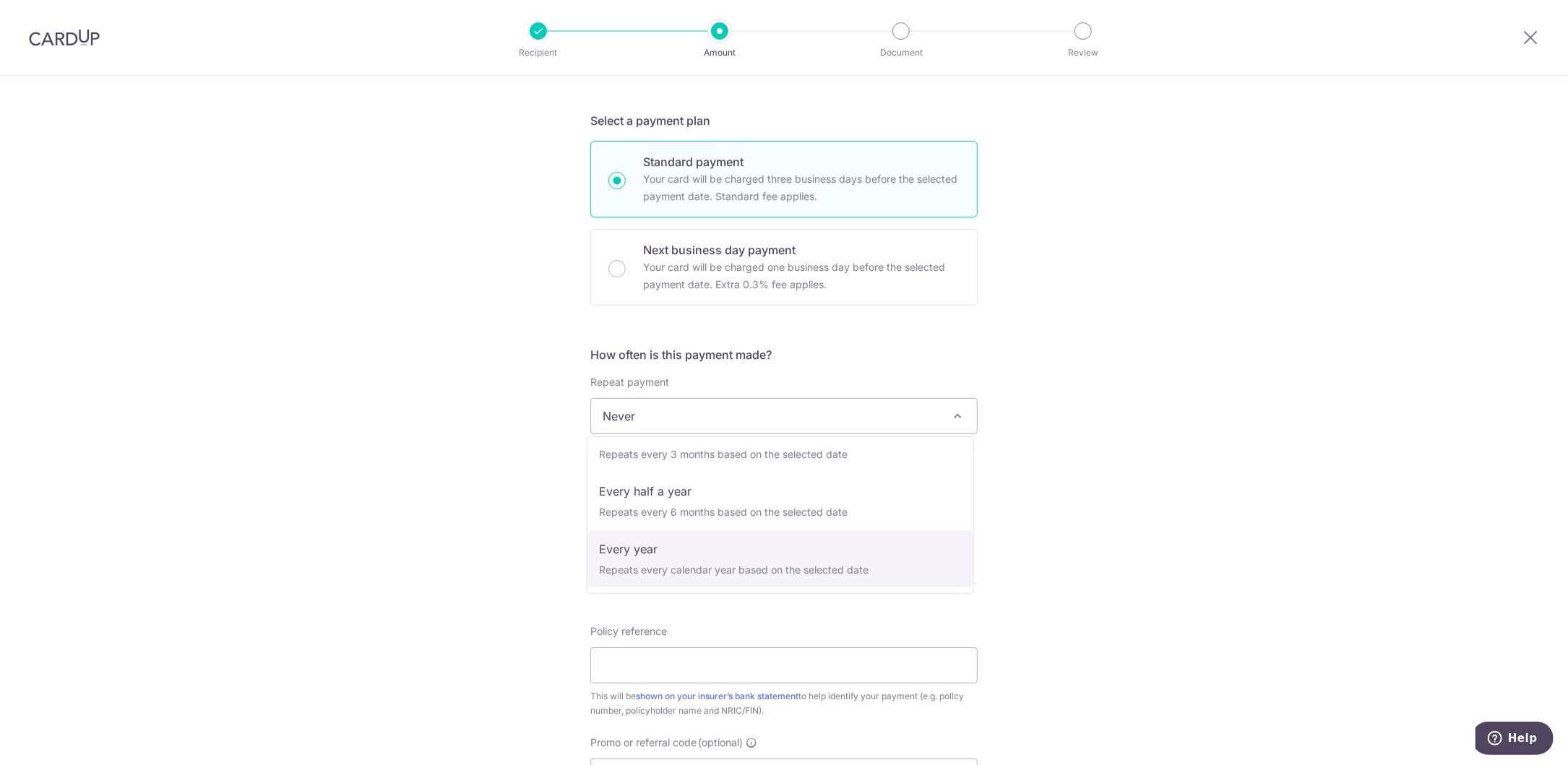
select select "6"
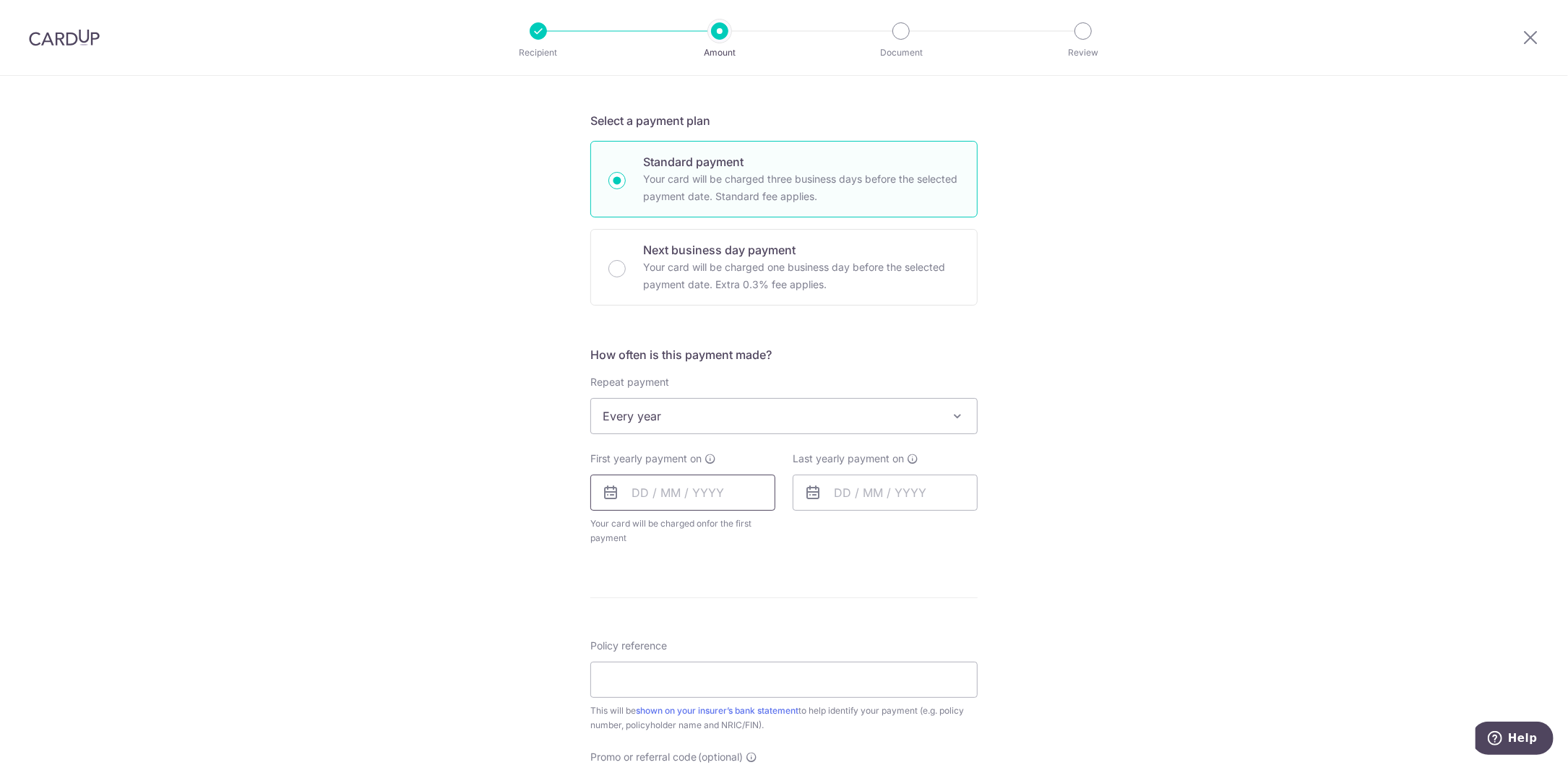
click at [629, 494] on input "text" at bounding box center [683, 493] width 185 height 36
click at [759, 655] on link "17" at bounding box center [765, 653] width 23 height 23
type input "[DATE]"
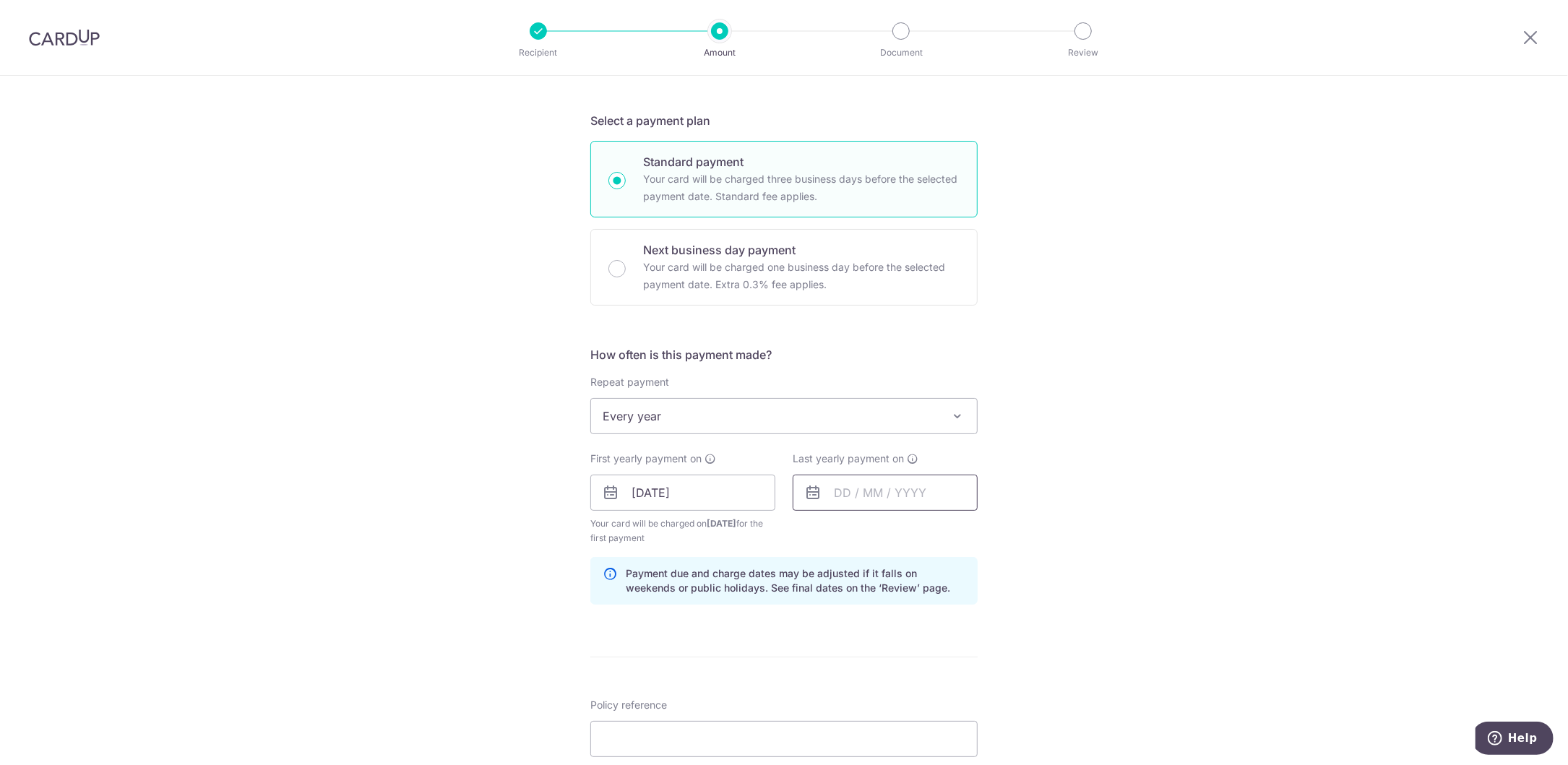
click at [864, 494] on input "text" at bounding box center [885, 493] width 185 height 36
click at [947, 527] on select "2025 2026 2027 2028 2029 2030 2031 2032 2033 2034 2035" at bounding box center [942, 532] width 38 height 12
click at [985, 651] on link "17" at bounding box center [996, 653] width 23 height 23
type input "[DATE]"
click at [482, 544] on div "Tell us more about your payment Enter payment amount SGD Select Card **** 7589 …" at bounding box center [784, 477] width 1568 height 1381
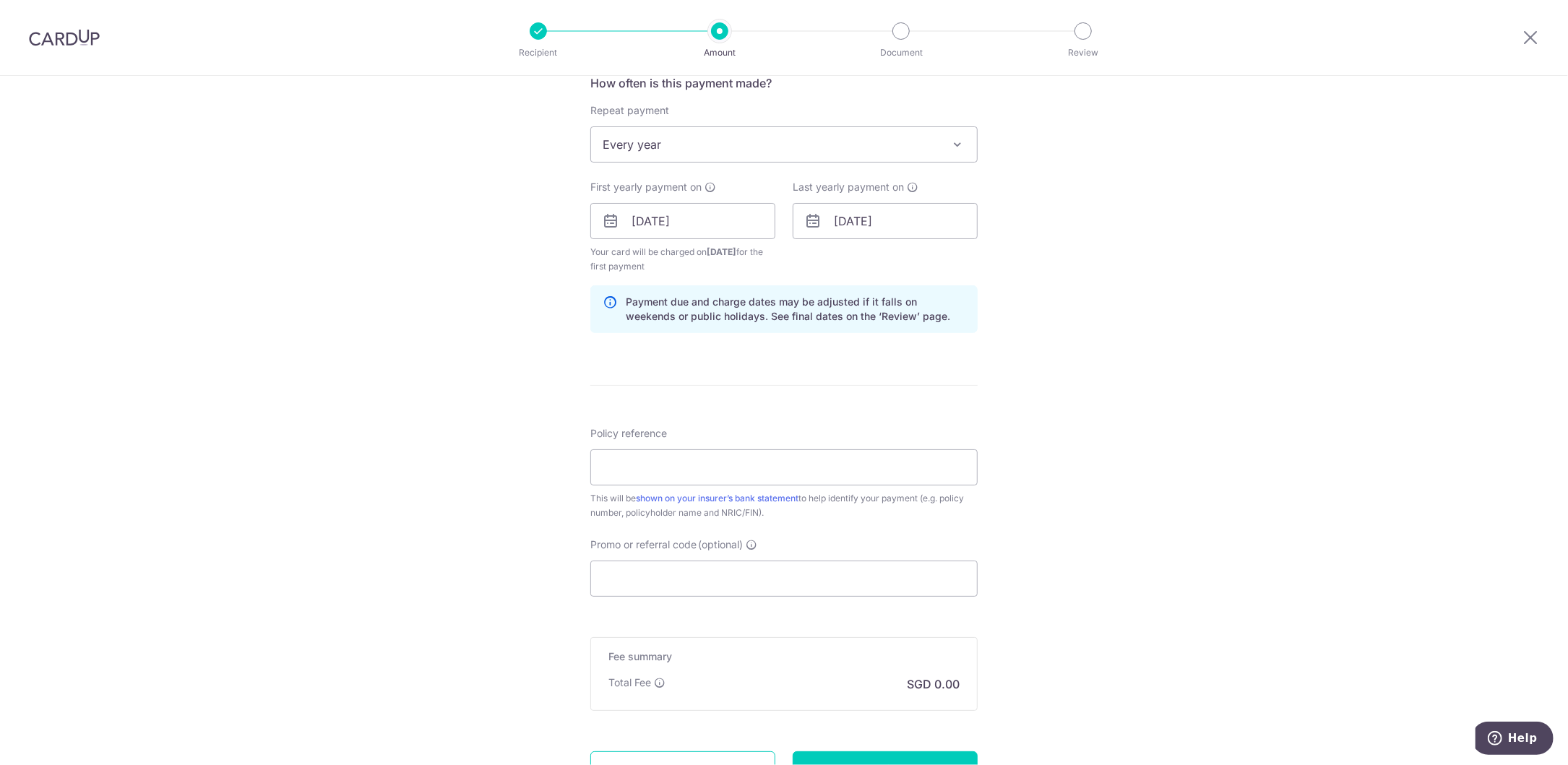
scroll to position [578, 0]
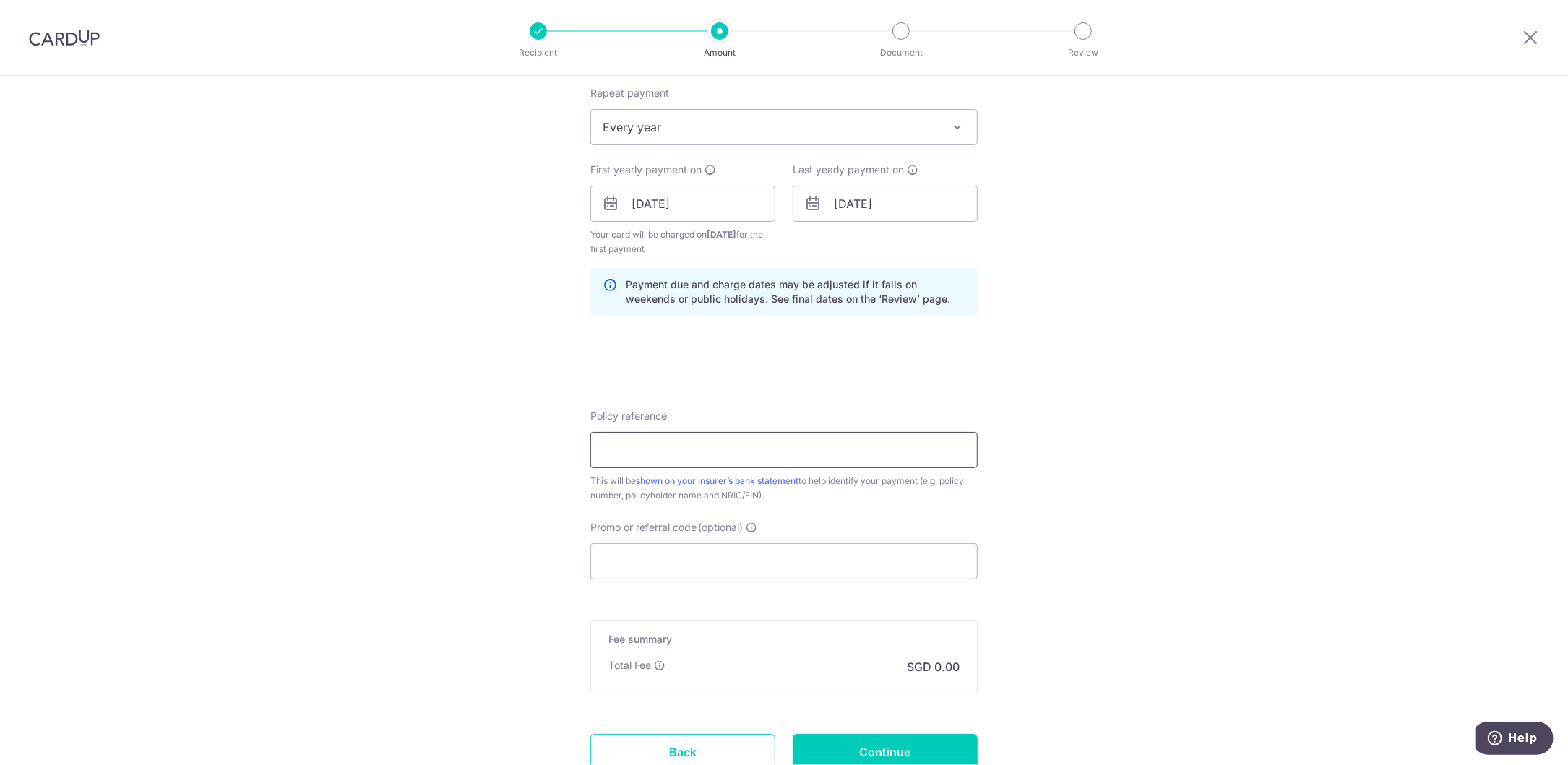
click at [674, 437] on input "Policy reference" at bounding box center [784, 451] width 387 height 36
paste input "PruPersonal Accident (79537226)"
type input "PruPersonal Accident (79537226)"
click at [432, 491] on div "Tell us more about your payment Enter payment amount SGD Select Card **** 7589 …" at bounding box center [784, 189] width 1568 height 1381
click at [639, 544] on input "Promo or referral code (optional)" at bounding box center [784, 562] width 387 height 36
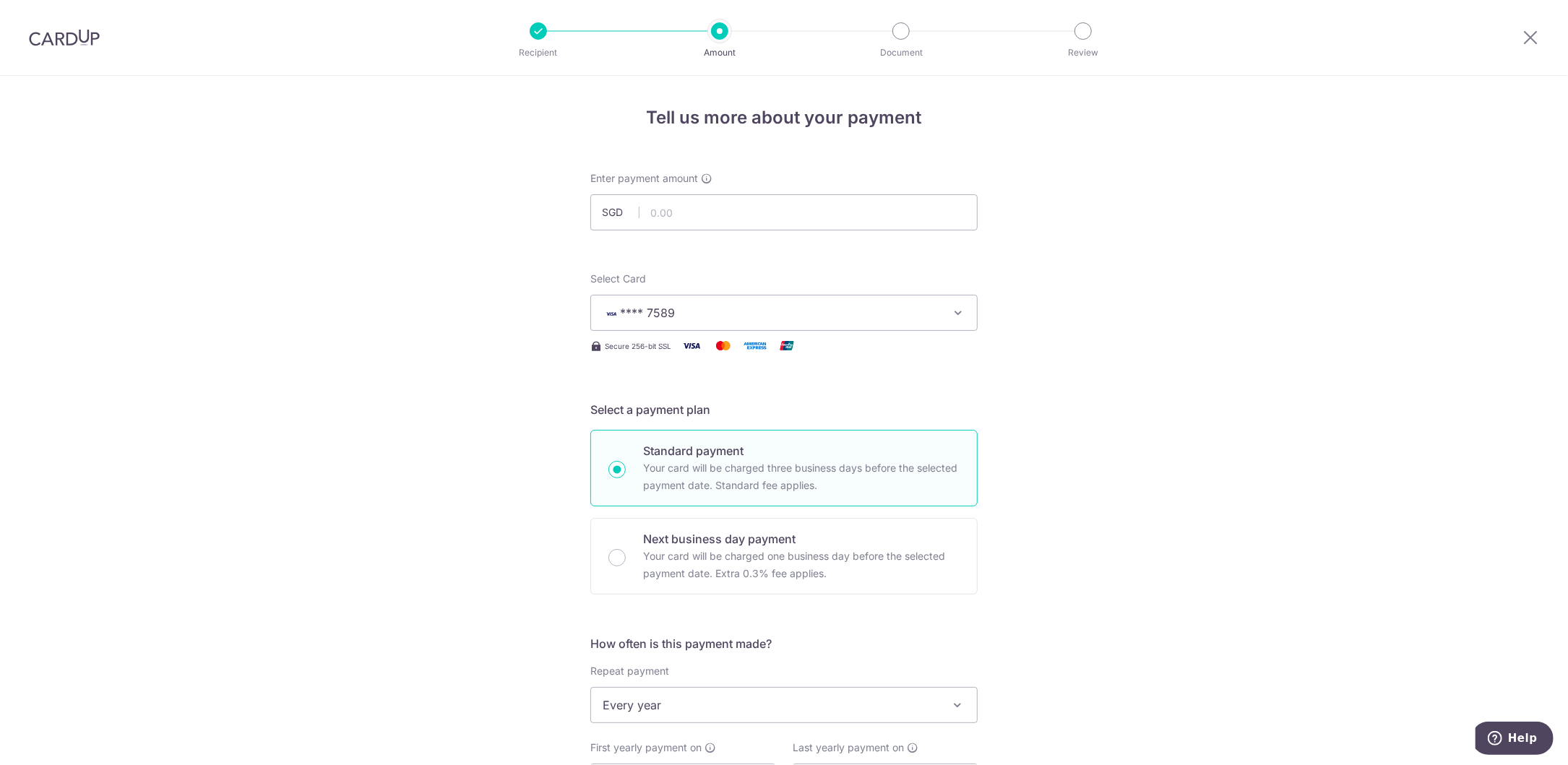
scroll to position [0, 0]
click at [687, 206] on input "text" at bounding box center [784, 213] width 387 height 36
click at [492, 354] on div "Tell us more about your payment Enter payment amount SGD 209 Select Card **** 7…" at bounding box center [784, 767] width 1568 height 1381
type input "209.00"
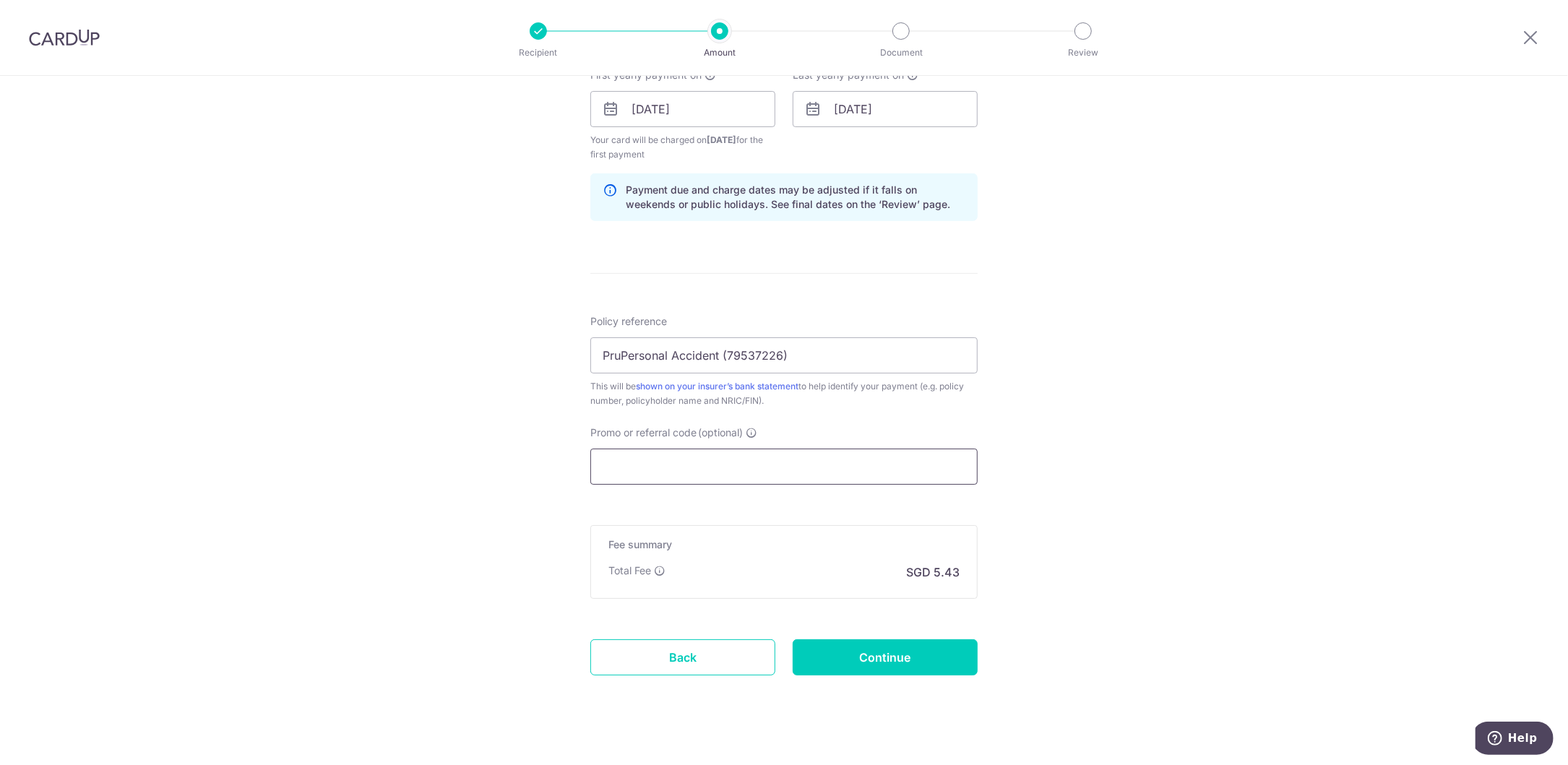
scroll to position [689, 0]
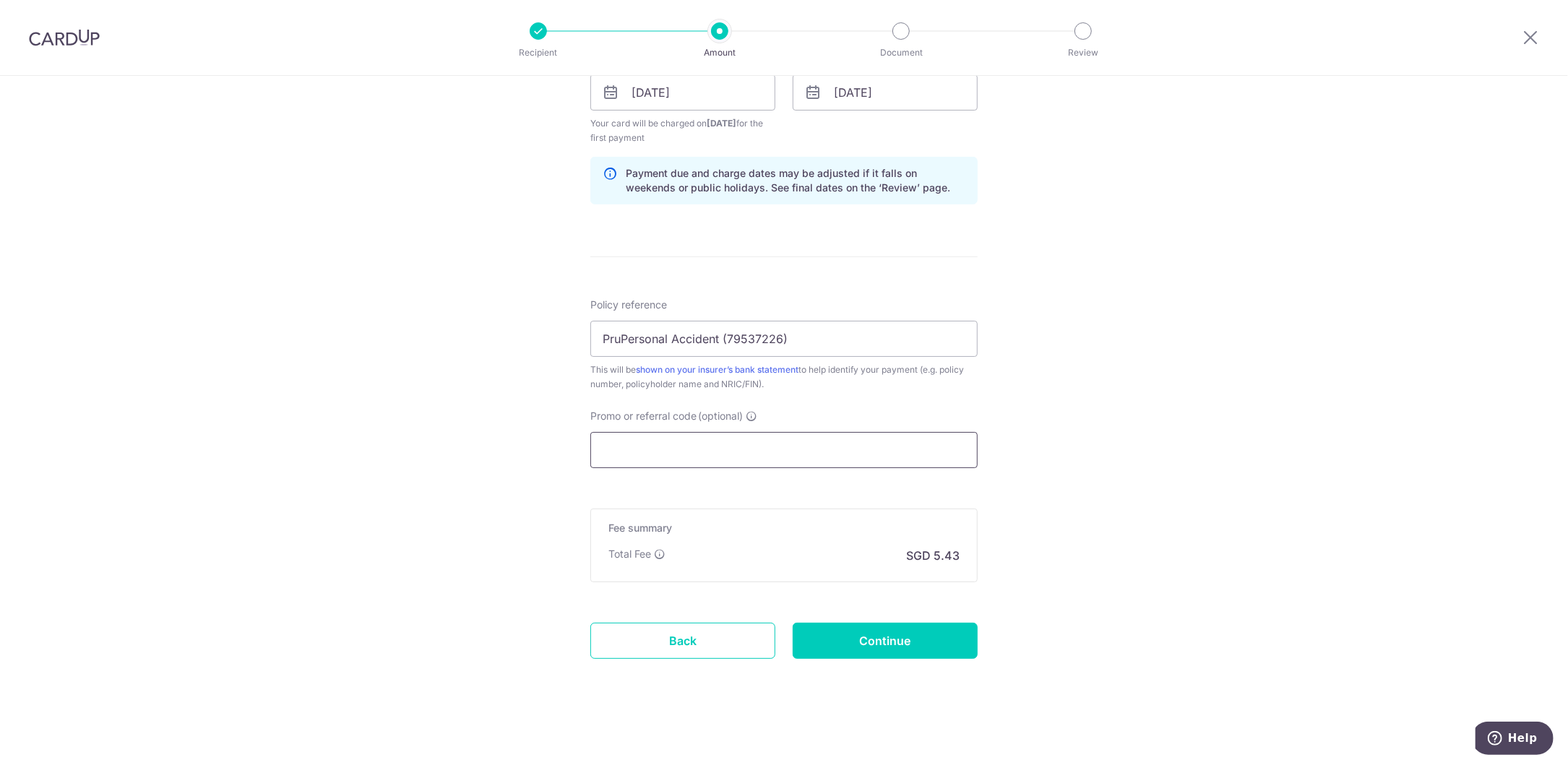
click at [656, 444] on input "Promo or referral code (optional)" at bounding box center [784, 451] width 387 height 36
paste input "PruPersonal Accident (79537226)"
type input "PruPersonal Accident (79537226)"
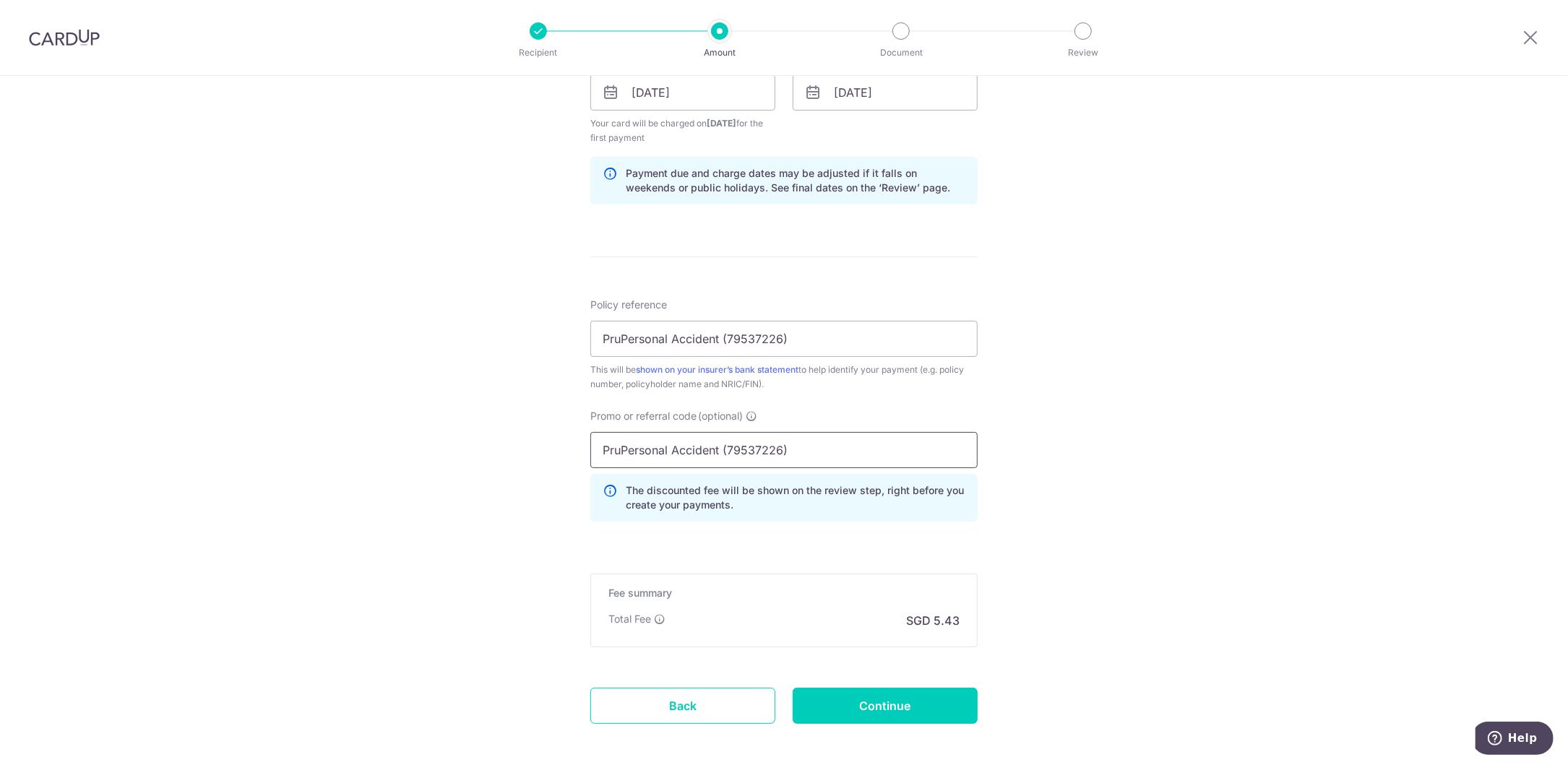
drag, startPoint x: 784, startPoint y: 444, endPoint x: 488, endPoint y: 455, distance: 296.2
click at [488, 455] on div "Tell us more about your payment Enter payment amount SGD 209.00 209.00 Select C…" at bounding box center [784, 110] width 1568 height 1446
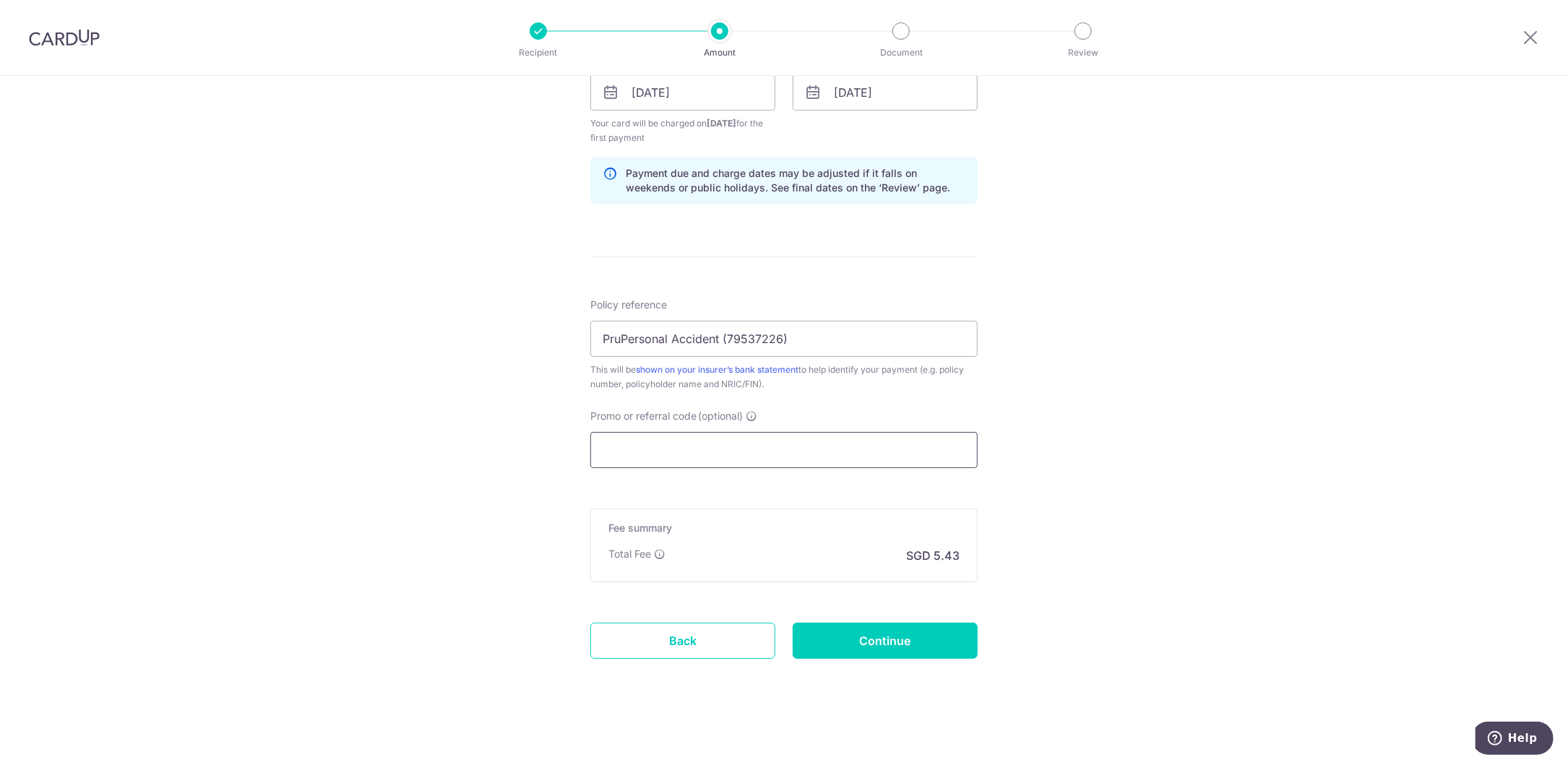
paste input "REC185"
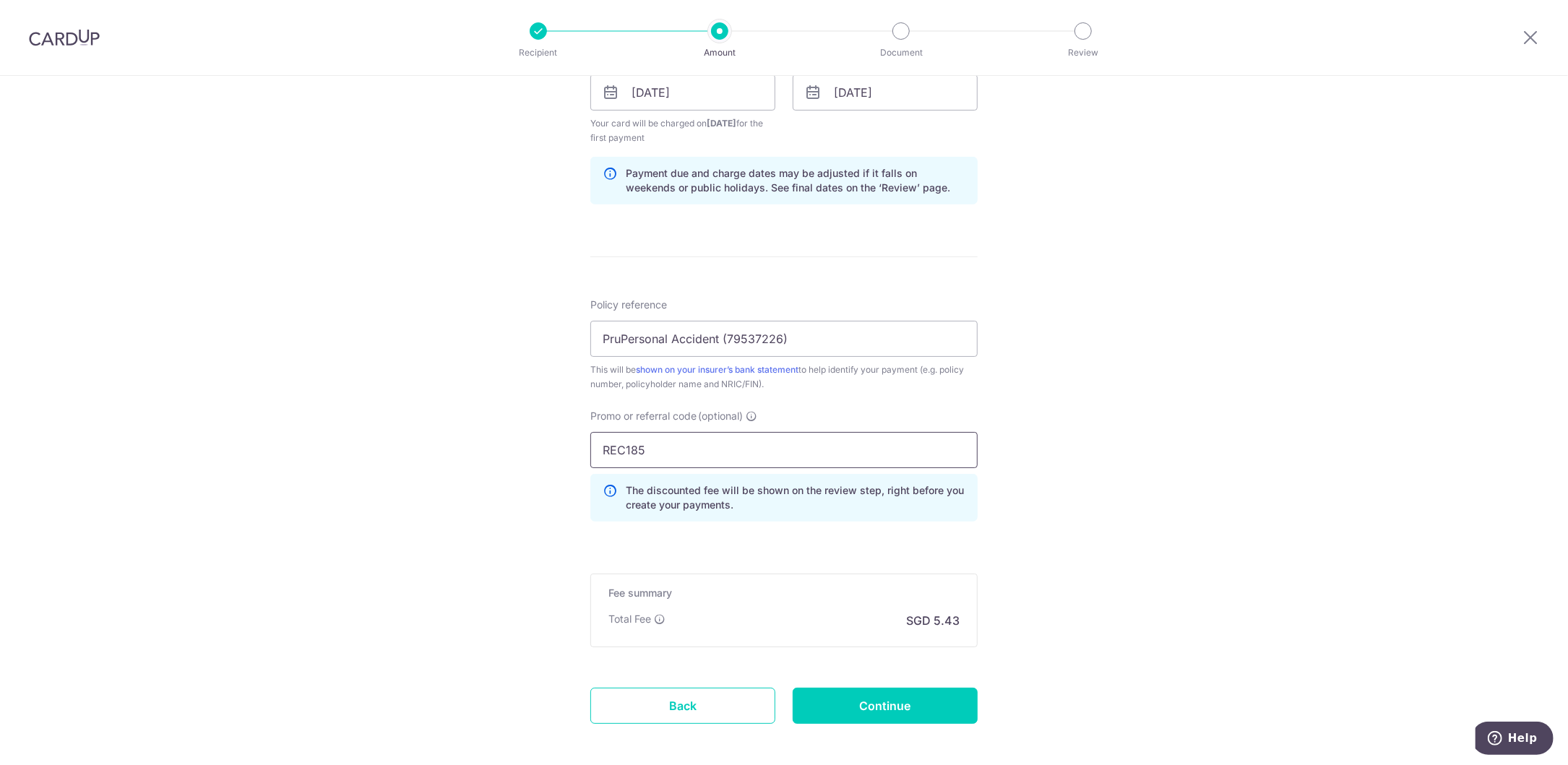
type input "REC185"
click at [531, 507] on div "Tell us more about your payment Enter payment amount SGD 209.00 209.00 Select C…" at bounding box center [784, 110] width 1568 height 1446
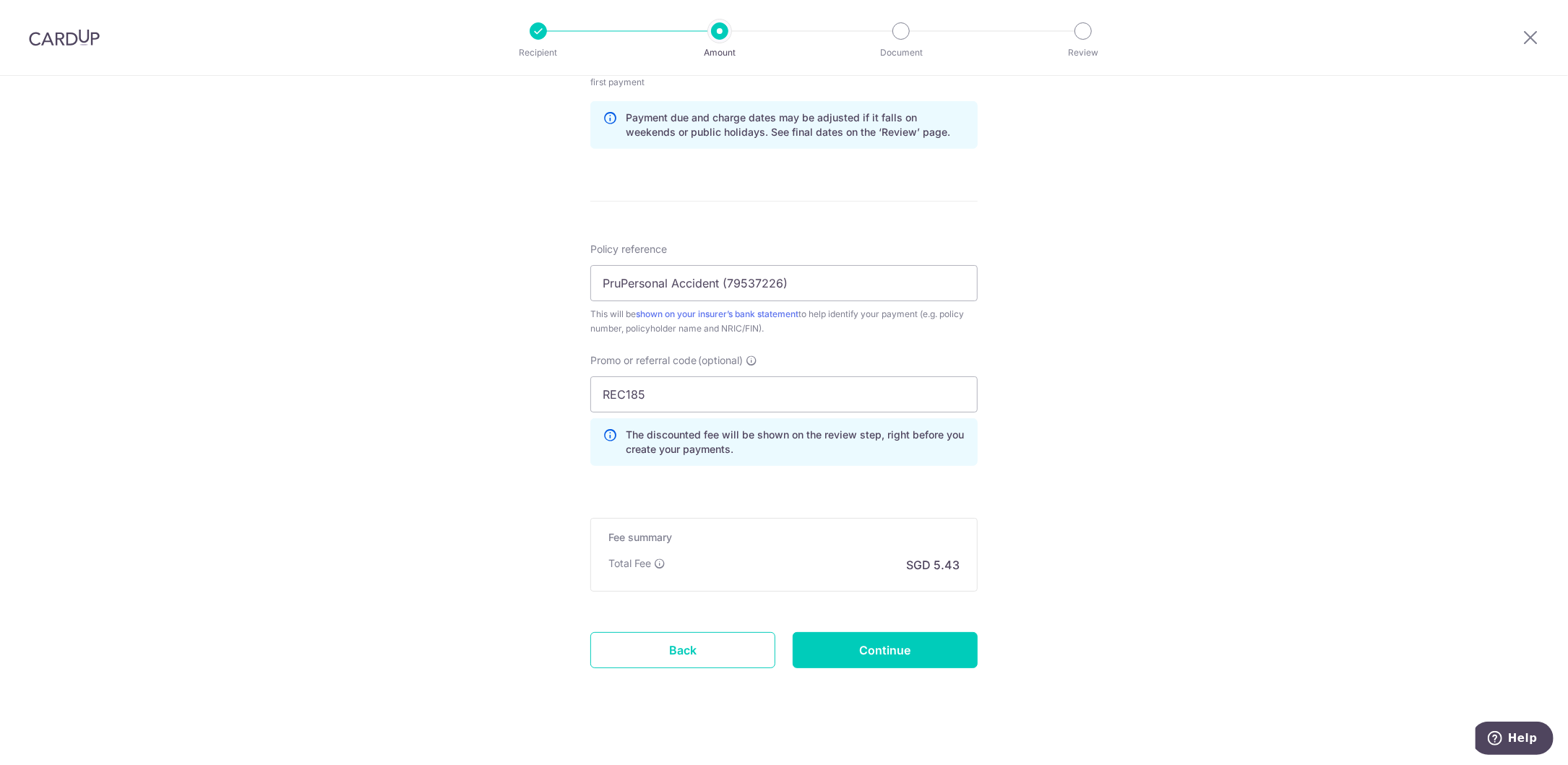
scroll to position [755, 0]
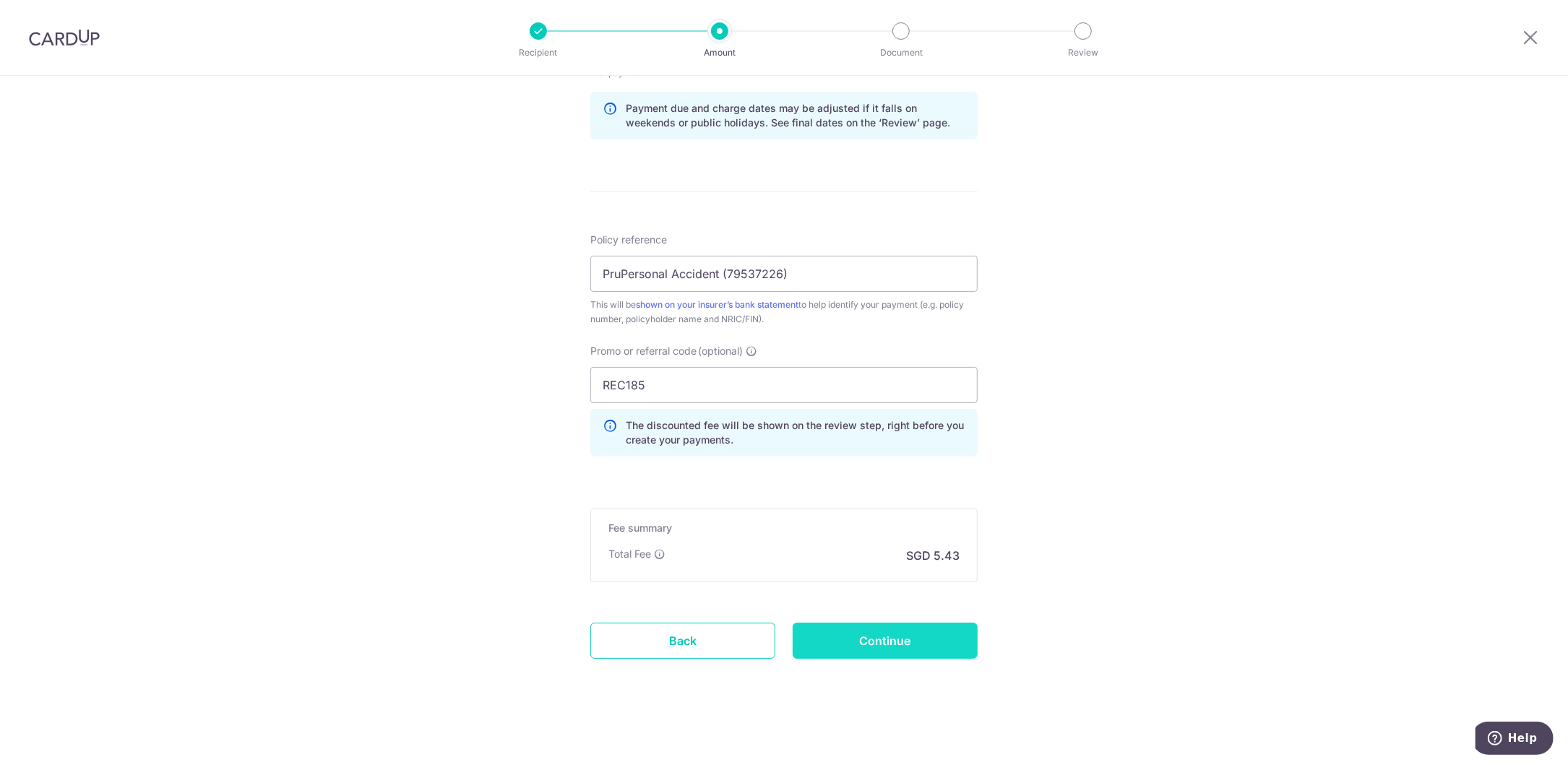
click at [888, 647] on input "Continue" at bounding box center [885, 641] width 185 height 36
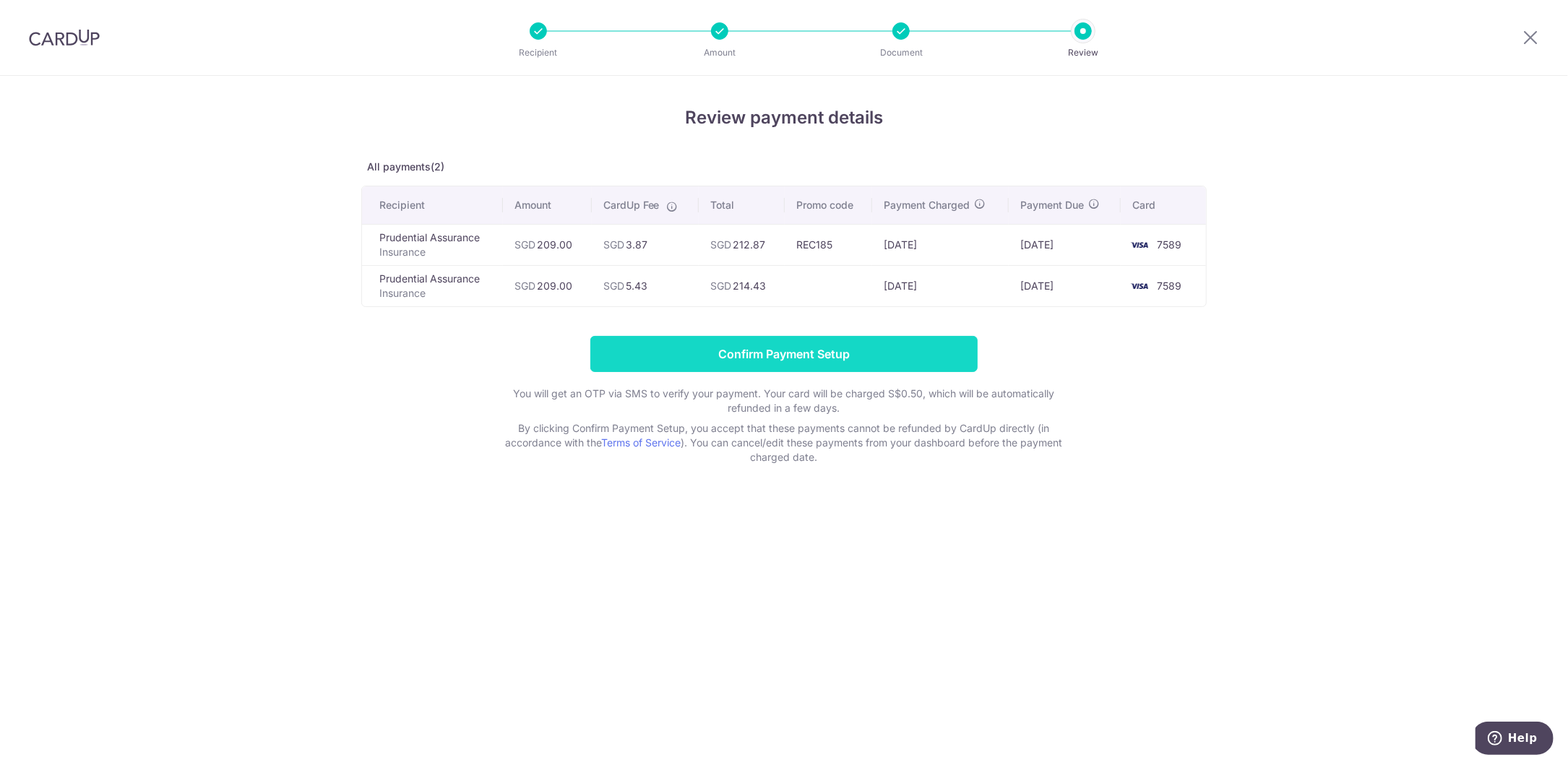
click at [798, 352] on input "Confirm Payment Setup" at bounding box center [784, 354] width 387 height 36
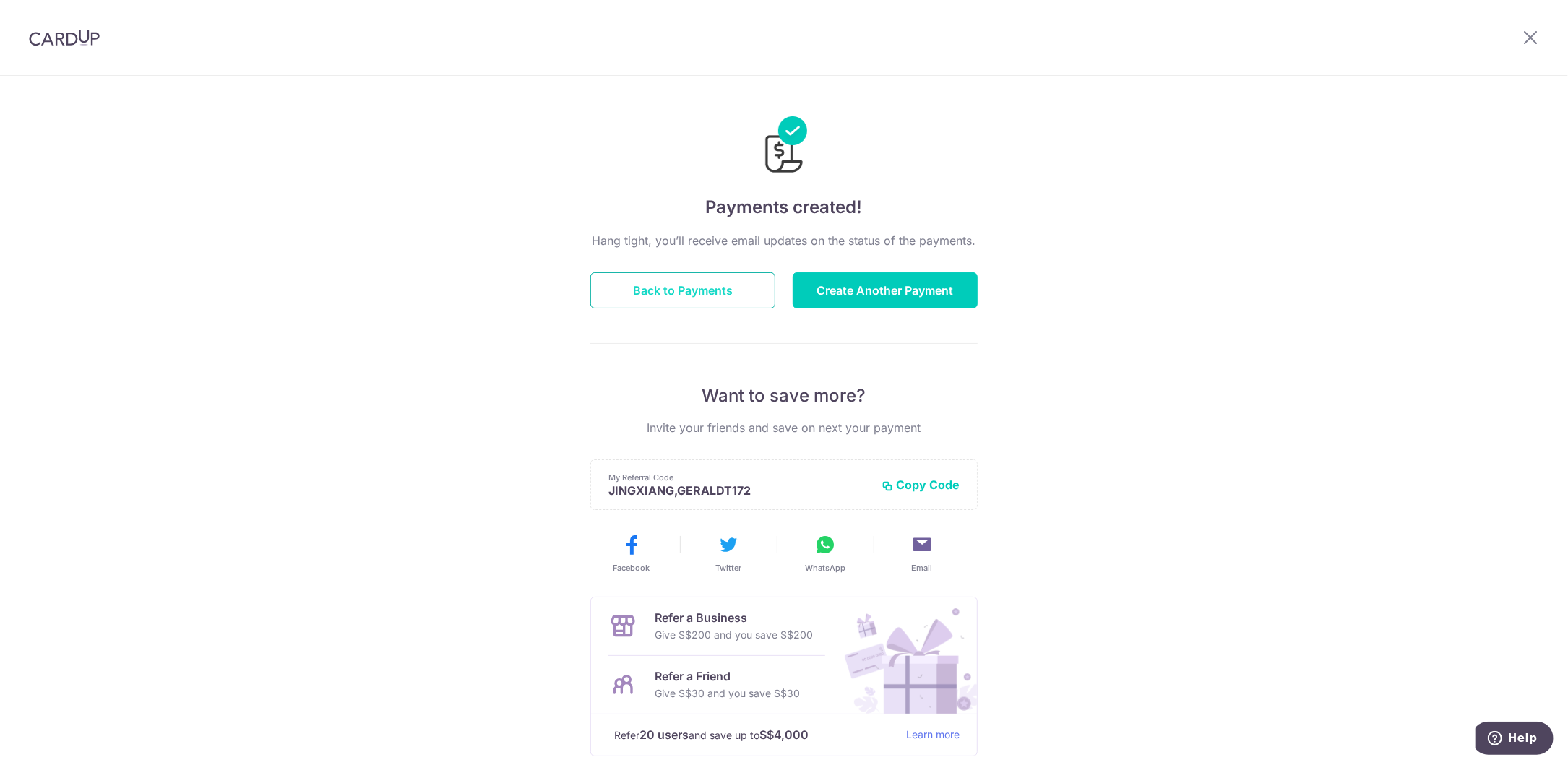
click at [694, 291] on button "Back to Payments" at bounding box center [683, 290] width 185 height 36
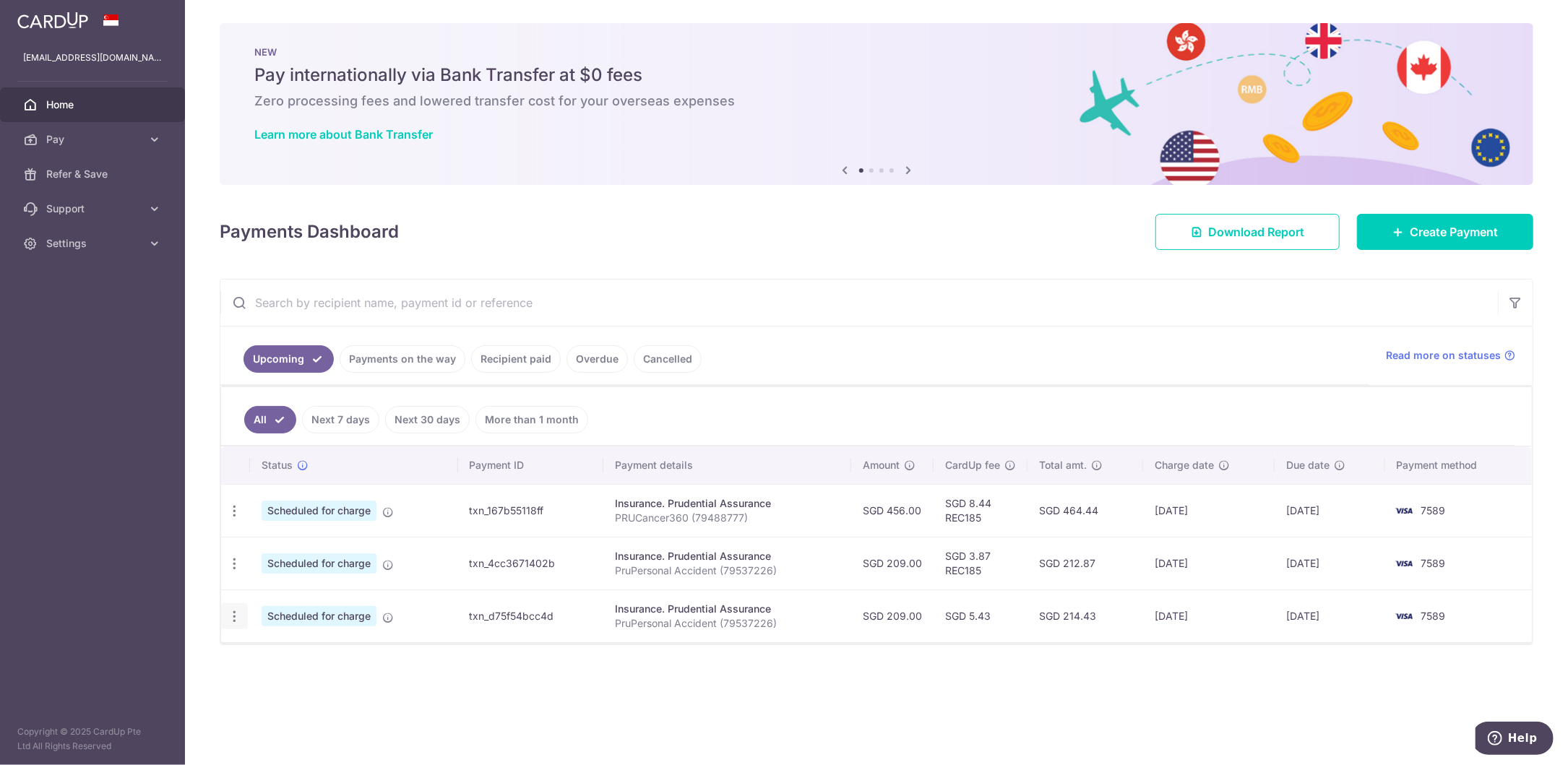
click at [239, 609] on icon "button" at bounding box center [234, 616] width 15 height 15
click at [292, 695] on span "Cancel payment" at bounding box center [311, 691] width 97 height 17
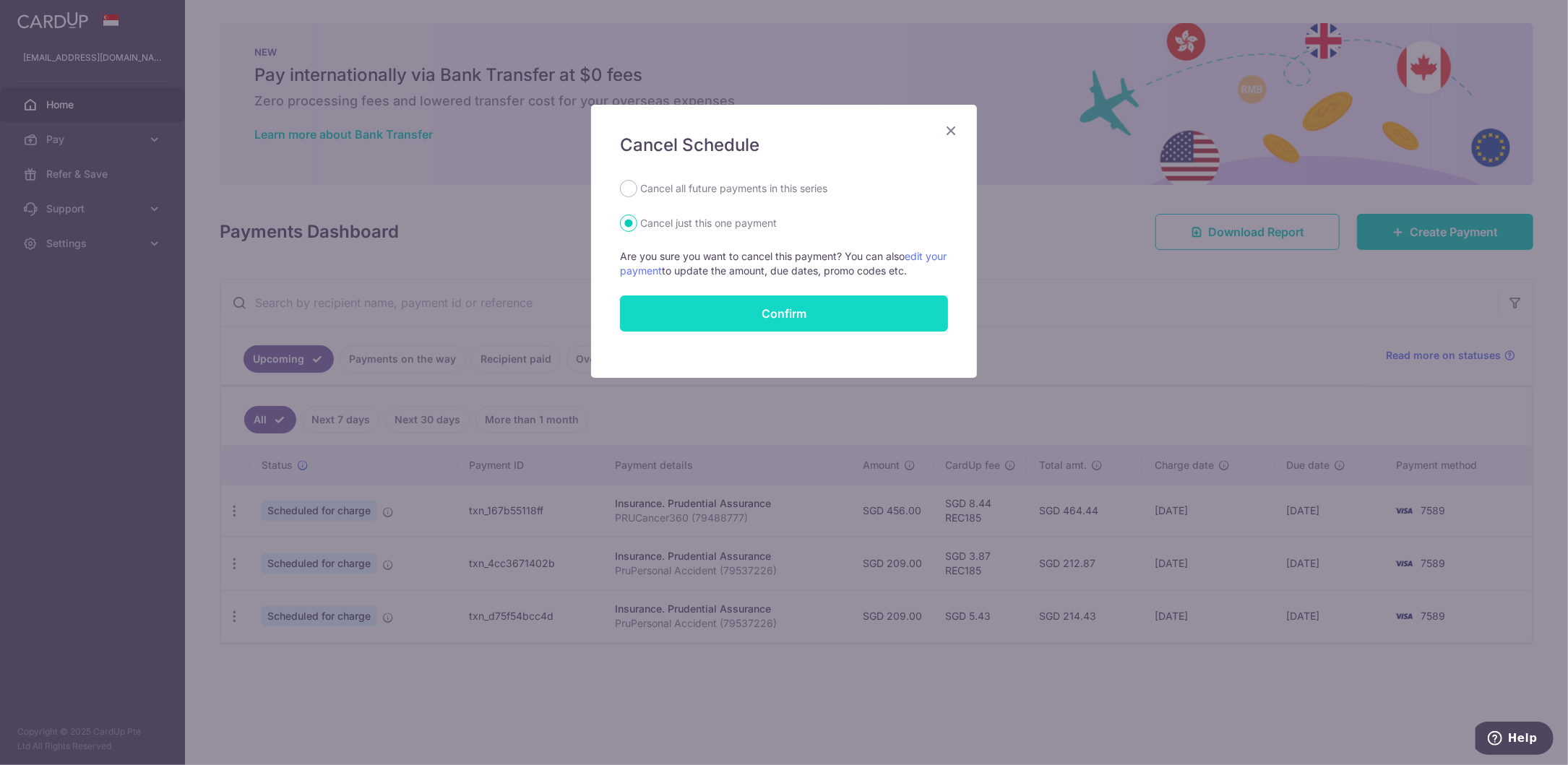
click at [835, 312] on button "Confirm" at bounding box center [784, 314] width 328 height 36
